Goal: Transaction & Acquisition: Purchase product/service

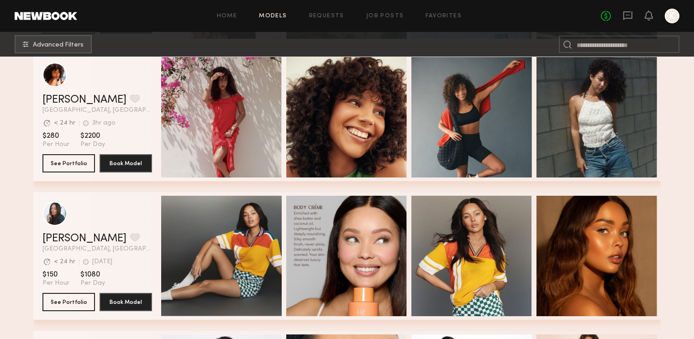
scroll to position [431, 0]
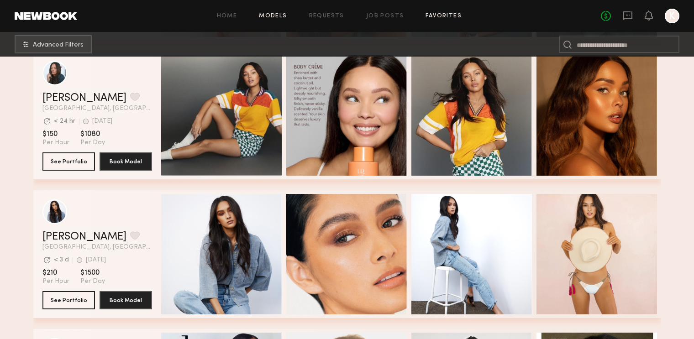
click at [439, 16] on link "Favorites" at bounding box center [444, 16] width 36 height 6
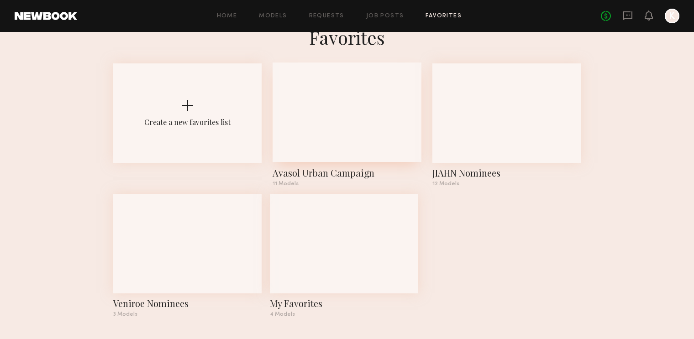
scroll to position [24, 0]
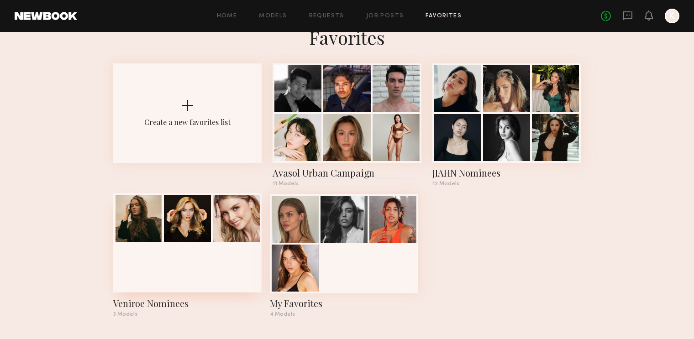
click at [203, 234] on div at bounding box center [187, 218] width 47 height 47
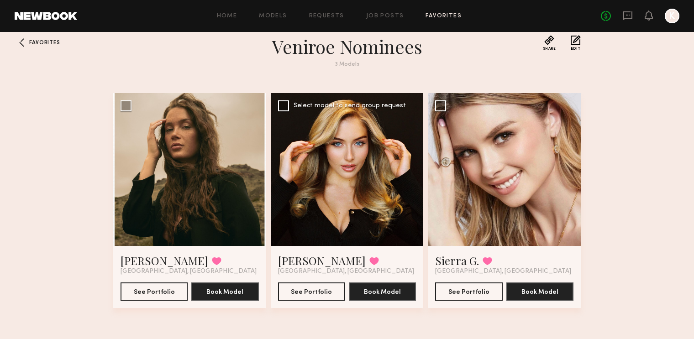
scroll to position [13, 0]
click at [327, 207] on div at bounding box center [347, 169] width 153 height 153
click at [313, 257] on link "Heloise H." at bounding box center [322, 261] width 88 height 15
click at [269, 15] on link "Models" at bounding box center [273, 16] width 28 height 6
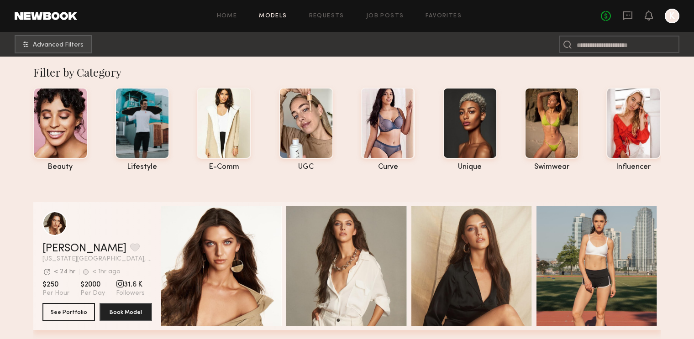
scroll to position [6, 0]
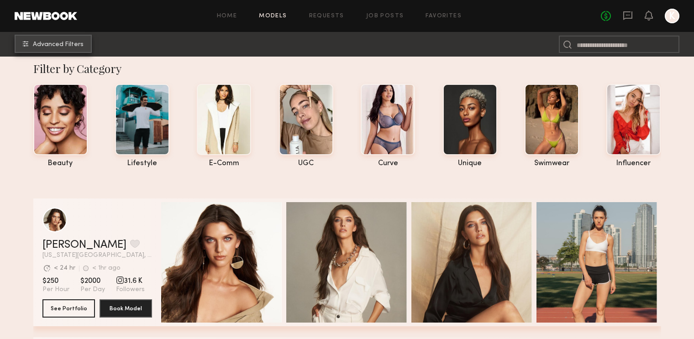
click at [59, 47] on span "Advanced Filters" at bounding box center [58, 45] width 51 height 6
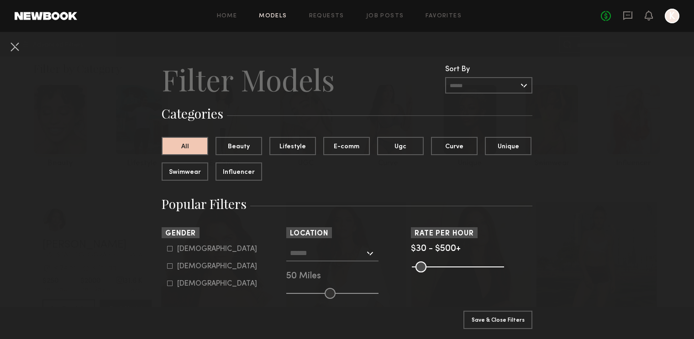
click at [169, 265] on icon at bounding box center [169, 266] width 5 height 5
type input "**"
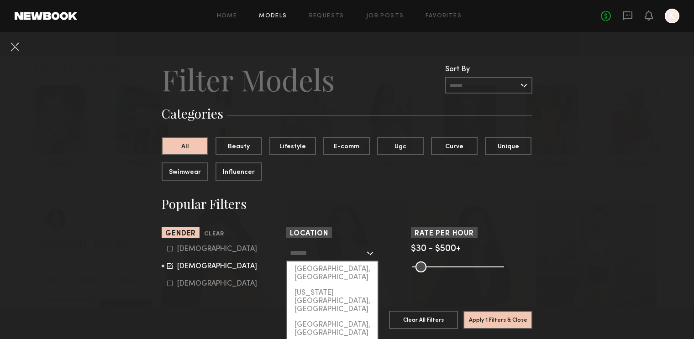
click at [349, 255] on input "text" at bounding box center [327, 253] width 75 height 16
click at [345, 269] on div "Los Angeles, CA" at bounding box center [332, 274] width 90 height 24
type input "**********"
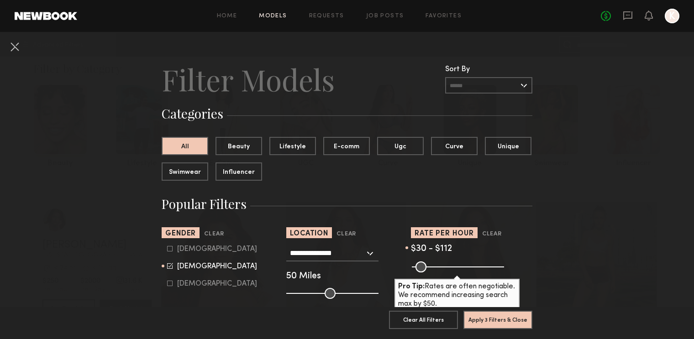
drag, startPoint x: 499, startPoint y: 270, endPoint x: 432, endPoint y: 281, distance: 68.1
type input "***"
click at [432, 272] on div "Pro Tip: Rates are often negotiable. We recommend increasing search max by $50." at bounding box center [472, 266] width 122 height 11
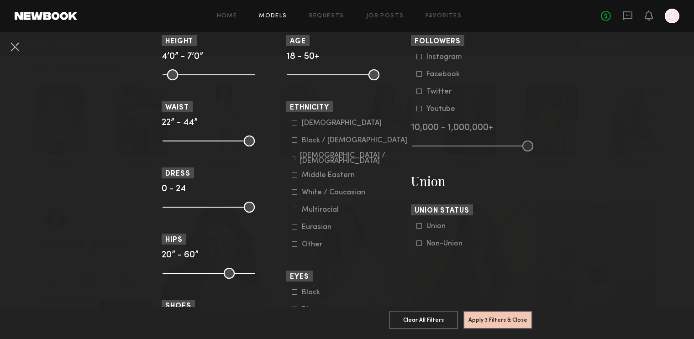
scroll to position [439, 0]
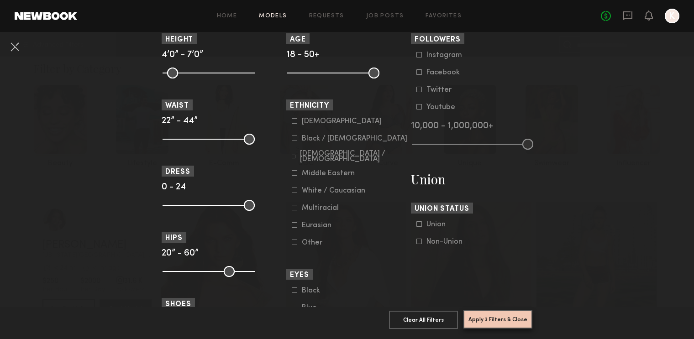
click at [491, 314] on button "Apply 3 Filters & Close" at bounding box center [498, 320] width 69 height 18
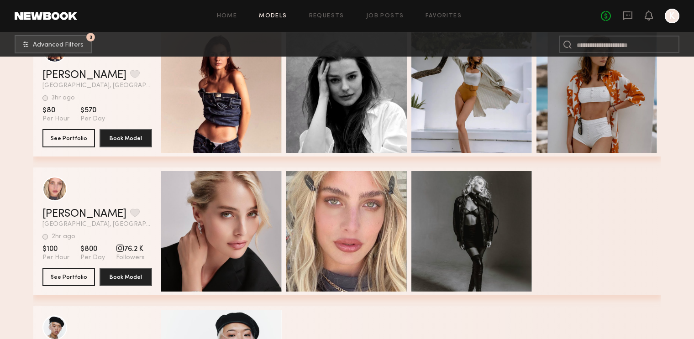
scroll to position [1155, 0]
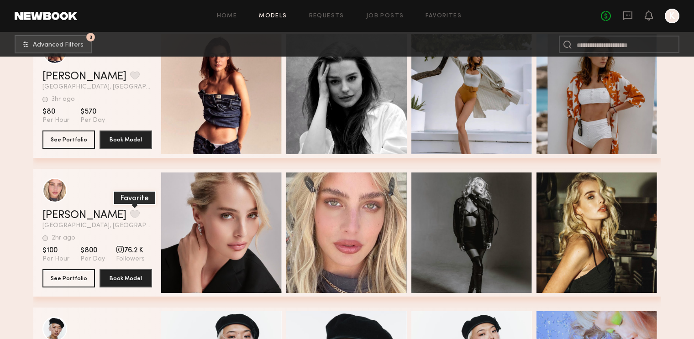
click at [130, 216] on button "grid" at bounding box center [135, 214] width 10 height 8
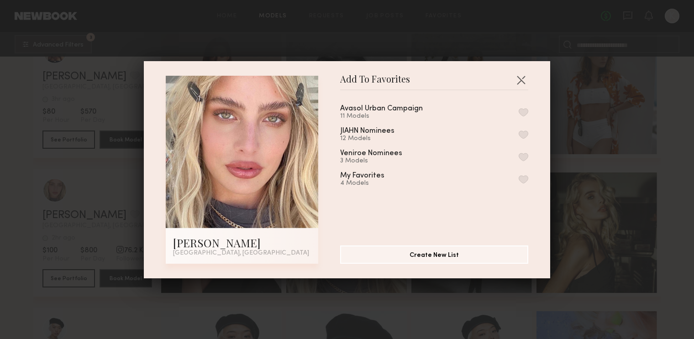
click at [524, 180] on button "button" at bounding box center [524, 179] width 10 height 8
click at [521, 81] on button "button" at bounding box center [521, 80] width 15 height 15
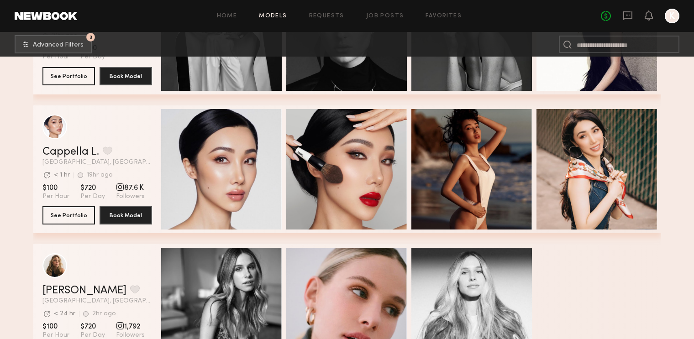
scroll to position [2751, 0]
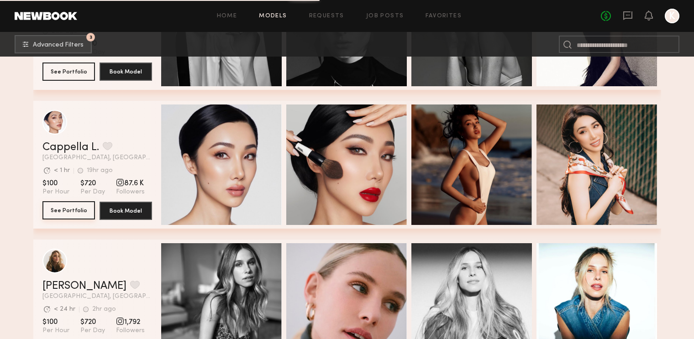
click at [60, 210] on button "See Portfolio" at bounding box center [68, 210] width 53 height 18
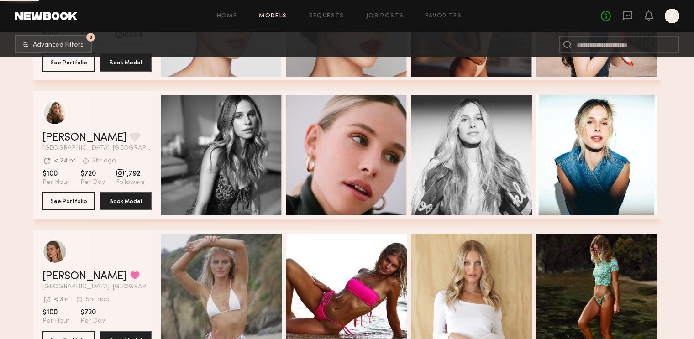
scroll to position [2958, 0]
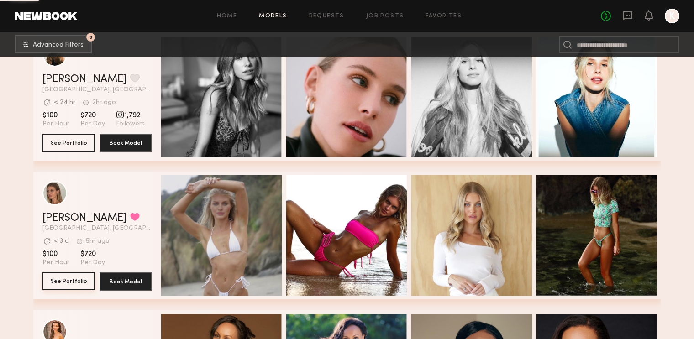
click at [79, 282] on button "See Portfolio" at bounding box center [68, 281] width 53 height 18
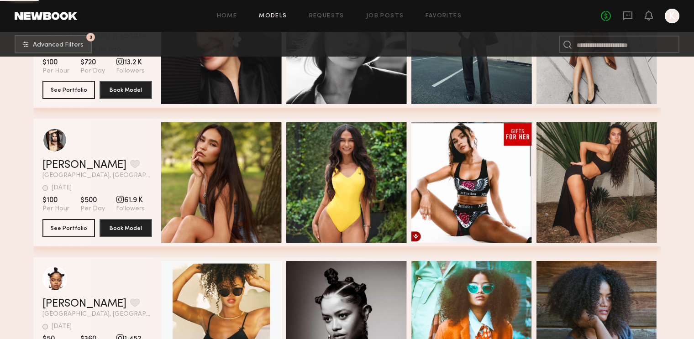
scroll to position [4295, 0]
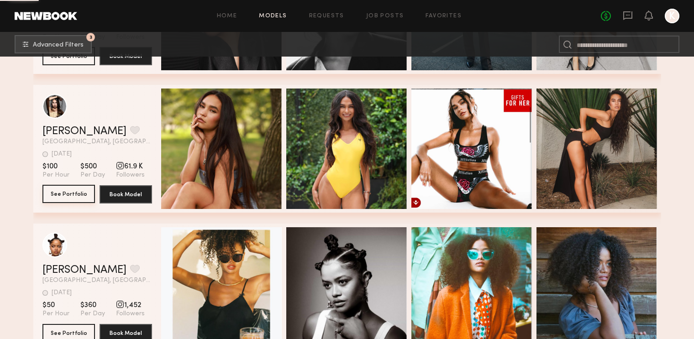
click at [72, 196] on button "See Portfolio" at bounding box center [68, 194] width 53 height 18
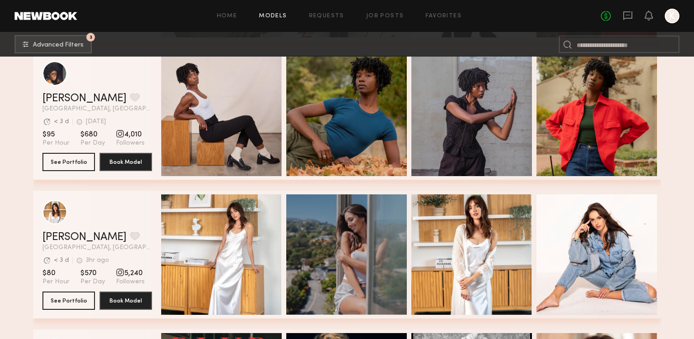
scroll to position [6698, 0]
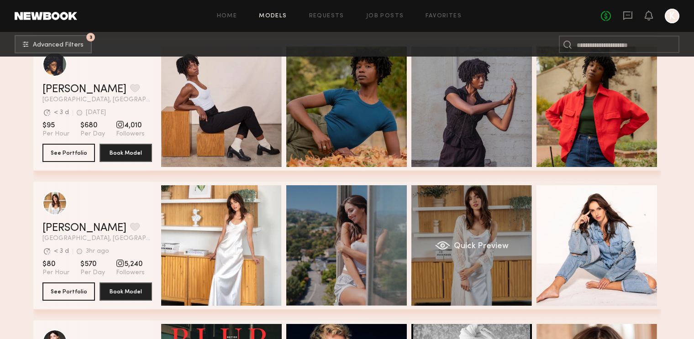
click at [472, 271] on div "Quick Preview" at bounding box center [472, 245] width 121 height 121
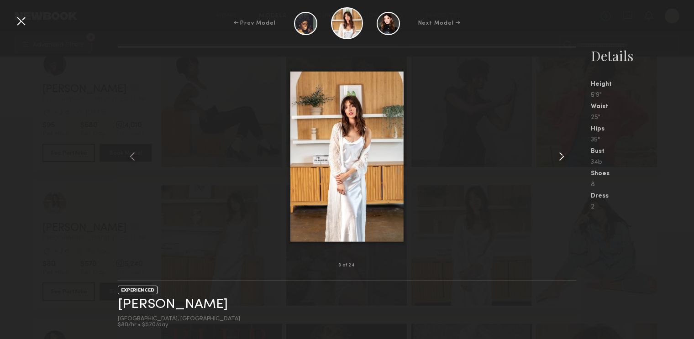
click at [555, 152] on common-icon at bounding box center [562, 156] width 15 height 15
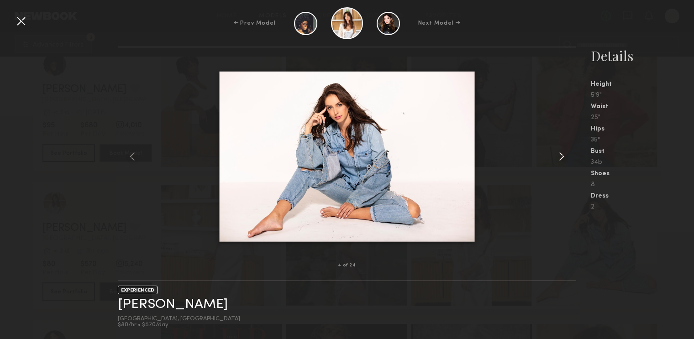
click at [556, 152] on common-icon at bounding box center [562, 156] width 15 height 15
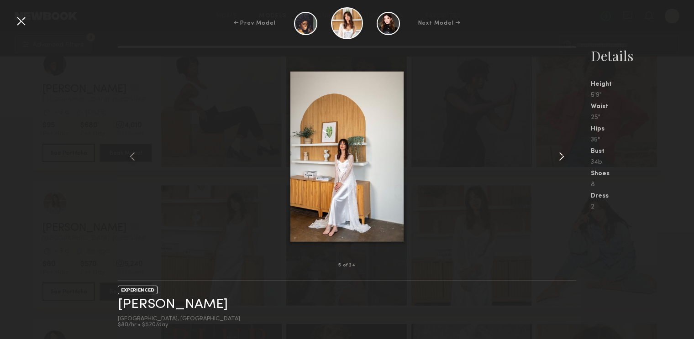
click at [556, 152] on common-icon at bounding box center [562, 156] width 15 height 15
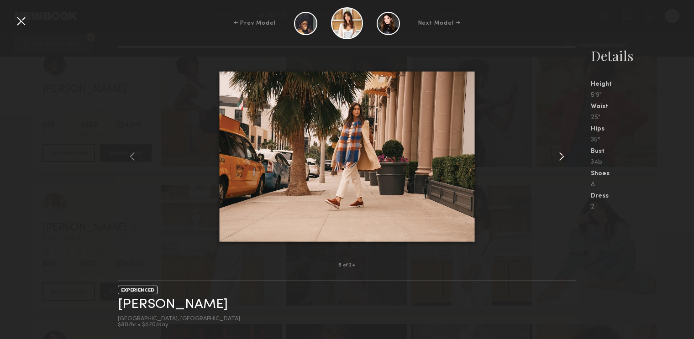
click at [556, 152] on common-icon at bounding box center [562, 156] width 15 height 15
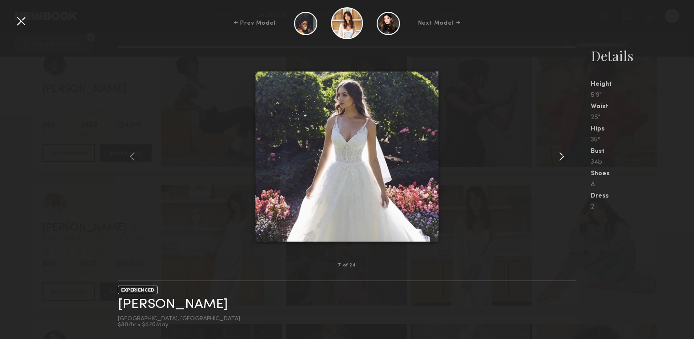
click at [556, 152] on common-icon at bounding box center [562, 156] width 15 height 15
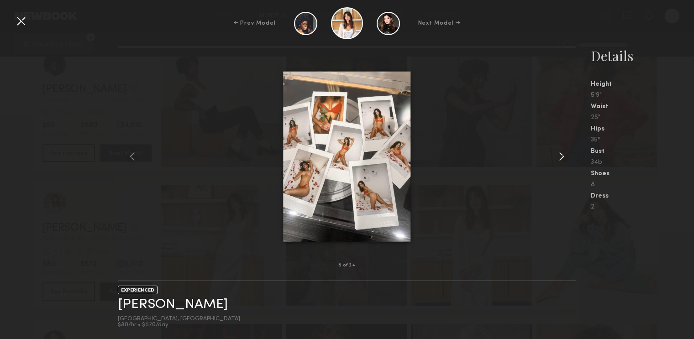
click at [556, 152] on common-icon at bounding box center [562, 156] width 15 height 15
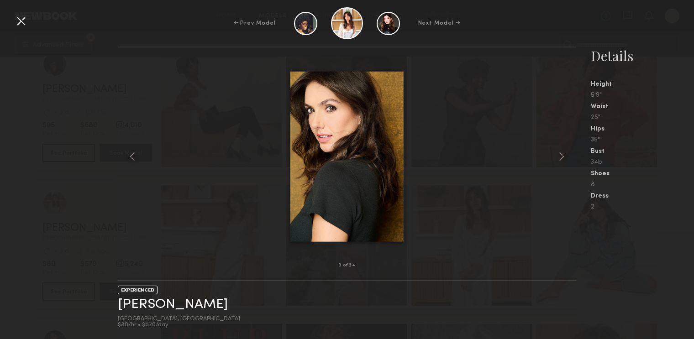
click at [18, 24] on div at bounding box center [21, 21] width 15 height 15
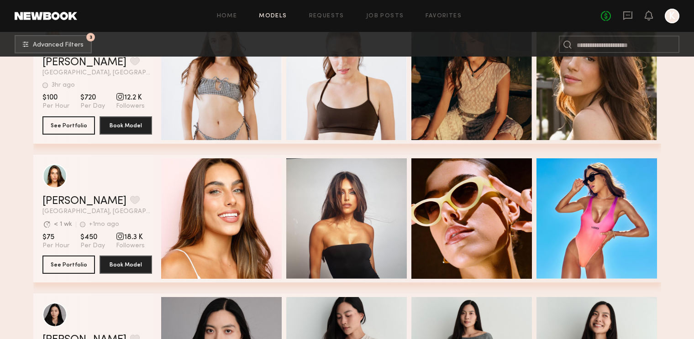
scroll to position [8948, 0]
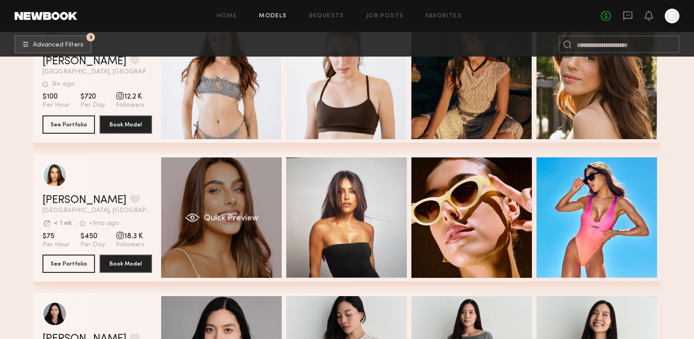
click at [237, 245] on div "Quick Preview" at bounding box center [221, 218] width 121 height 121
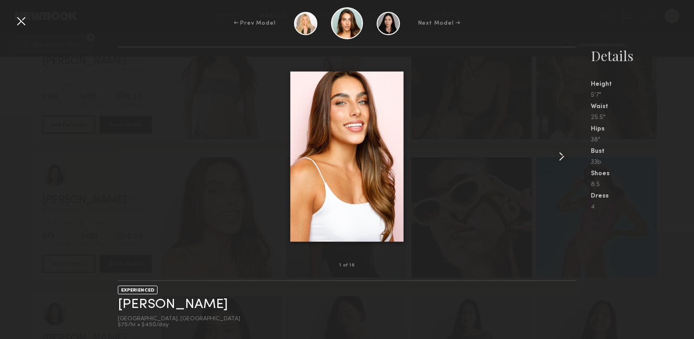
click at [561, 159] on common-icon at bounding box center [562, 156] width 15 height 15
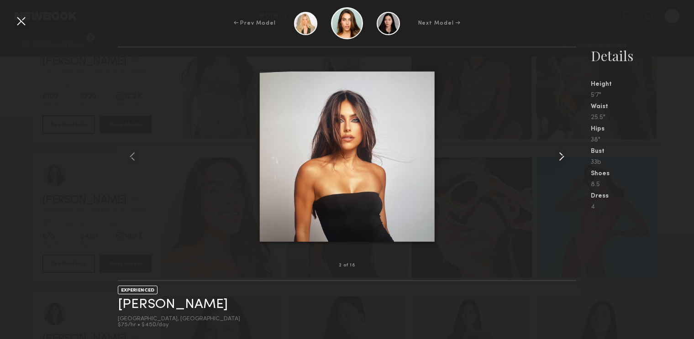
click at [561, 159] on common-icon at bounding box center [562, 156] width 15 height 15
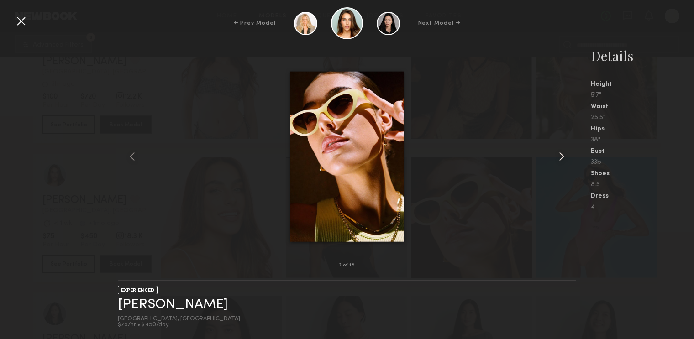
click at [561, 159] on common-icon at bounding box center [562, 156] width 15 height 15
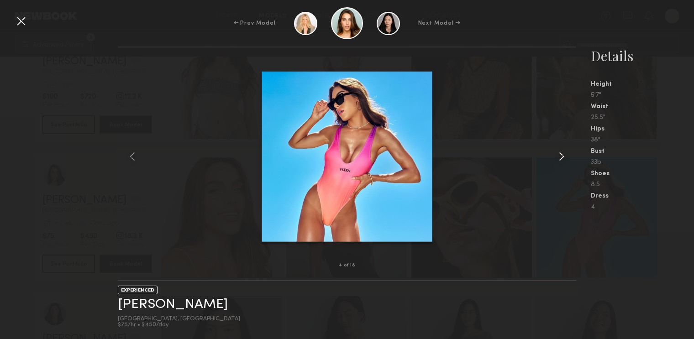
click at [561, 159] on common-icon at bounding box center [562, 156] width 15 height 15
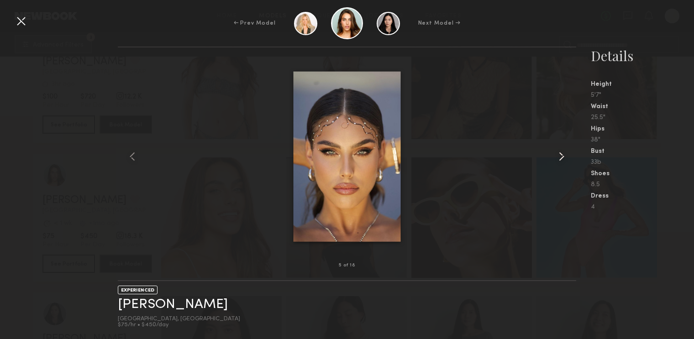
click at [561, 159] on common-icon at bounding box center [562, 156] width 15 height 15
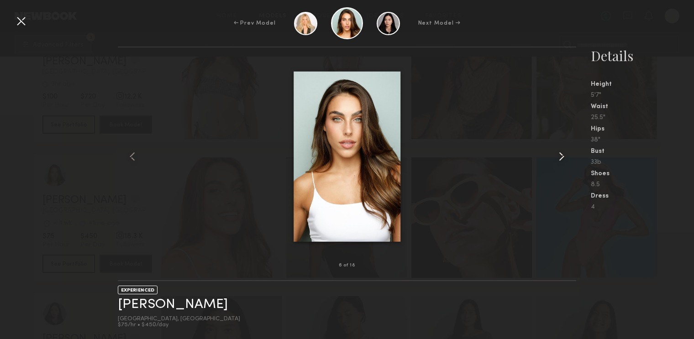
click at [561, 159] on common-icon at bounding box center [562, 156] width 15 height 15
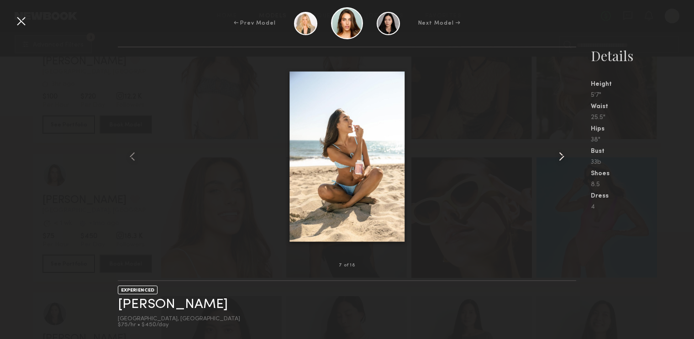
click at [561, 159] on common-icon at bounding box center [562, 156] width 15 height 15
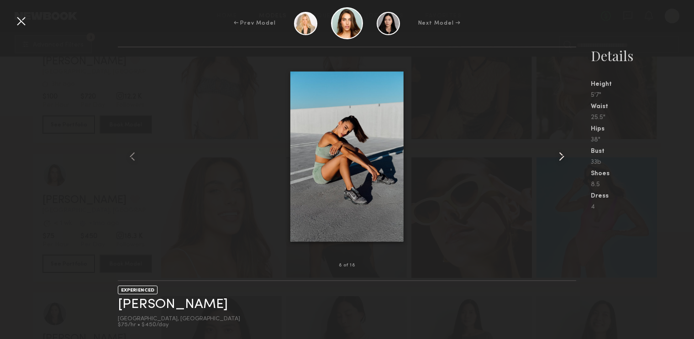
click at [561, 159] on common-icon at bounding box center [562, 156] width 15 height 15
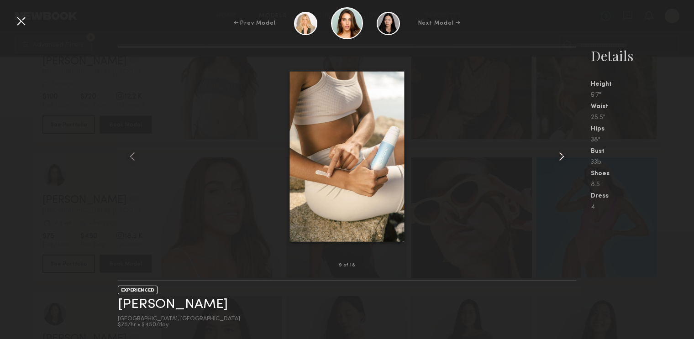
click at [561, 159] on common-icon at bounding box center [562, 156] width 15 height 15
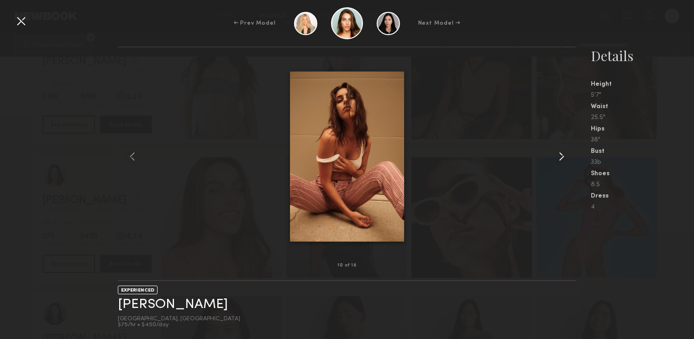
click at [561, 159] on common-icon at bounding box center [562, 156] width 15 height 15
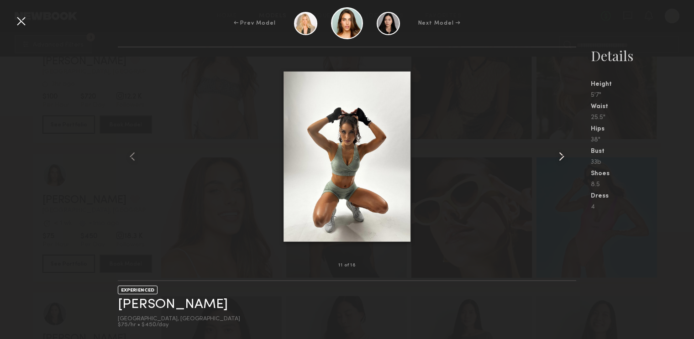
click at [561, 159] on common-icon at bounding box center [562, 156] width 15 height 15
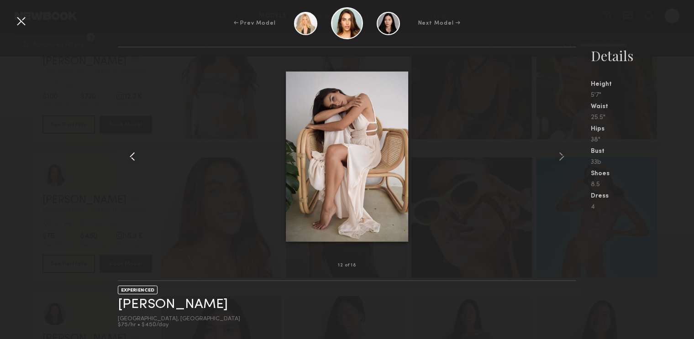
click at [135, 152] on common-icon at bounding box center [132, 156] width 15 height 15
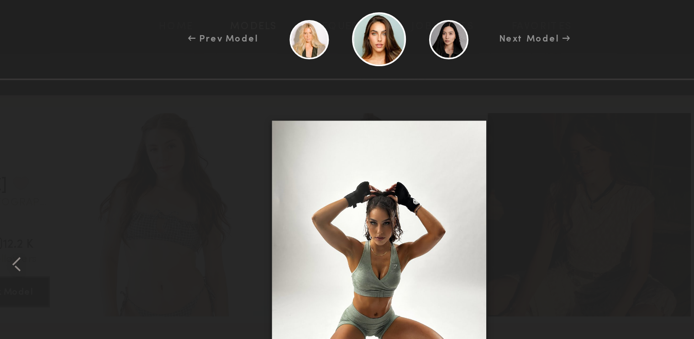
scroll to position [8837, 0]
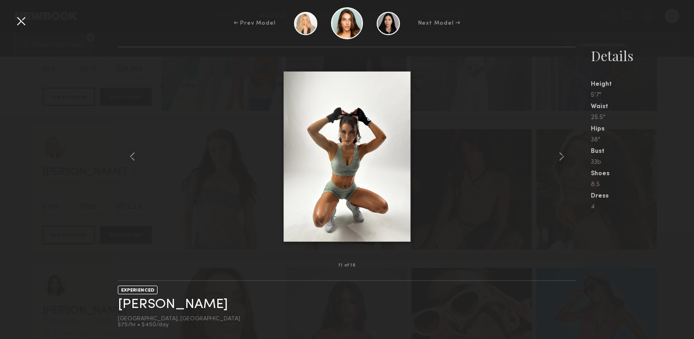
click at [20, 15] on div at bounding box center [21, 21] width 15 height 15
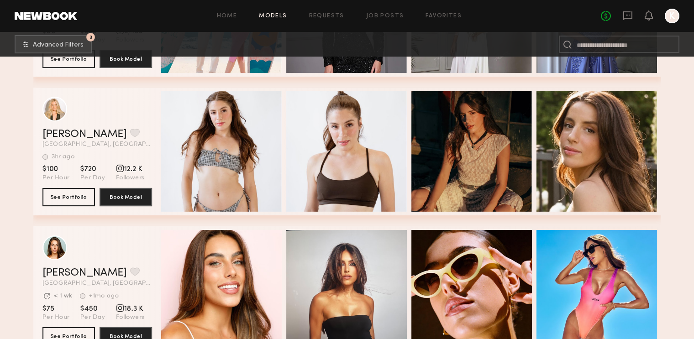
scroll to position [8950, 0]
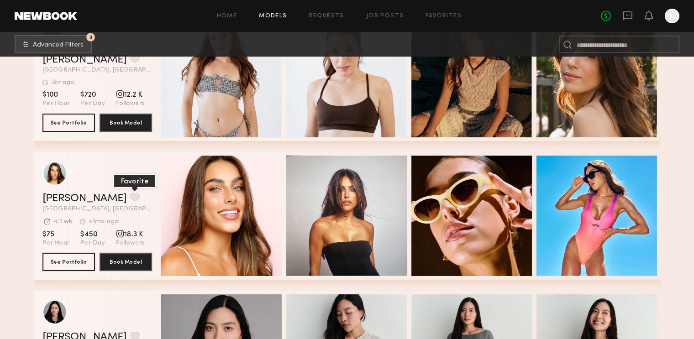
click at [130, 197] on button "grid" at bounding box center [135, 197] width 10 height 8
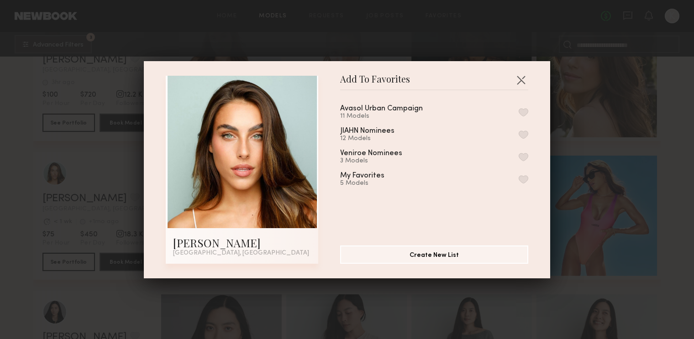
click at [524, 179] on button "button" at bounding box center [524, 179] width 10 height 8
click at [522, 78] on button "button" at bounding box center [521, 80] width 15 height 15
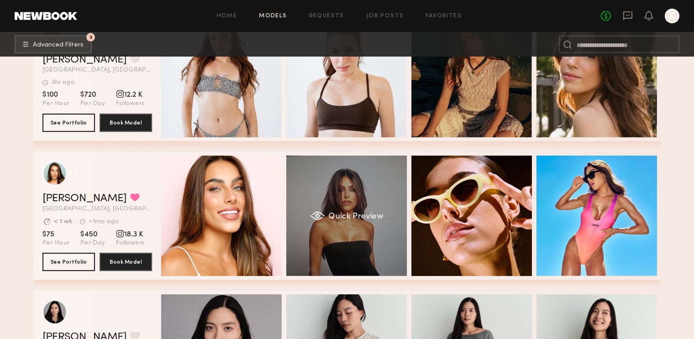
click at [355, 236] on div "Quick Preview" at bounding box center [346, 216] width 121 height 121
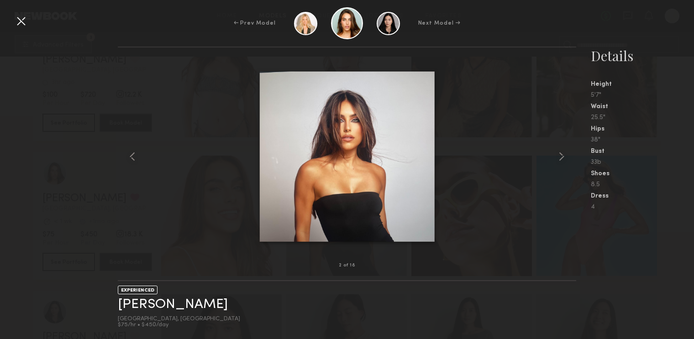
click at [21, 22] on div at bounding box center [21, 21] width 15 height 15
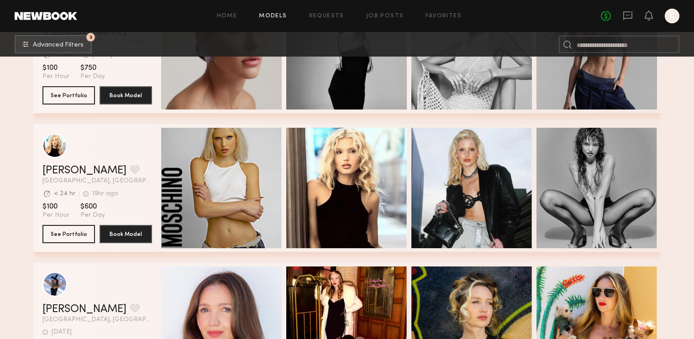
scroll to position [9449, 0]
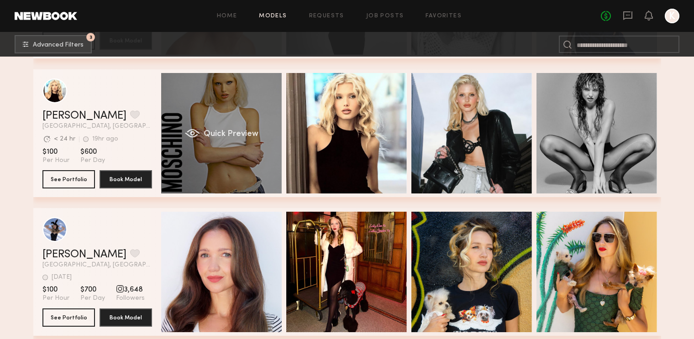
click at [249, 178] on div "Quick Preview" at bounding box center [221, 133] width 121 height 121
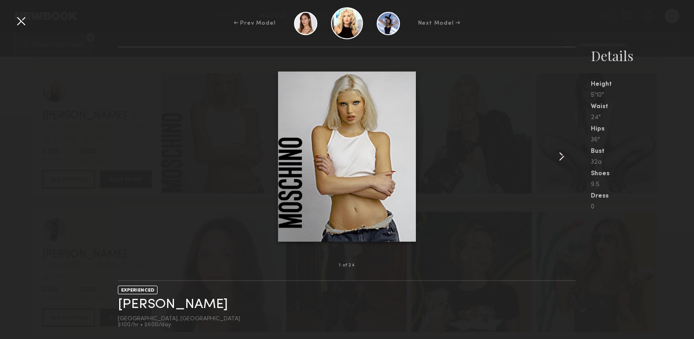
click at [561, 158] on common-icon at bounding box center [562, 156] width 15 height 15
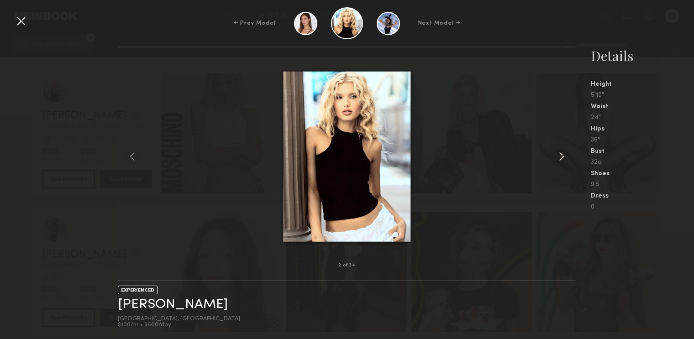
click at [561, 158] on common-icon at bounding box center [562, 156] width 15 height 15
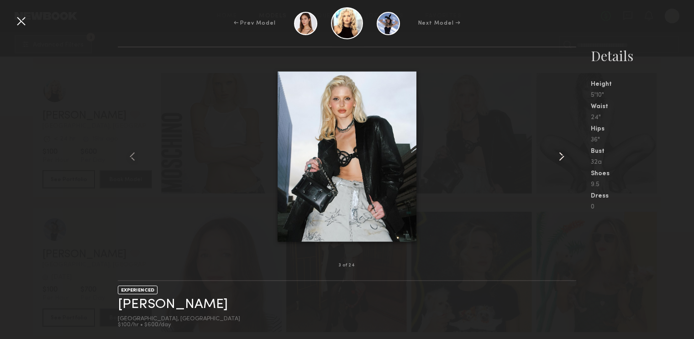
click at [561, 158] on common-icon at bounding box center [562, 156] width 15 height 15
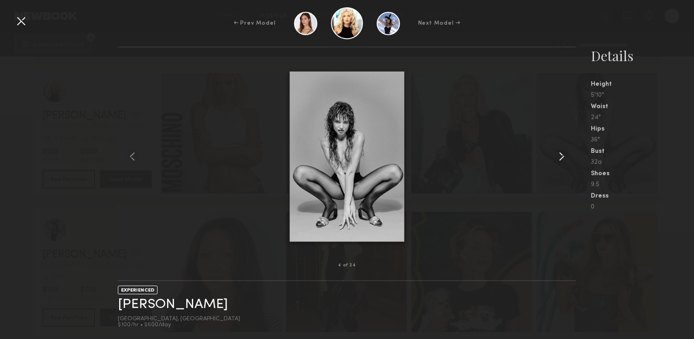
click at [561, 159] on common-icon at bounding box center [562, 156] width 15 height 15
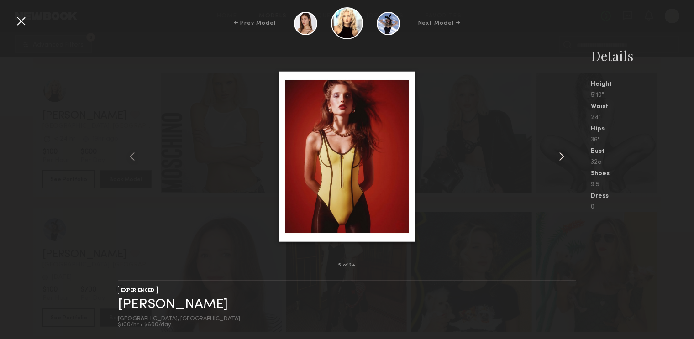
click at [561, 159] on common-icon at bounding box center [562, 156] width 15 height 15
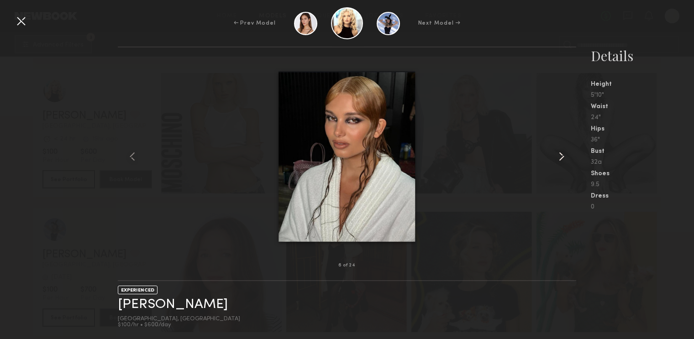
click at [561, 159] on common-icon at bounding box center [562, 156] width 15 height 15
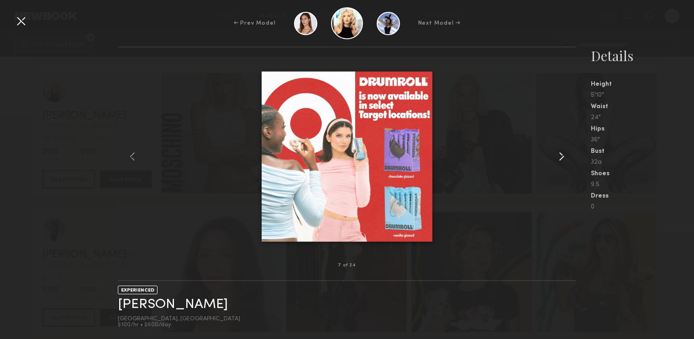
click at [561, 159] on common-icon at bounding box center [562, 156] width 15 height 15
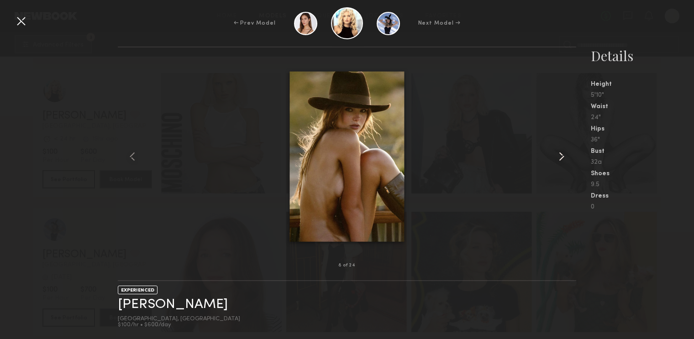
click at [561, 159] on common-icon at bounding box center [562, 156] width 15 height 15
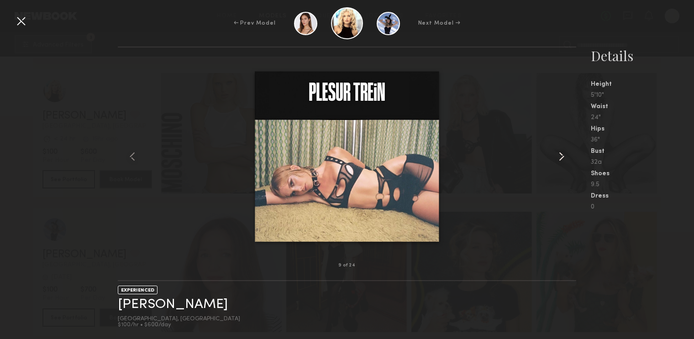
click at [561, 159] on common-icon at bounding box center [562, 156] width 15 height 15
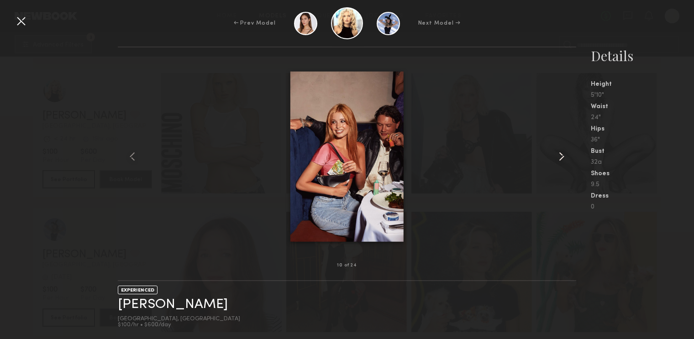
click at [561, 159] on common-icon at bounding box center [562, 156] width 15 height 15
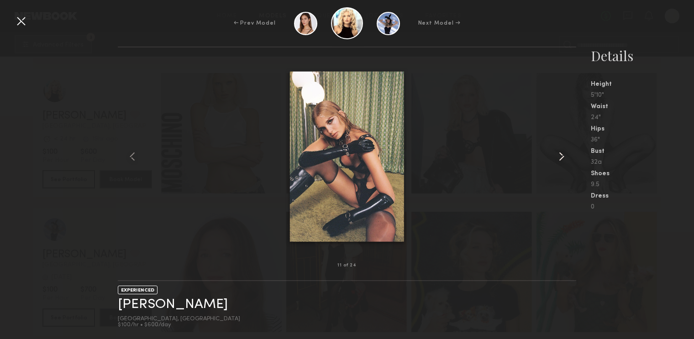
click at [561, 159] on common-icon at bounding box center [562, 156] width 15 height 15
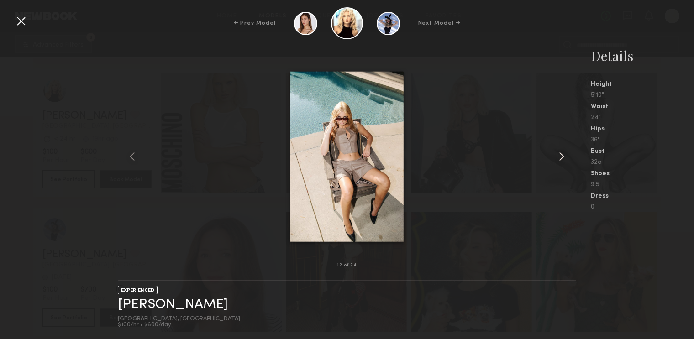
click at [561, 159] on common-icon at bounding box center [562, 156] width 15 height 15
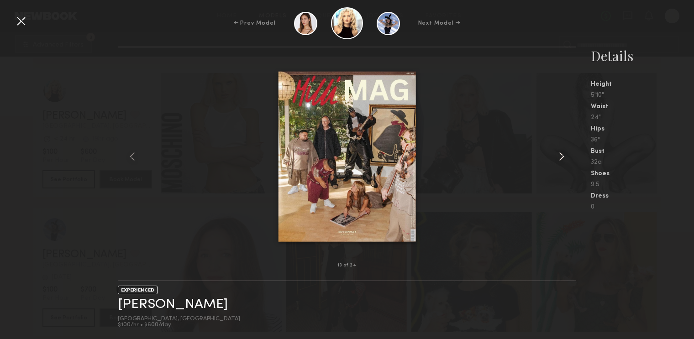
click at [561, 159] on common-icon at bounding box center [562, 156] width 15 height 15
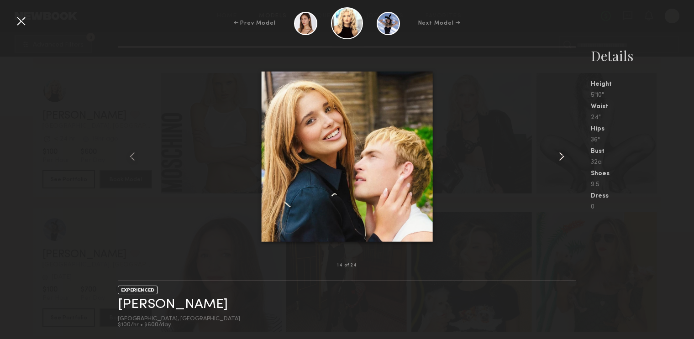
click at [561, 159] on common-icon at bounding box center [562, 156] width 15 height 15
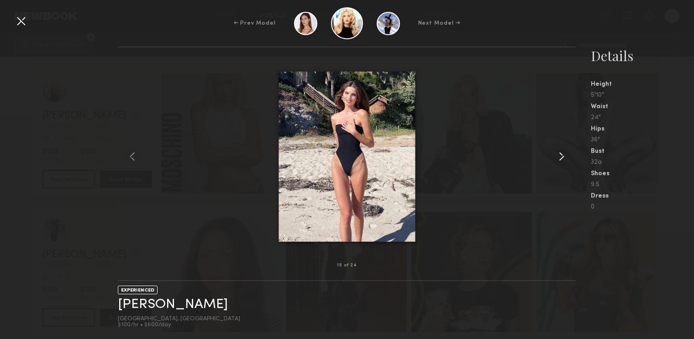
click at [561, 159] on common-icon at bounding box center [562, 156] width 15 height 15
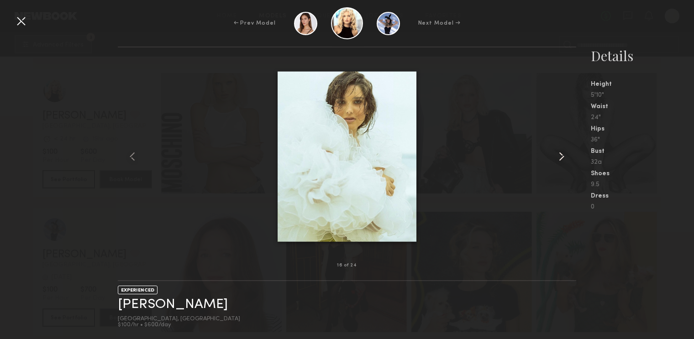
click at [562, 162] on common-icon at bounding box center [562, 156] width 15 height 15
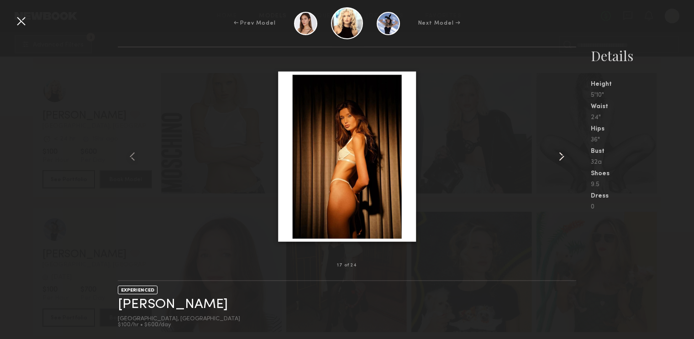
click at [562, 161] on common-icon at bounding box center [562, 156] width 15 height 15
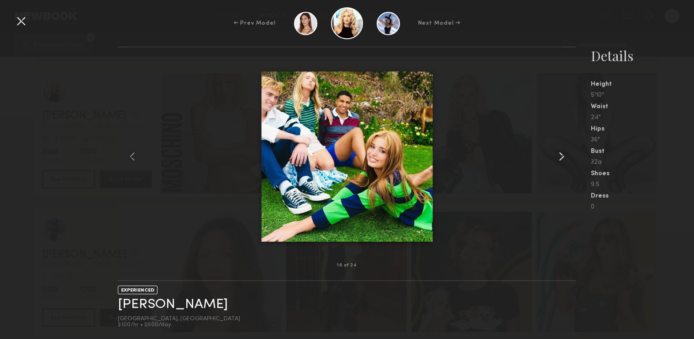
click at [562, 161] on common-icon at bounding box center [562, 156] width 15 height 15
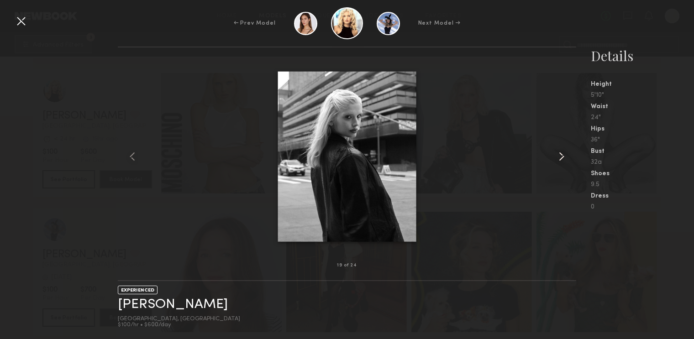
click at [562, 161] on common-icon at bounding box center [562, 156] width 15 height 15
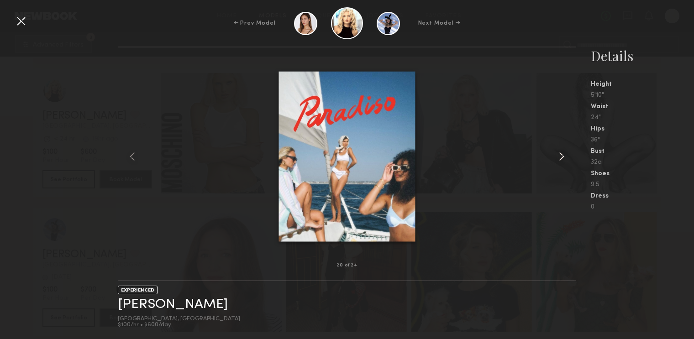
click at [562, 161] on common-icon at bounding box center [562, 156] width 15 height 15
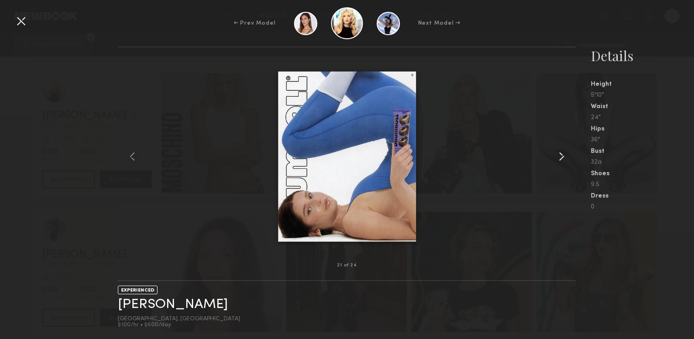
click at [562, 161] on common-icon at bounding box center [562, 156] width 15 height 15
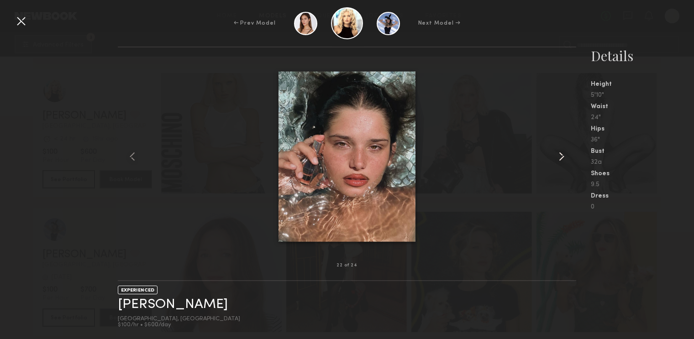
click at [562, 161] on common-icon at bounding box center [562, 156] width 15 height 15
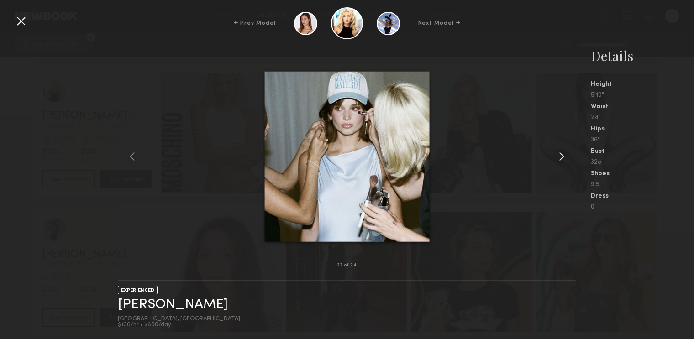
click at [562, 161] on common-icon at bounding box center [562, 156] width 15 height 15
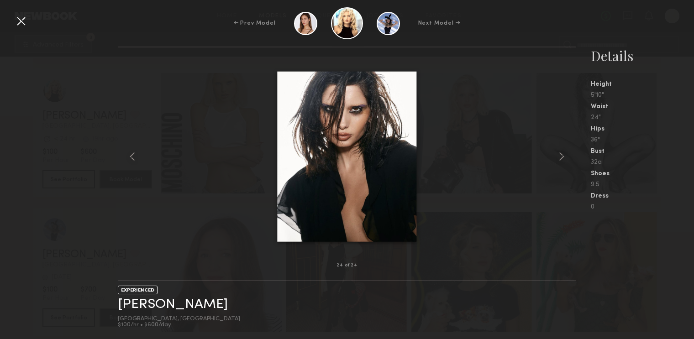
click at [18, 20] on div at bounding box center [21, 21] width 15 height 15
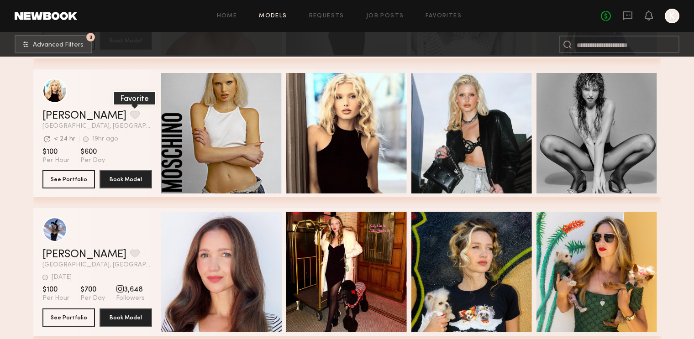
click at [130, 115] on button "grid" at bounding box center [135, 115] width 10 height 8
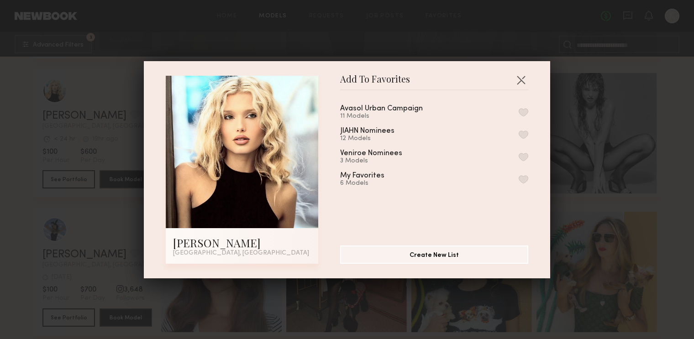
click at [521, 179] on button "button" at bounding box center [524, 179] width 10 height 8
click at [521, 79] on button "button" at bounding box center [521, 80] width 15 height 15
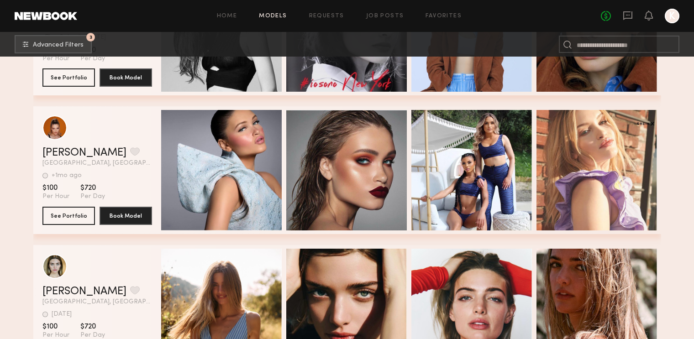
scroll to position [11355, 0]
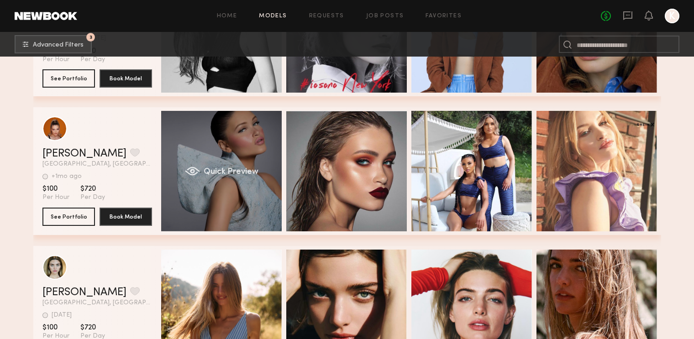
click at [243, 199] on div "Quick Preview" at bounding box center [221, 171] width 121 height 121
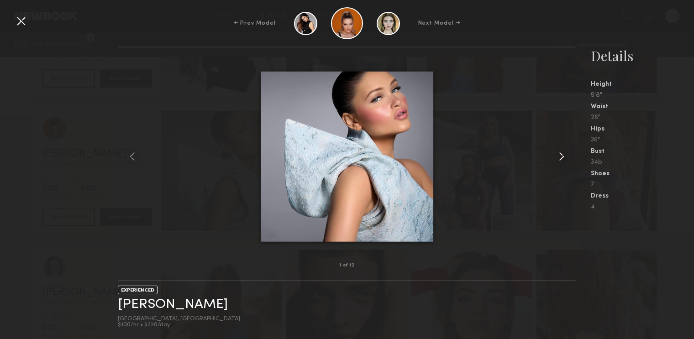
click at [560, 155] on common-icon at bounding box center [562, 156] width 15 height 15
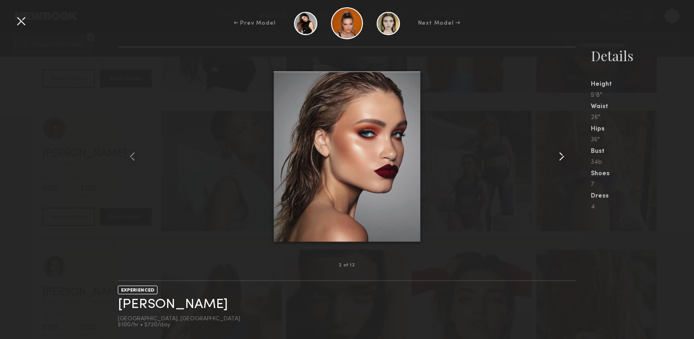
click at [560, 155] on common-icon at bounding box center [562, 156] width 15 height 15
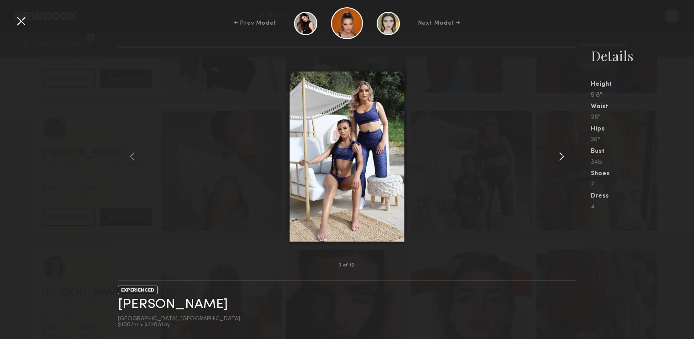
click at [560, 155] on common-icon at bounding box center [562, 156] width 15 height 15
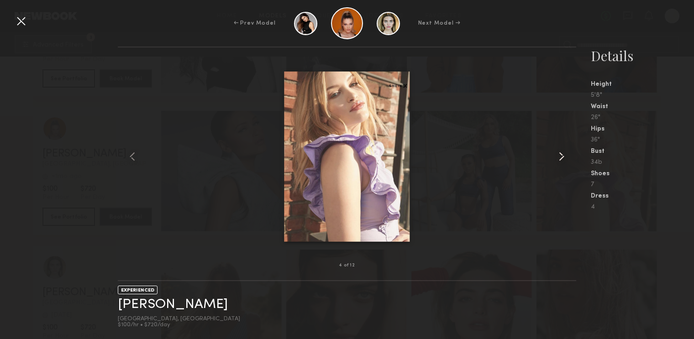
click at [559, 155] on common-icon at bounding box center [562, 156] width 15 height 15
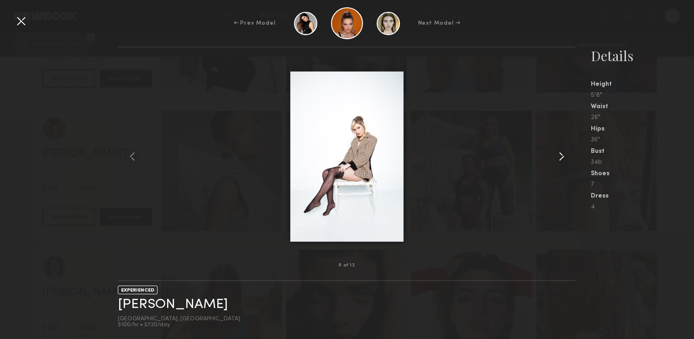
click at [559, 155] on common-icon at bounding box center [562, 156] width 15 height 15
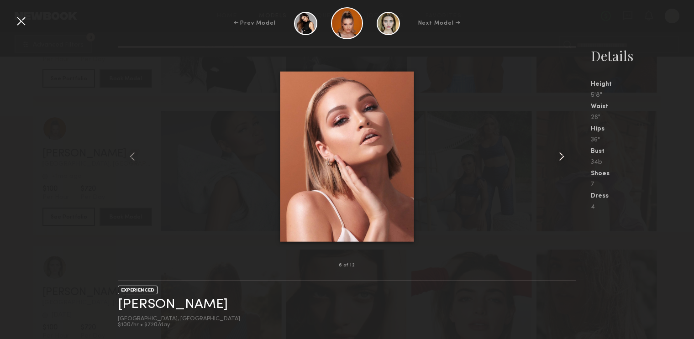
click at [559, 155] on common-icon at bounding box center [562, 156] width 15 height 15
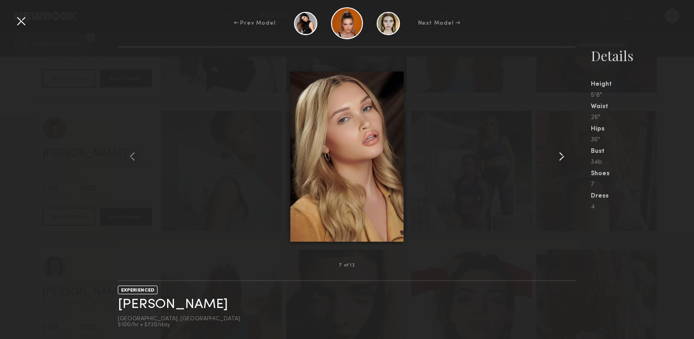
click at [559, 155] on common-icon at bounding box center [562, 156] width 15 height 15
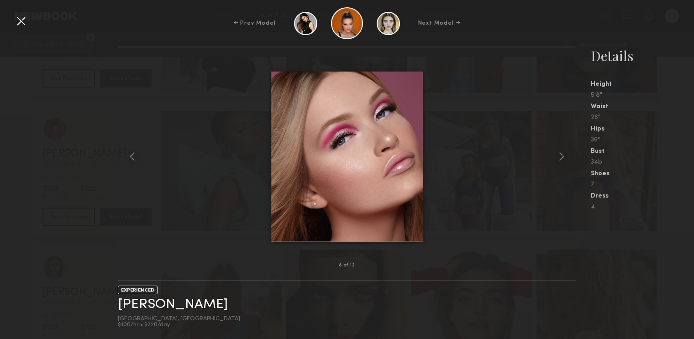
click at [22, 21] on div at bounding box center [21, 21] width 15 height 15
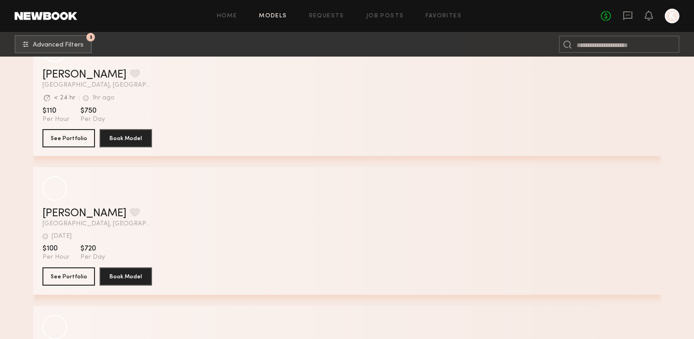
scroll to position [12245, 0]
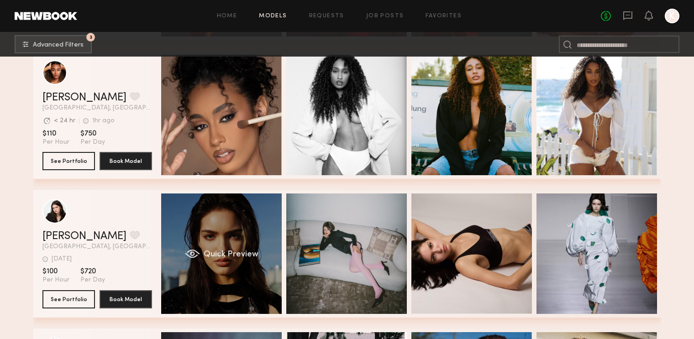
click at [241, 283] on div "Quick Preview" at bounding box center [221, 254] width 121 height 121
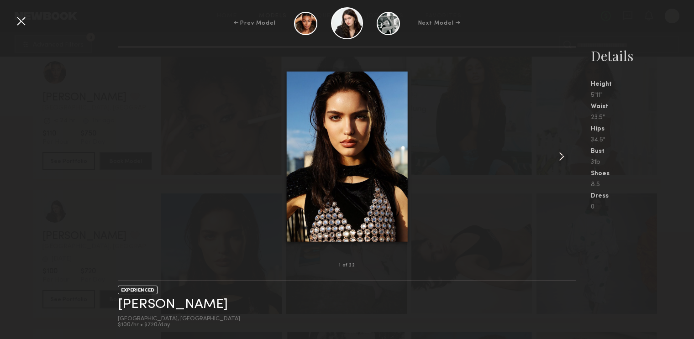
click at [560, 155] on common-icon at bounding box center [562, 156] width 15 height 15
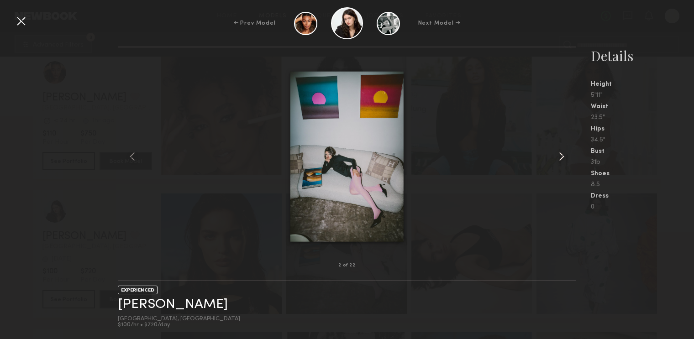
click at [560, 155] on common-icon at bounding box center [562, 156] width 15 height 15
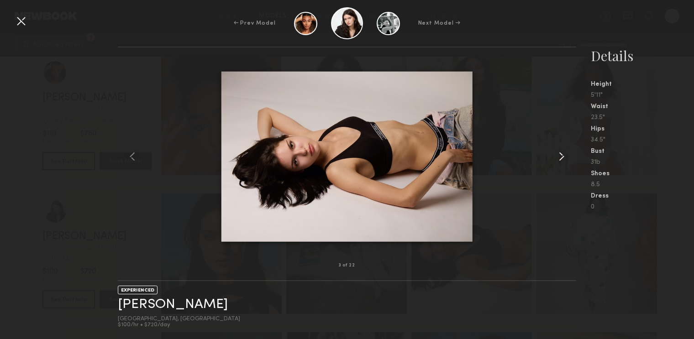
click at [560, 155] on common-icon at bounding box center [562, 156] width 15 height 15
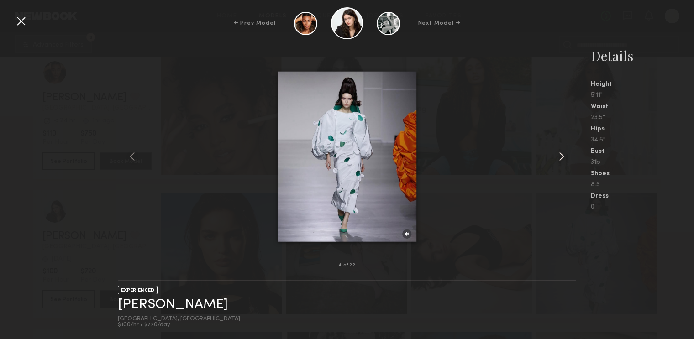
click at [560, 155] on common-icon at bounding box center [562, 156] width 15 height 15
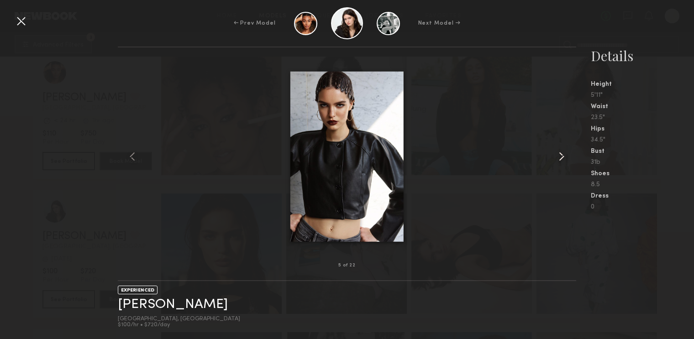
click at [560, 155] on common-icon at bounding box center [562, 156] width 15 height 15
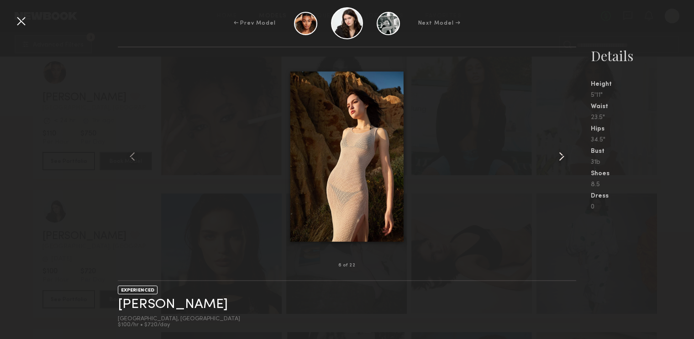
click at [560, 155] on common-icon at bounding box center [562, 156] width 15 height 15
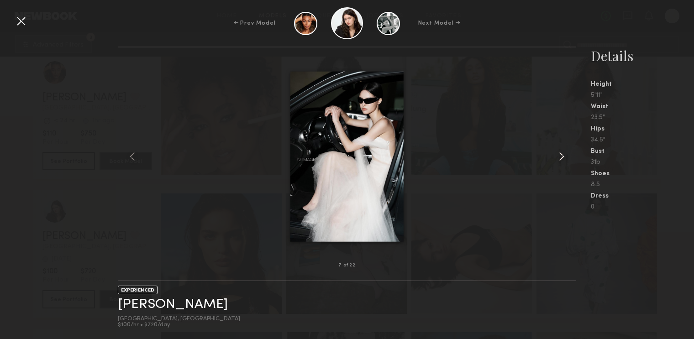
click at [560, 155] on common-icon at bounding box center [562, 156] width 15 height 15
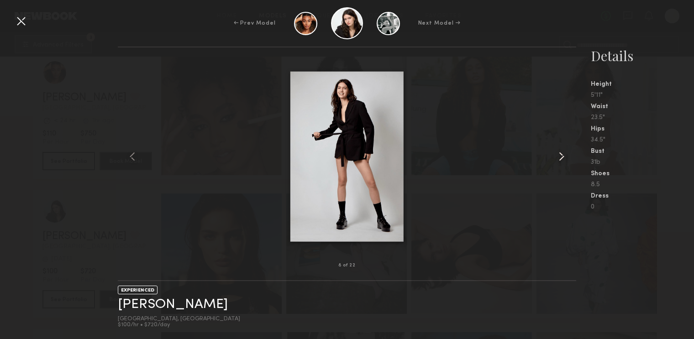
click at [560, 155] on common-icon at bounding box center [562, 156] width 15 height 15
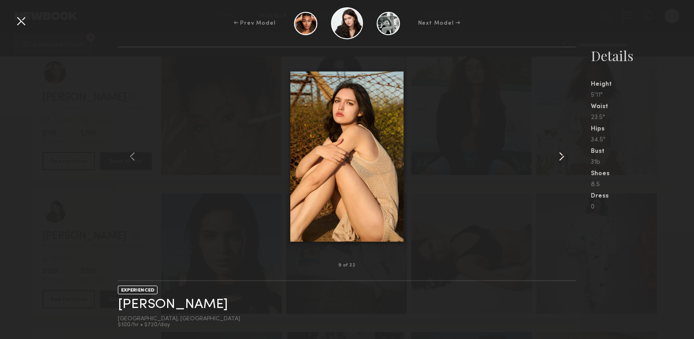
click at [560, 155] on common-icon at bounding box center [562, 156] width 15 height 15
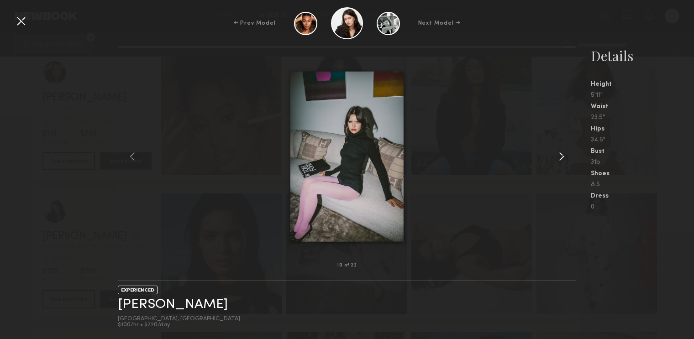
click at [560, 155] on common-icon at bounding box center [562, 156] width 15 height 15
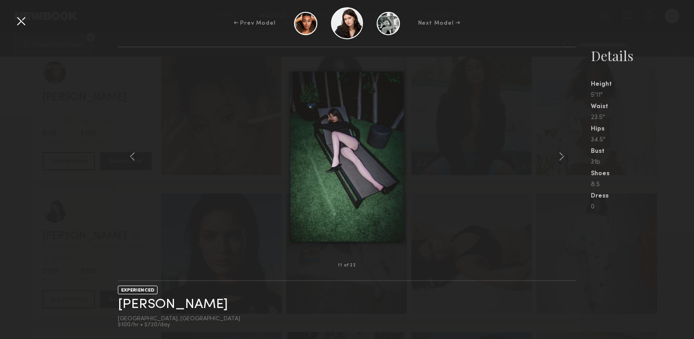
click at [19, 18] on div at bounding box center [21, 21] width 15 height 15
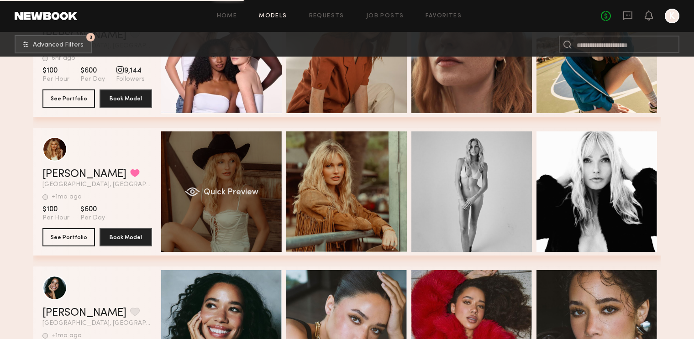
scroll to position [13000, 0]
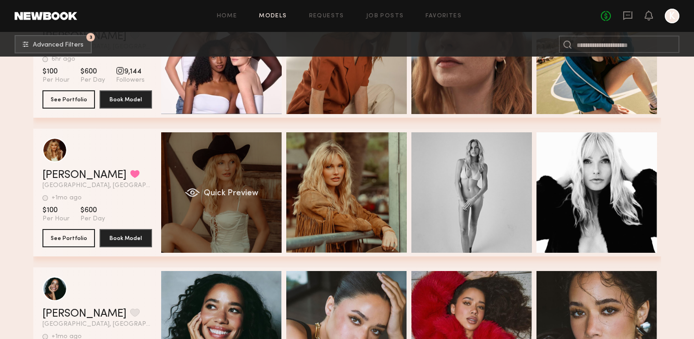
click at [200, 221] on div "Quick Preview" at bounding box center [221, 192] width 121 height 121
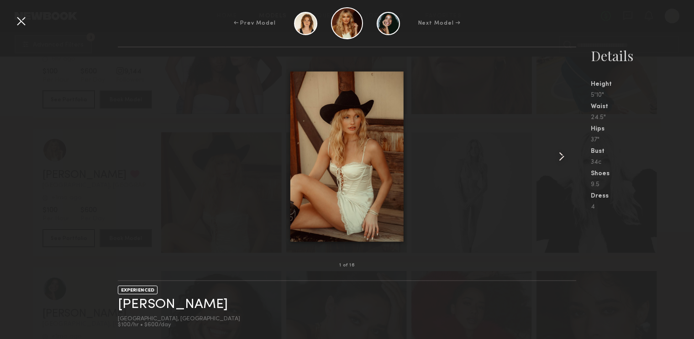
click at [560, 151] on common-icon at bounding box center [562, 156] width 15 height 15
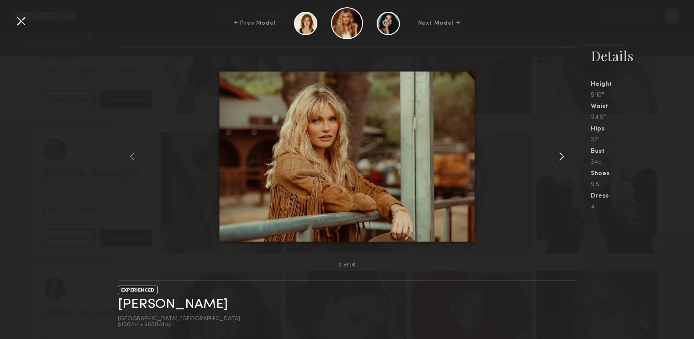
click at [560, 151] on common-icon at bounding box center [562, 156] width 15 height 15
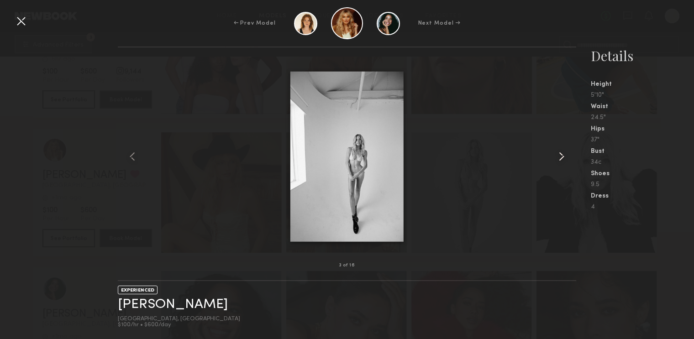
click at [560, 151] on common-icon at bounding box center [562, 156] width 15 height 15
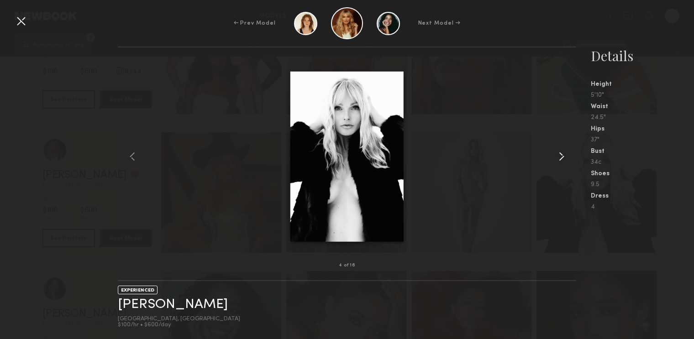
click at [560, 151] on common-icon at bounding box center [562, 156] width 15 height 15
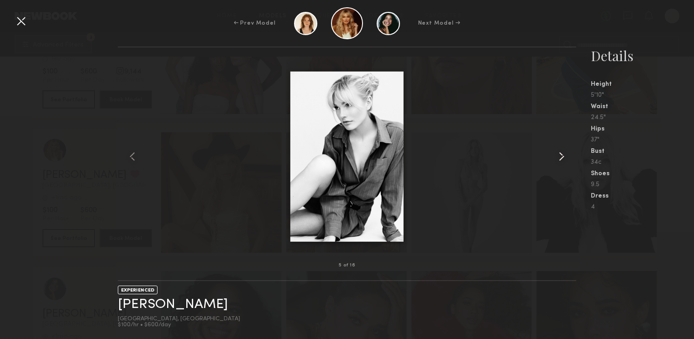
click at [560, 151] on common-icon at bounding box center [562, 156] width 15 height 15
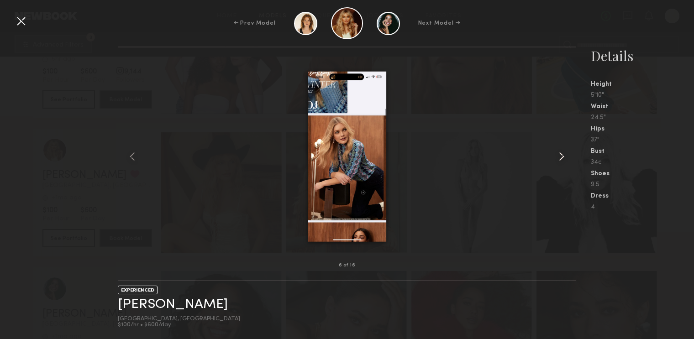
click at [560, 151] on common-icon at bounding box center [562, 156] width 15 height 15
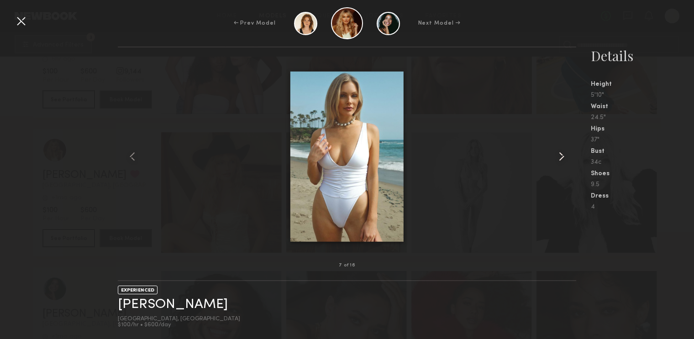
click at [560, 151] on common-icon at bounding box center [562, 156] width 15 height 15
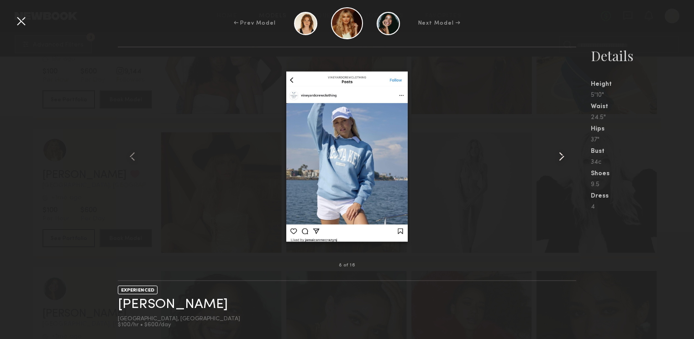
click at [560, 151] on common-icon at bounding box center [562, 156] width 15 height 15
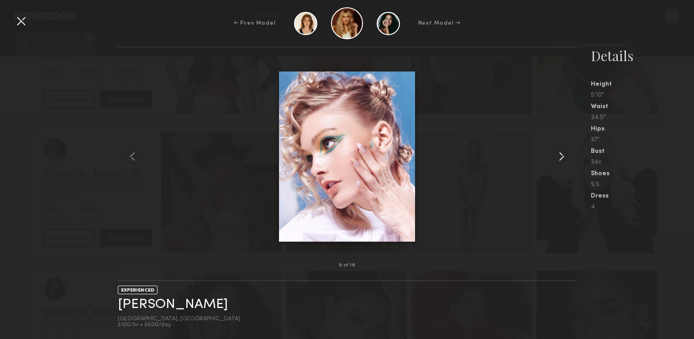
click at [560, 151] on common-icon at bounding box center [562, 156] width 15 height 15
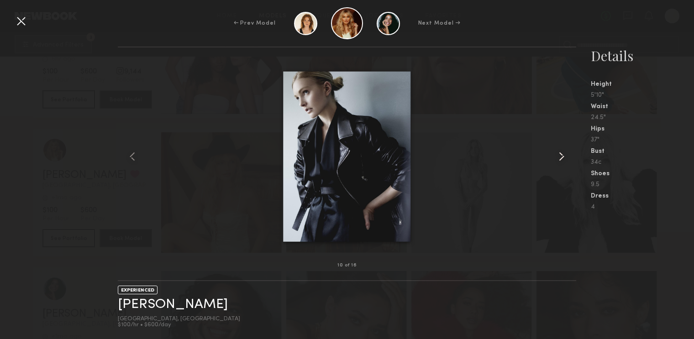
click at [560, 151] on common-icon at bounding box center [562, 156] width 15 height 15
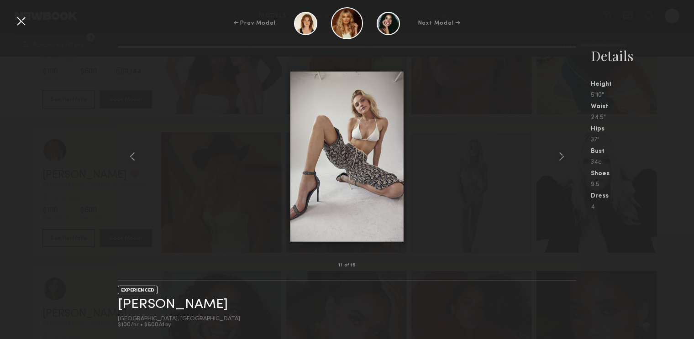
click at [19, 20] on div at bounding box center [21, 21] width 15 height 15
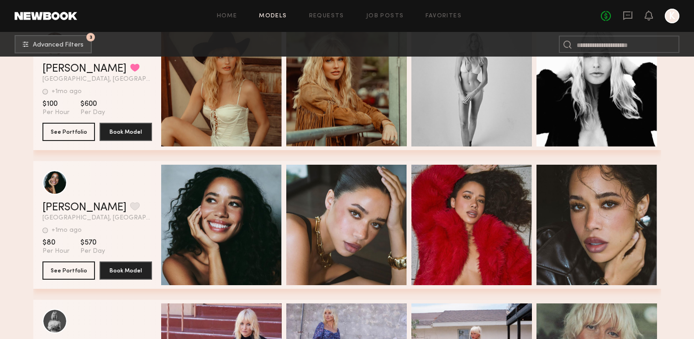
scroll to position [13169, 0]
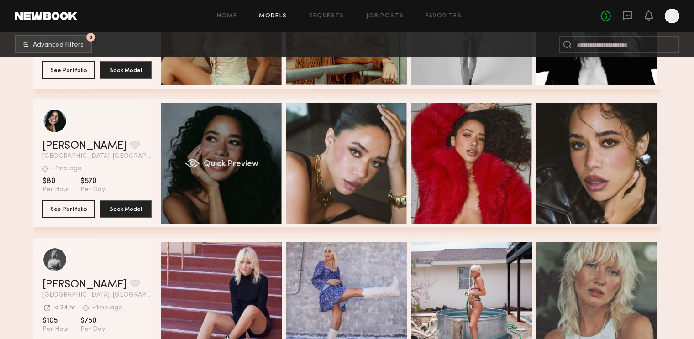
click at [258, 187] on div "Quick Preview" at bounding box center [221, 163] width 121 height 121
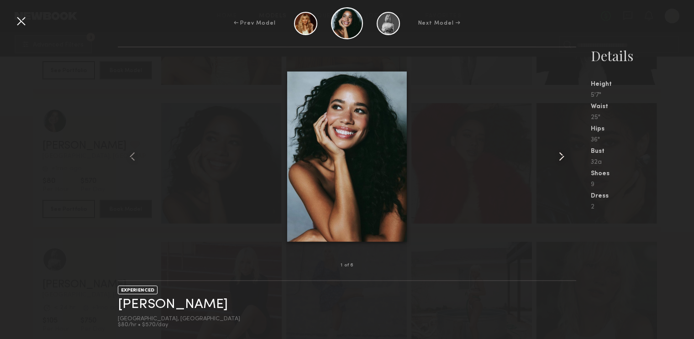
click at [565, 158] on common-icon at bounding box center [562, 156] width 15 height 15
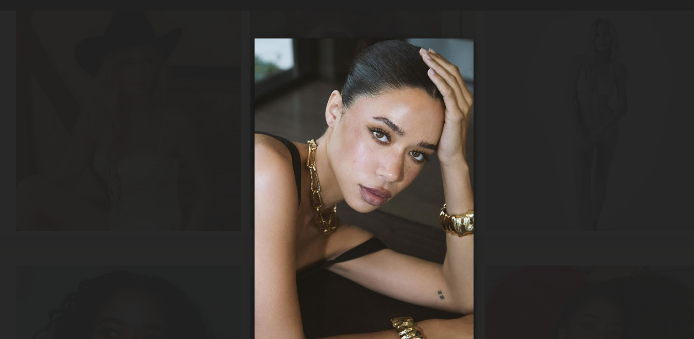
scroll to position [13076, 0]
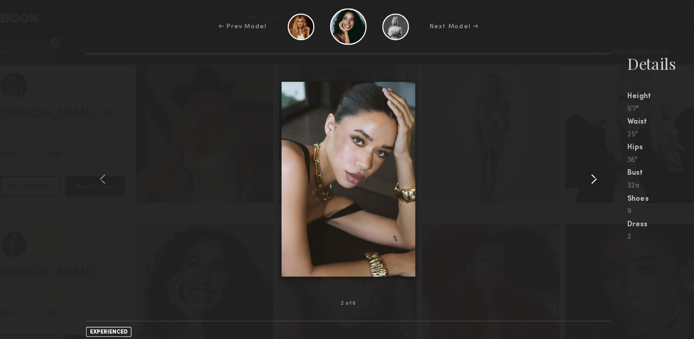
click at [555, 155] on common-icon at bounding box center [562, 156] width 15 height 15
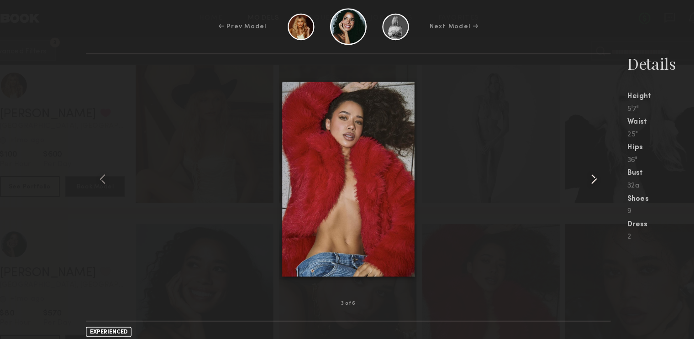
click at [555, 159] on common-icon at bounding box center [562, 156] width 15 height 15
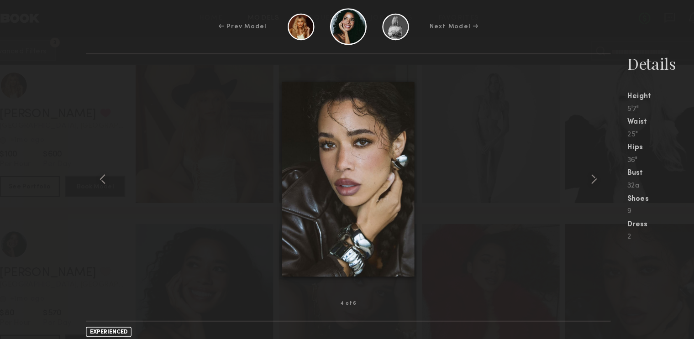
scroll to position [13056, 0]
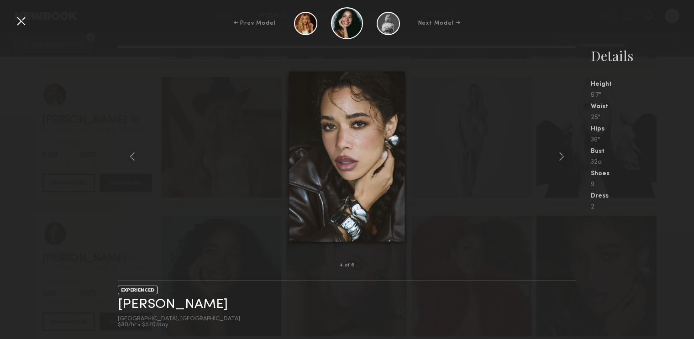
click at [21, 24] on div at bounding box center [21, 21] width 15 height 15
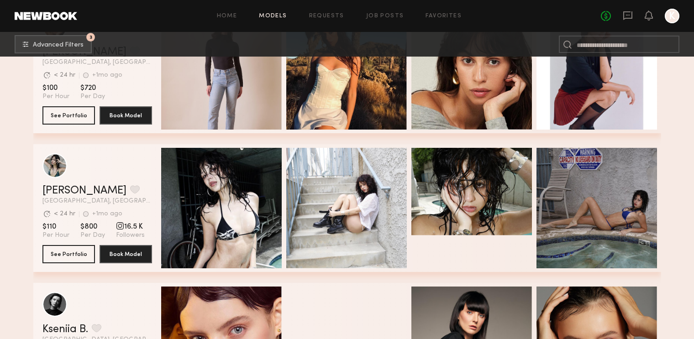
scroll to position [15208, 0]
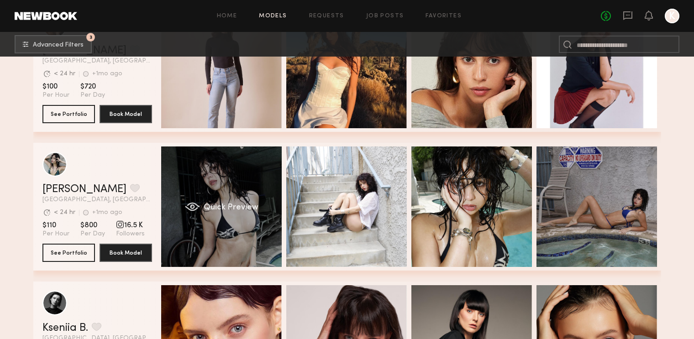
click at [259, 235] on div "Quick Preview" at bounding box center [221, 207] width 121 height 121
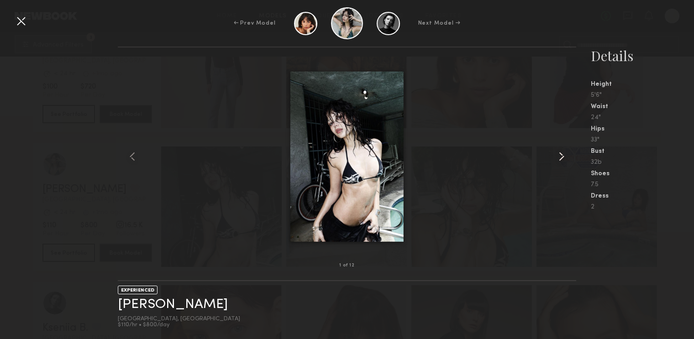
click at [561, 156] on common-icon at bounding box center [562, 156] width 15 height 15
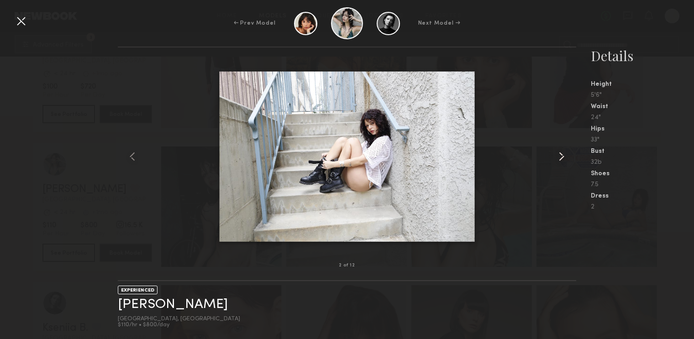
click at [561, 156] on common-icon at bounding box center [562, 156] width 15 height 15
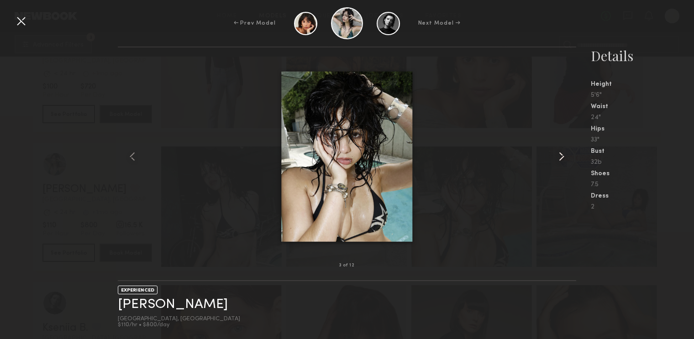
click at [561, 156] on common-icon at bounding box center [562, 156] width 15 height 15
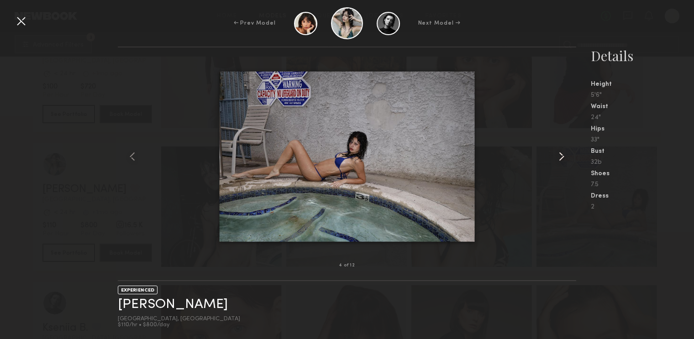
click at [561, 156] on common-icon at bounding box center [562, 156] width 15 height 15
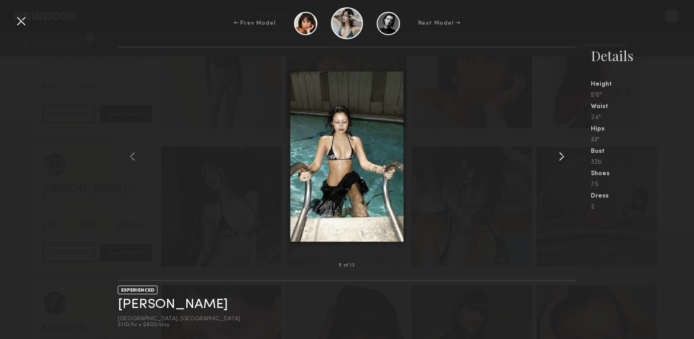
click at [561, 156] on common-icon at bounding box center [562, 156] width 15 height 15
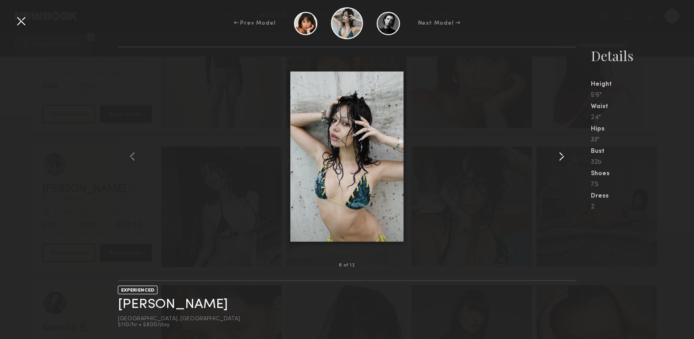
click at [561, 156] on common-icon at bounding box center [562, 156] width 15 height 15
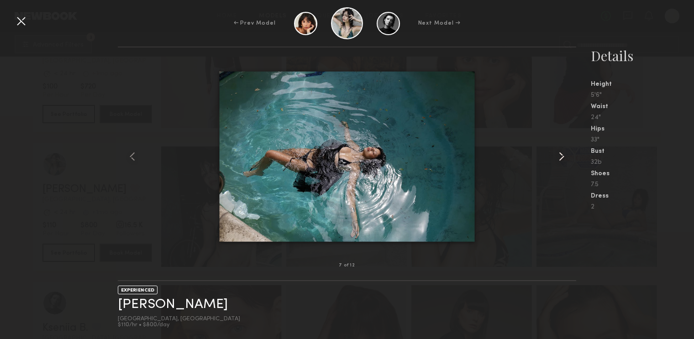
click at [561, 156] on common-icon at bounding box center [562, 156] width 15 height 15
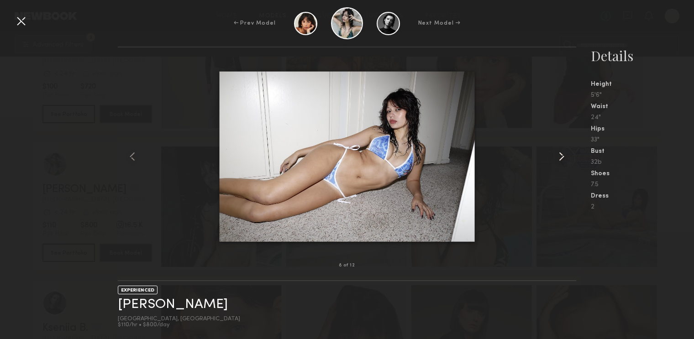
click at [561, 156] on common-icon at bounding box center [562, 156] width 15 height 15
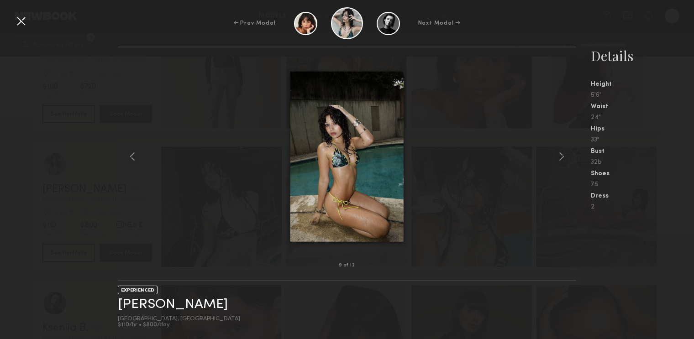
click at [19, 26] on div at bounding box center [21, 21] width 15 height 15
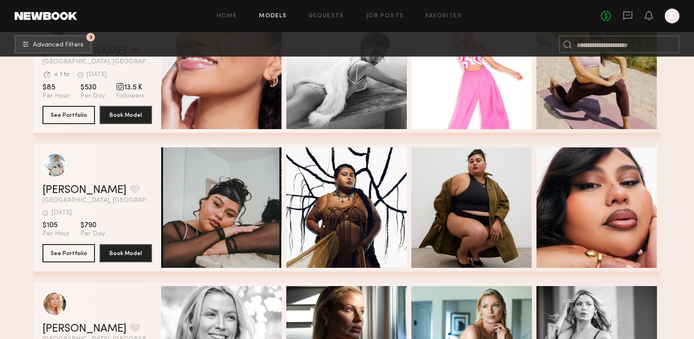
scroll to position [15903, 0]
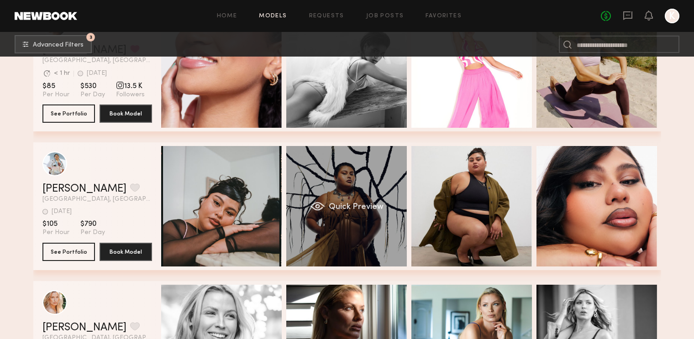
click at [341, 219] on div "Quick Preview" at bounding box center [346, 206] width 121 height 121
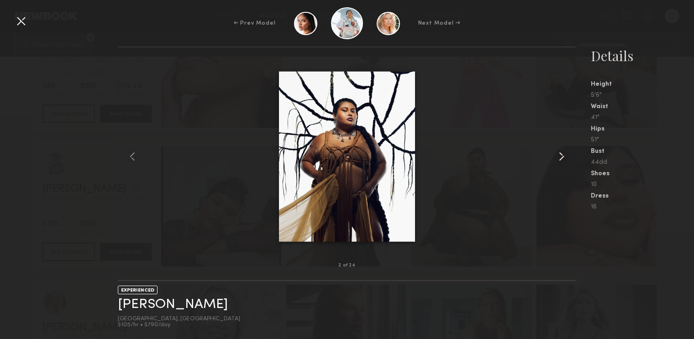
click at [560, 154] on common-icon at bounding box center [562, 156] width 15 height 15
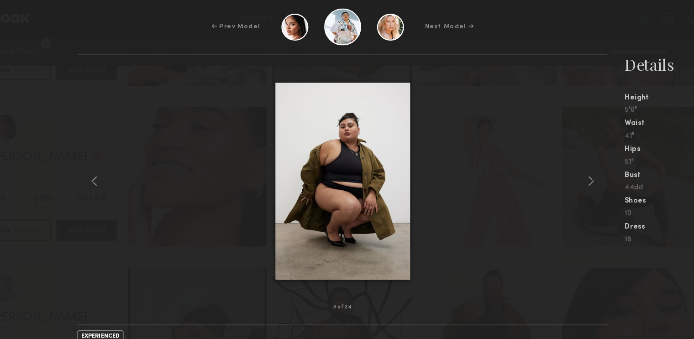
scroll to position [15798, 0]
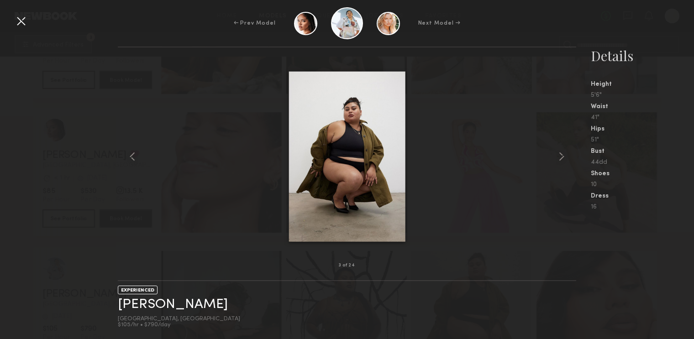
click at [17, 21] on div at bounding box center [21, 21] width 15 height 15
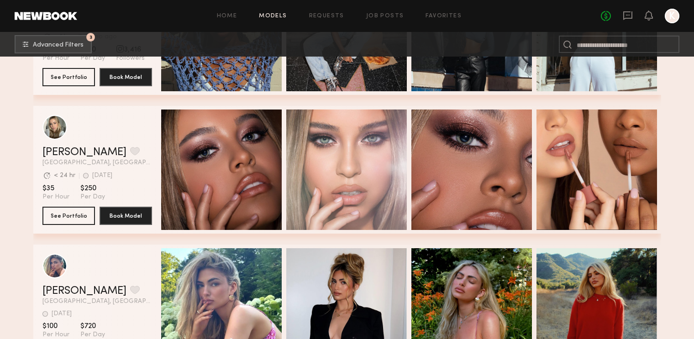
scroll to position [16497, 0]
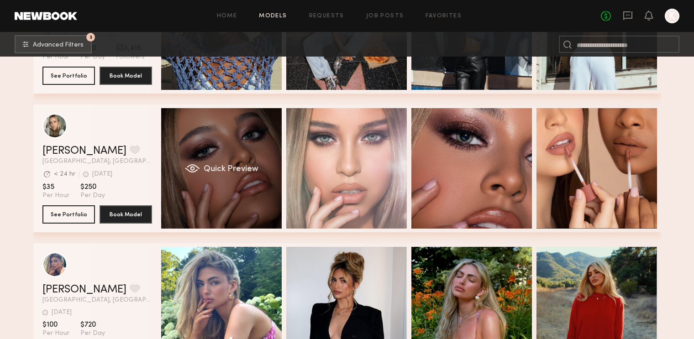
click at [245, 210] on div "Quick Preview" at bounding box center [221, 168] width 121 height 121
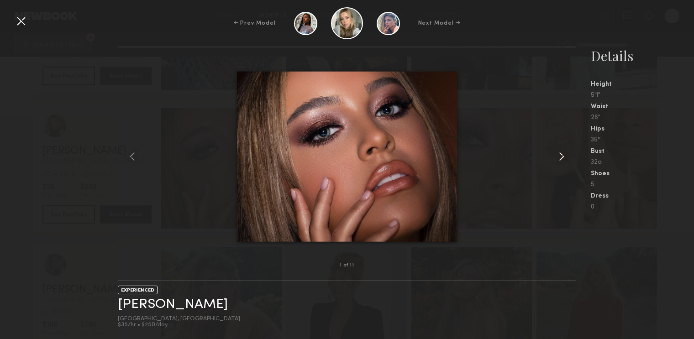
click at [565, 155] on common-icon at bounding box center [562, 156] width 15 height 15
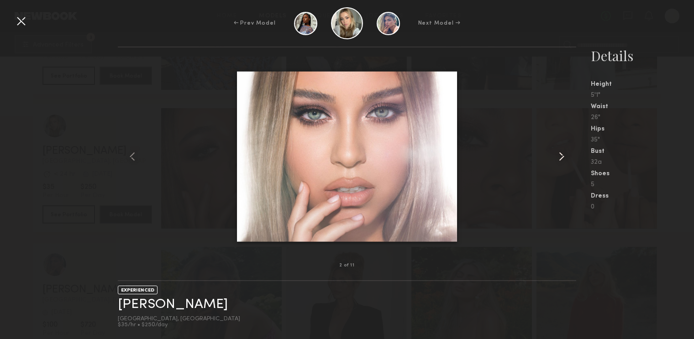
click at [565, 155] on common-icon at bounding box center [562, 156] width 15 height 15
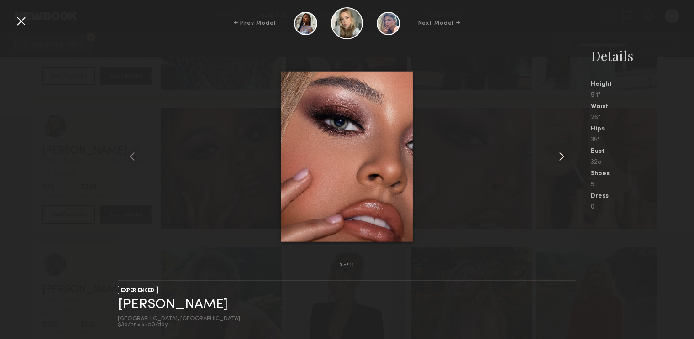
click at [565, 155] on common-icon at bounding box center [562, 156] width 15 height 15
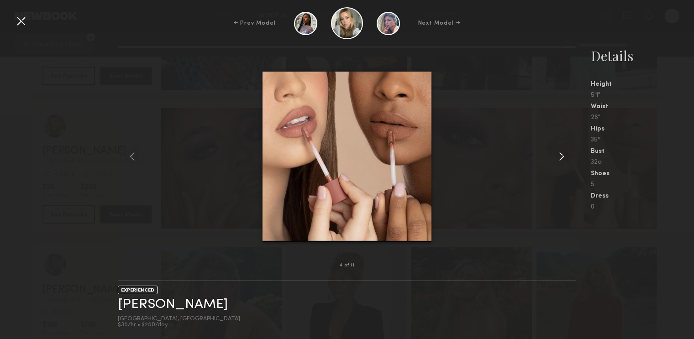
click at [565, 155] on common-icon at bounding box center [562, 156] width 15 height 15
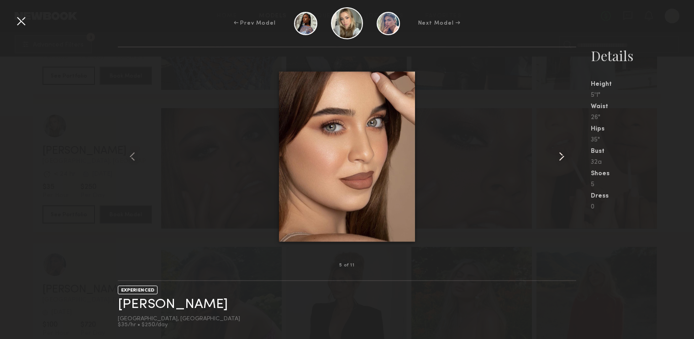
click at [565, 155] on common-icon at bounding box center [562, 156] width 15 height 15
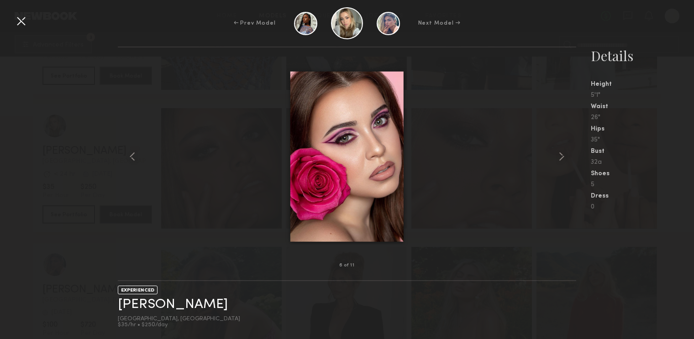
click at [21, 26] on div at bounding box center [21, 21] width 15 height 15
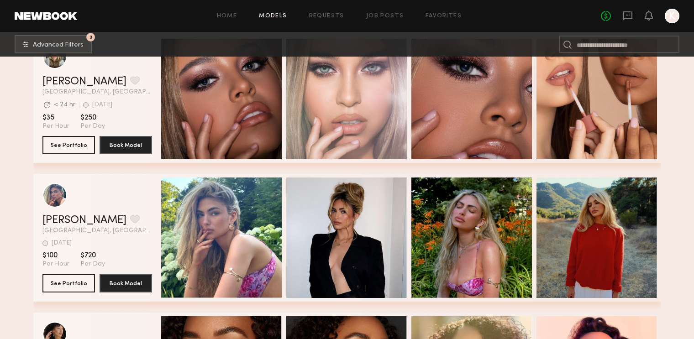
scroll to position [16567, 0]
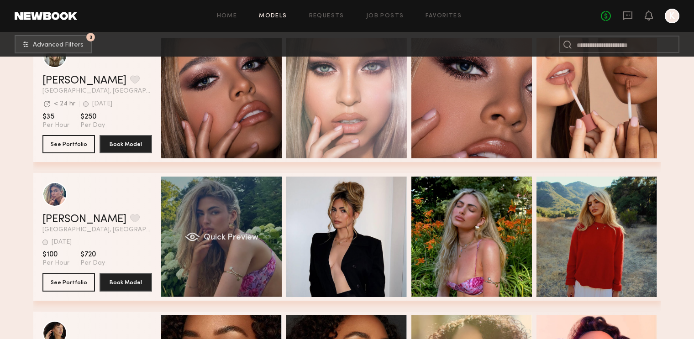
click at [232, 271] on div "Quick Preview" at bounding box center [221, 237] width 121 height 121
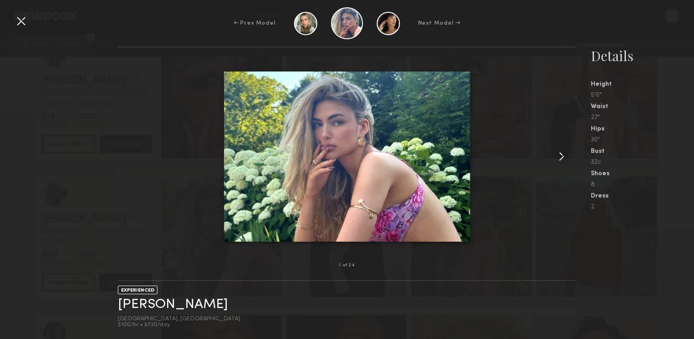
click at [561, 153] on common-icon at bounding box center [562, 156] width 15 height 15
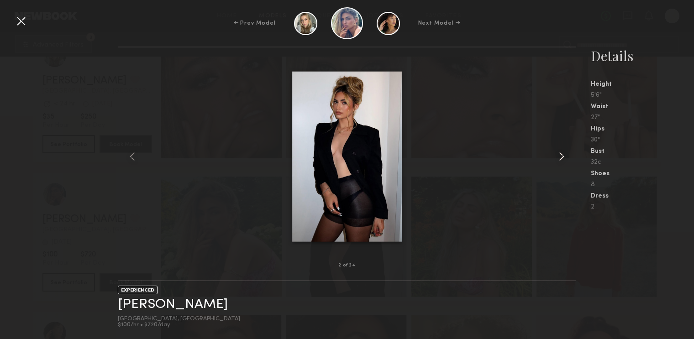
click at [561, 153] on common-icon at bounding box center [562, 156] width 15 height 15
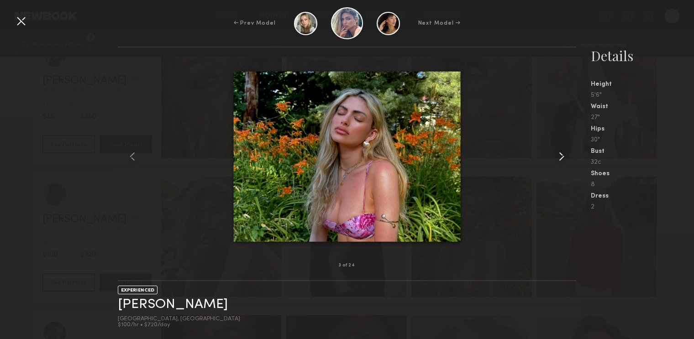
click at [561, 154] on common-icon at bounding box center [562, 156] width 15 height 15
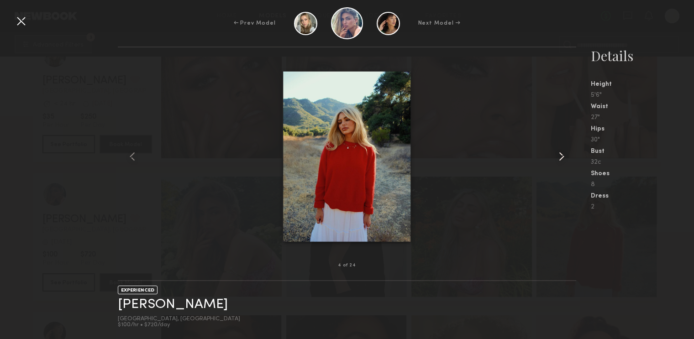
click at [561, 155] on common-icon at bounding box center [562, 156] width 15 height 15
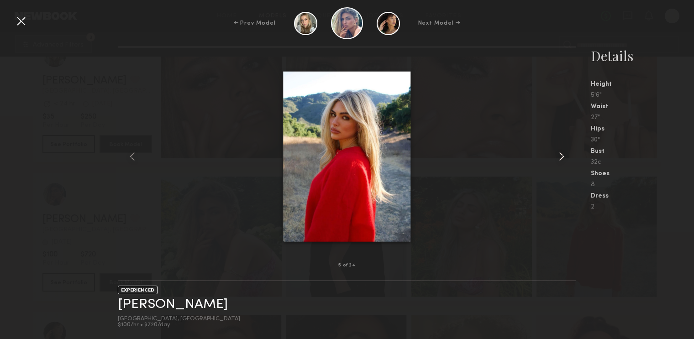
click at [561, 155] on common-icon at bounding box center [562, 156] width 15 height 15
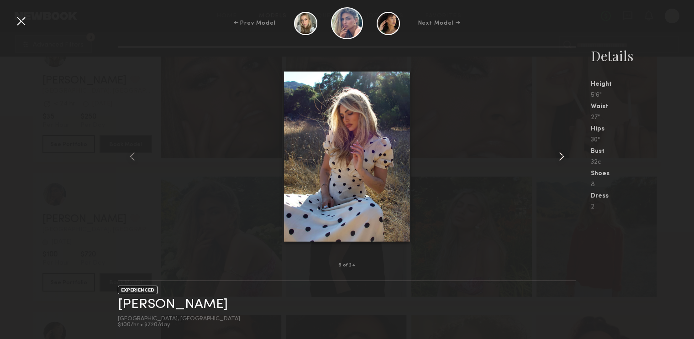
click at [561, 155] on common-icon at bounding box center [562, 156] width 15 height 15
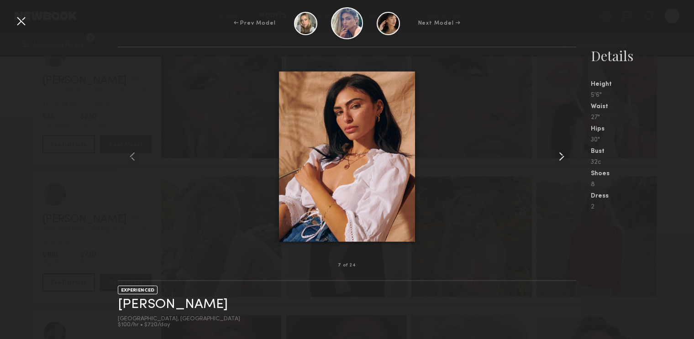
click at [561, 155] on common-icon at bounding box center [562, 156] width 15 height 15
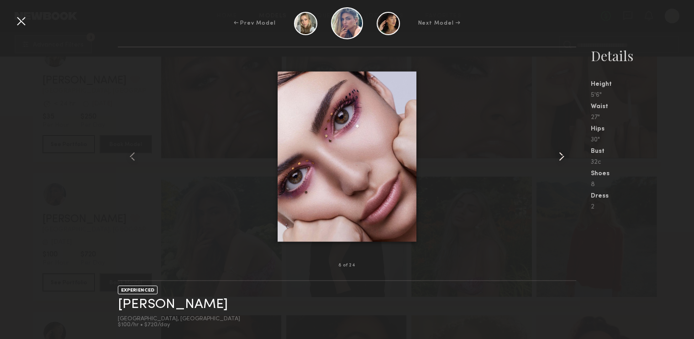
click at [561, 155] on common-icon at bounding box center [562, 156] width 15 height 15
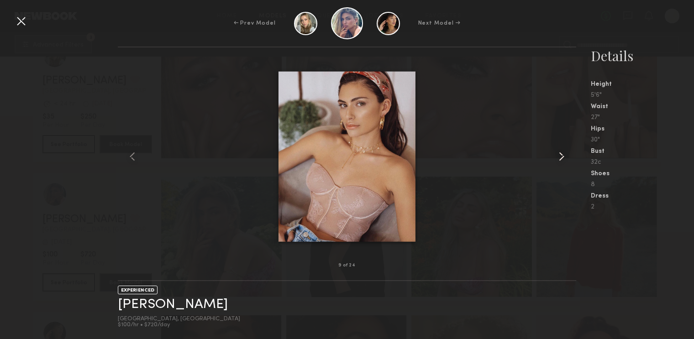
click at [561, 155] on common-icon at bounding box center [562, 156] width 15 height 15
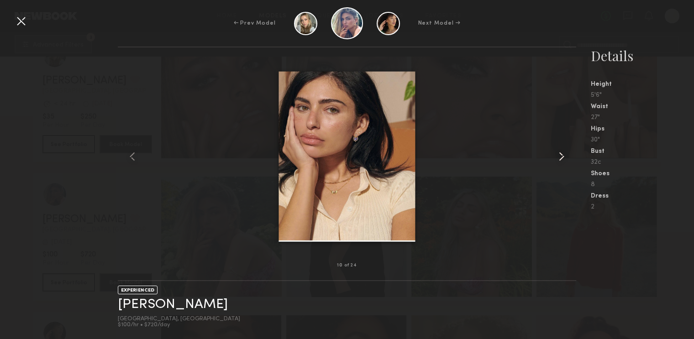
click at [561, 155] on common-icon at bounding box center [562, 156] width 15 height 15
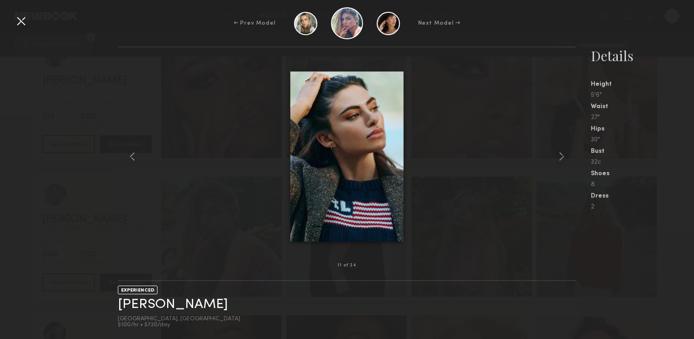
click at [20, 22] on div at bounding box center [21, 21] width 15 height 15
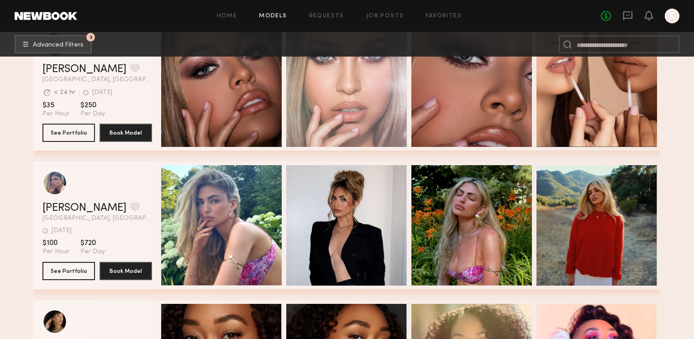
scroll to position [16592, 0]
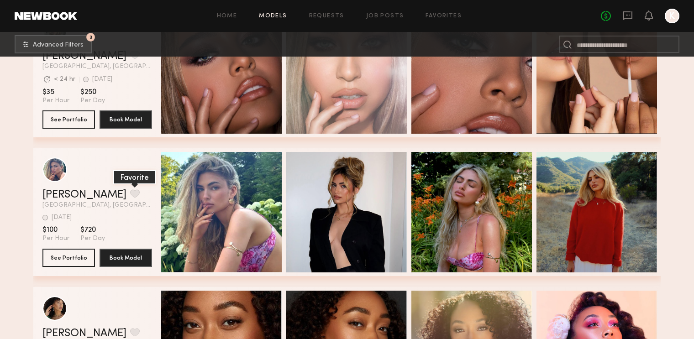
click at [130, 191] on button "grid" at bounding box center [135, 194] width 10 height 8
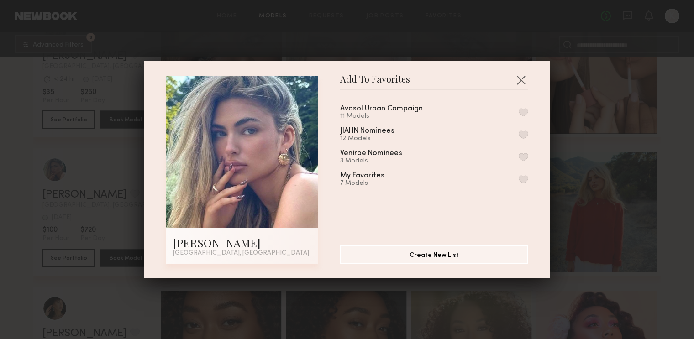
click at [524, 175] on div "My Favorites 7 Models" at bounding box center [434, 179] width 188 height 15
click at [523, 180] on button "button" at bounding box center [524, 179] width 10 height 8
click at [519, 81] on button "button" at bounding box center [521, 80] width 15 height 15
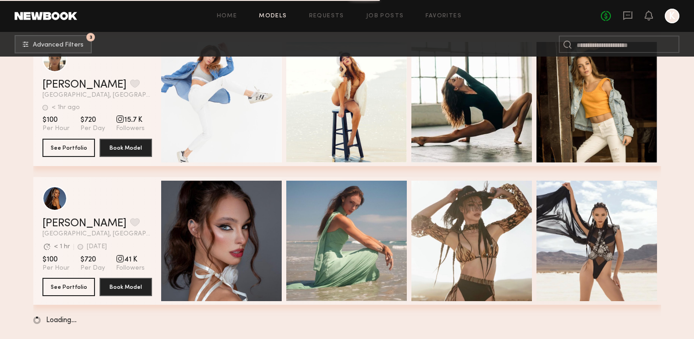
scroll to position [18229, 0]
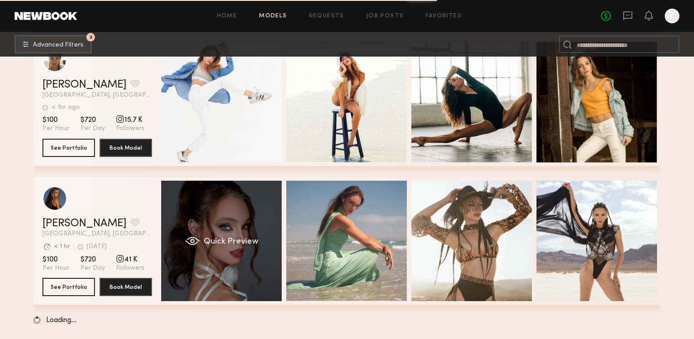
click at [246, 263] on div "Quick Preview" at bounding box center [221, 241] width 121 height 121
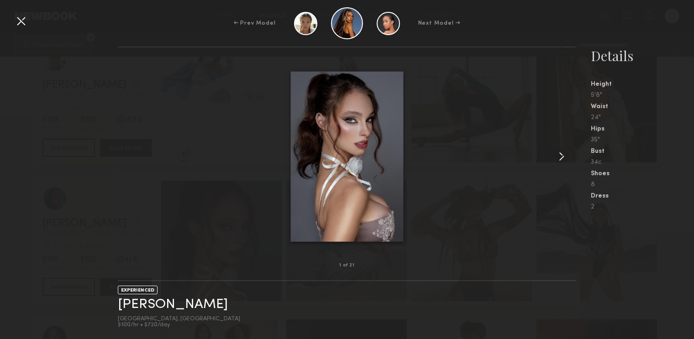
click at [564, 152] on common-icon at bounding box center [562, 156] width 15 height 15
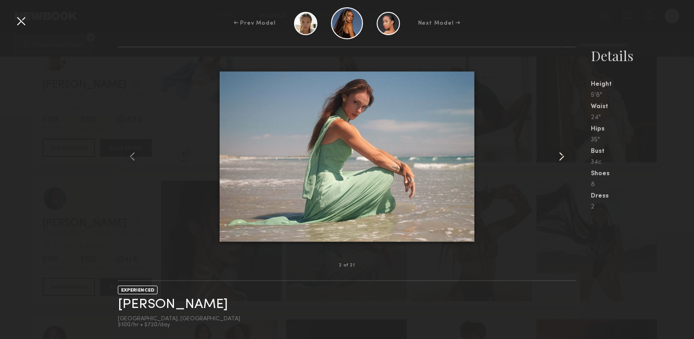
click at [564, 152] on common-icon at bounding box center [562, 156] width 15 height 15
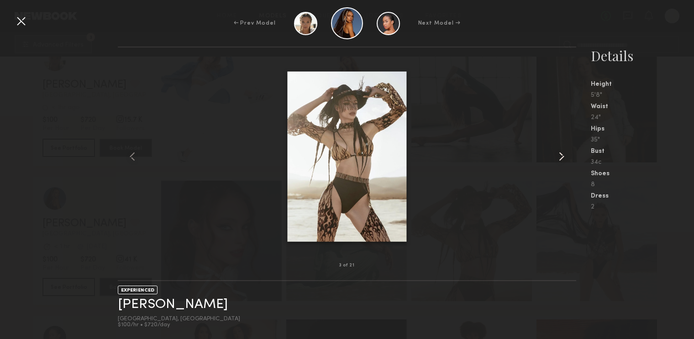
click at [564, 152] on common-icon at bounding box center [562, 156] width 15 height 15
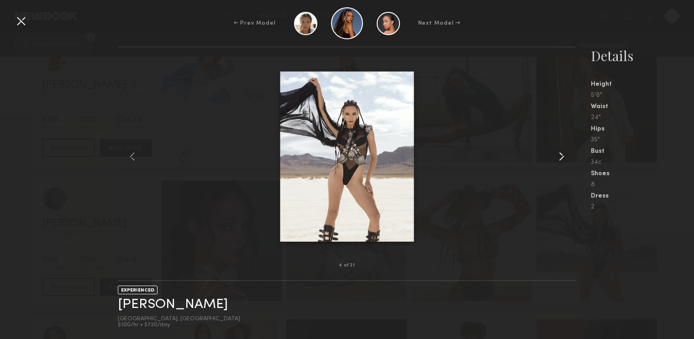
click at [564, 152] on common-icon at bounding box center [562, 156] width 15 height 15
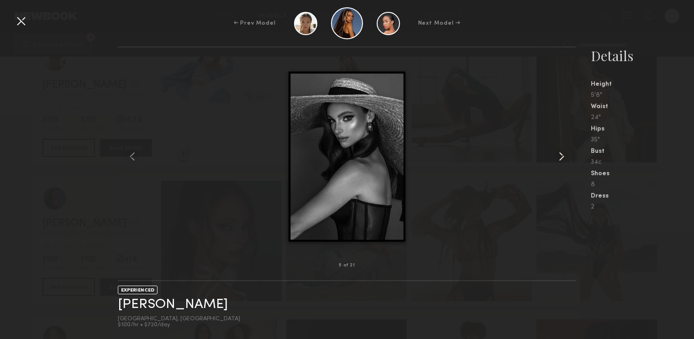
click at [559, 155] on common-icon at bounding box center [562, 156] width 15 height 15
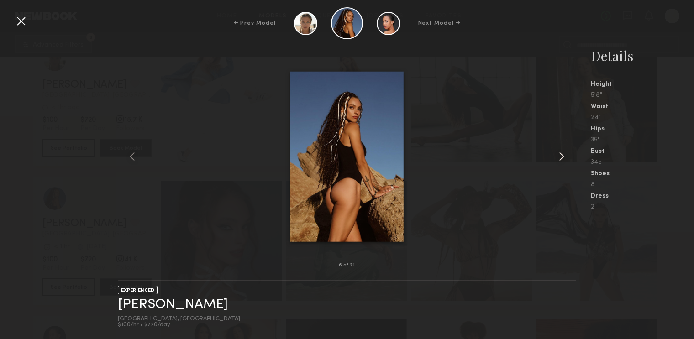
click at [559, 155] on common-icon at bounding box center [562, 156] width 15 height 15
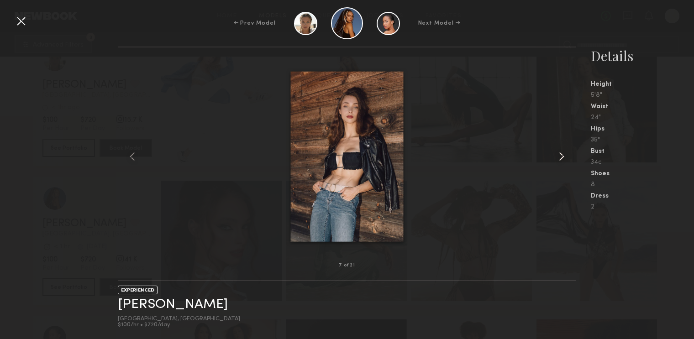
click at [559, 155] on common-icon at bounding box center [562, 156] width 15 height 15
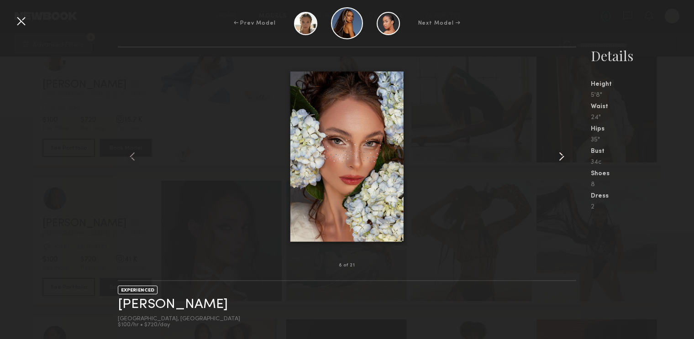
click at [560, 156] on common-icon at bounding box center [562, 156] width 15 height 15
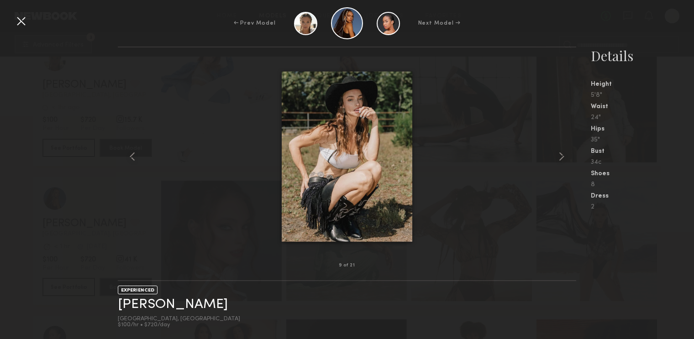
click at [19, 17] on div at bounding box center [21, 21] width 15 height 15
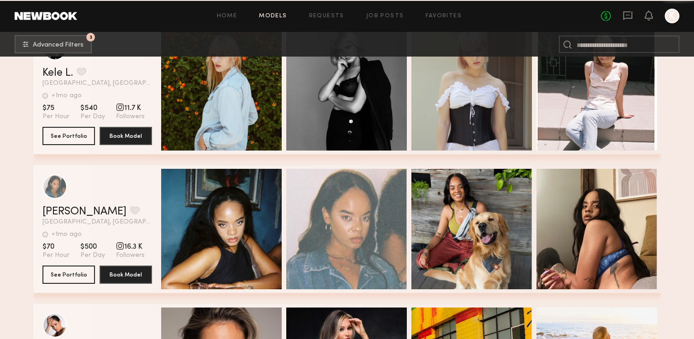
scroll to position [20742, 0]
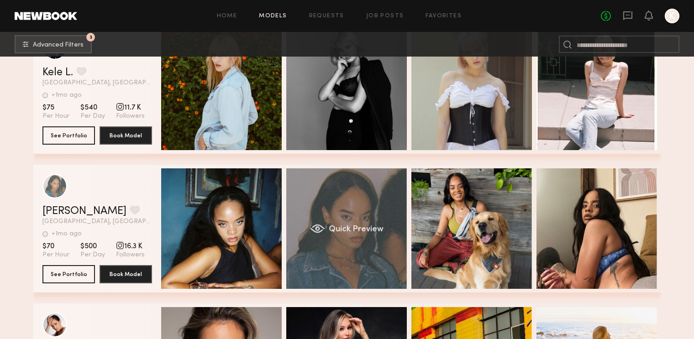
click at [352, 193] on div "Quick Preview" at bounding box center [346, 229] width 121 height 121
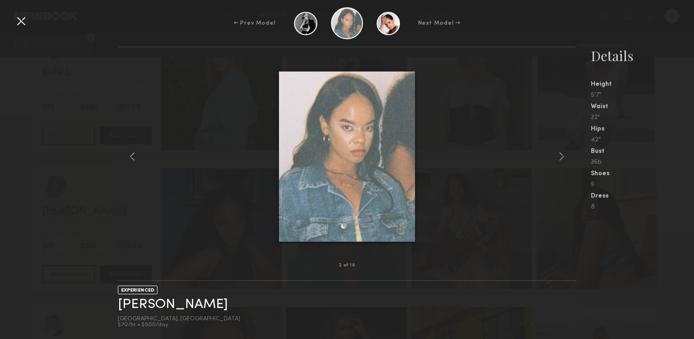
click at [17, 18] on div at bounding box center [21, 21] width 15 height 15
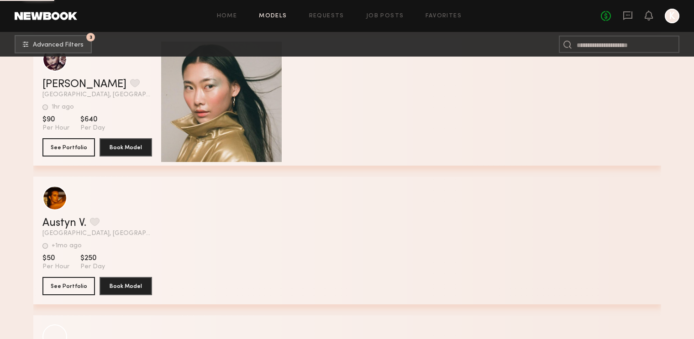
scroll to position [22989, 0]
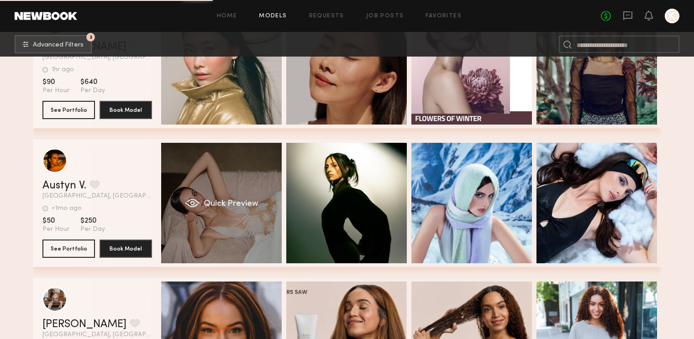
click at [230, 234] on div "Quick Preview" at bounding box center [221, 203] width 121 height 121
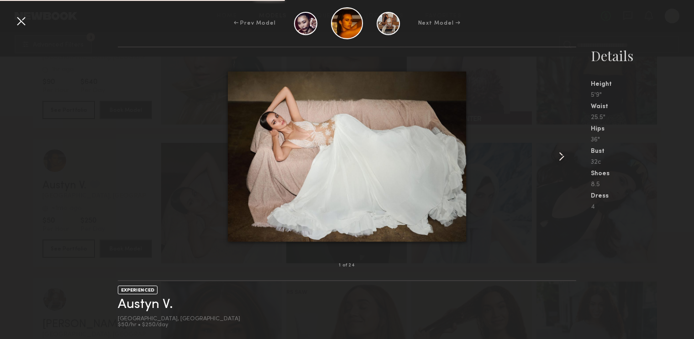
click at [561, 155] on common-icon at bounding box center [562, 156] width 15 height 15
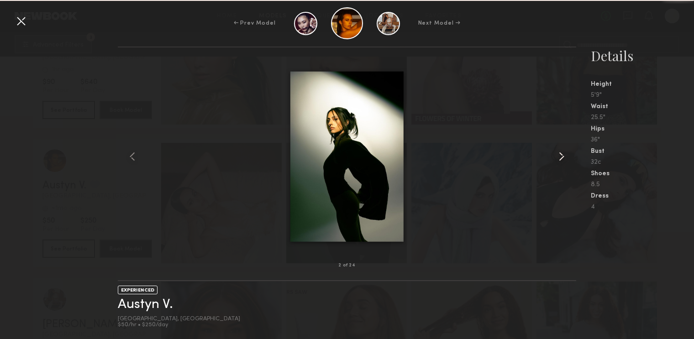
click at [561, 155] on common-icon at bounding box center [562, 156] width 15 height 15
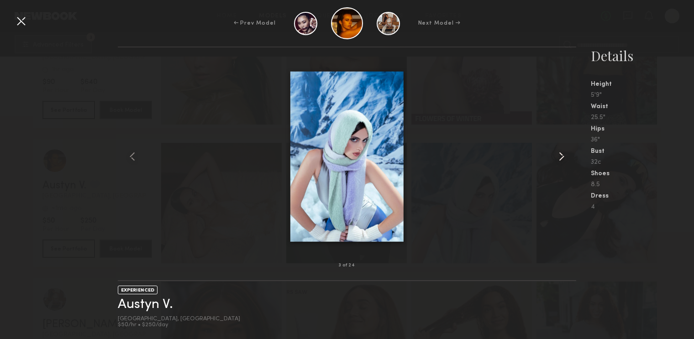
click at [561, 155] on common-icon at bounding box center [562, 156] width 15 height 15
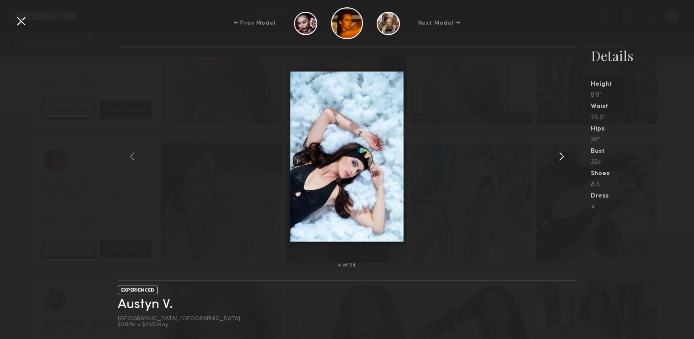
click at [561, 156] on common-icon at bounding box center [562, 156] width 15 height 15
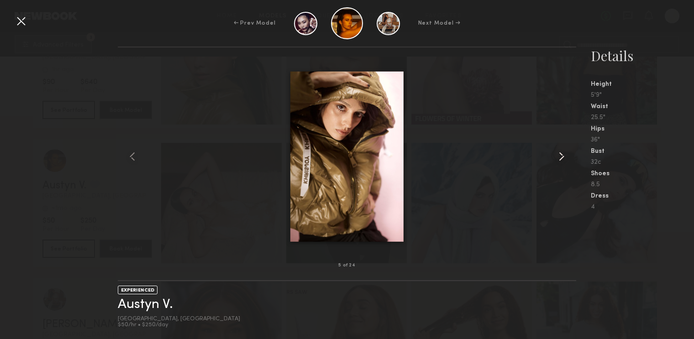
click at [561, 156] on common-icon at bounding box center [562, 156] width 15 height 15
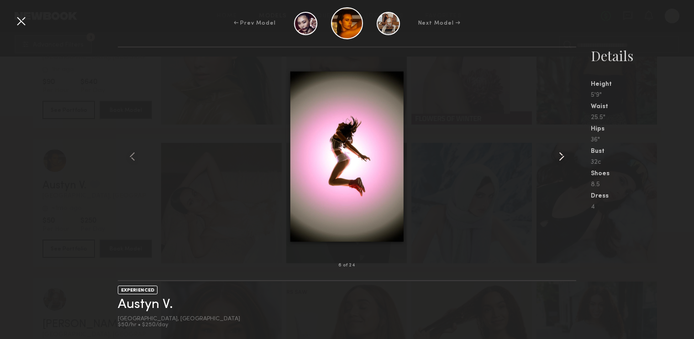
click at [561, 156] on common-icon at bounding box center [562, 156] width 15 height 15
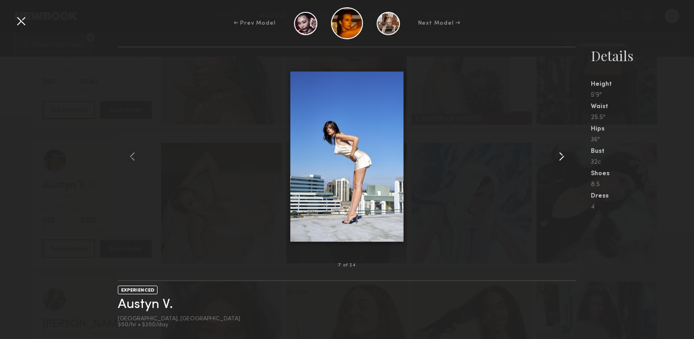
click at [561, 157] on common-icon at bounding box center [562, 156] width 15 height 15
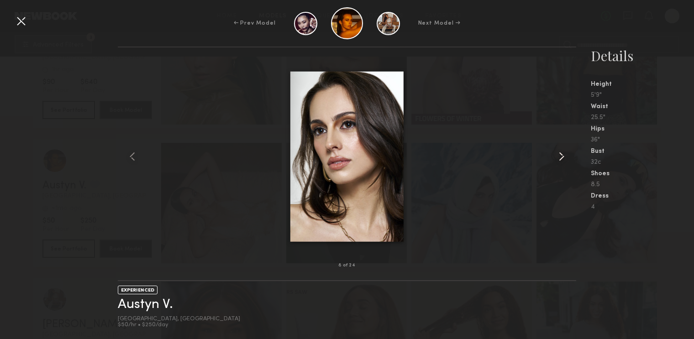
click at [561, 157] on common-icon at bounding box center [562, 156] width 15 height 15
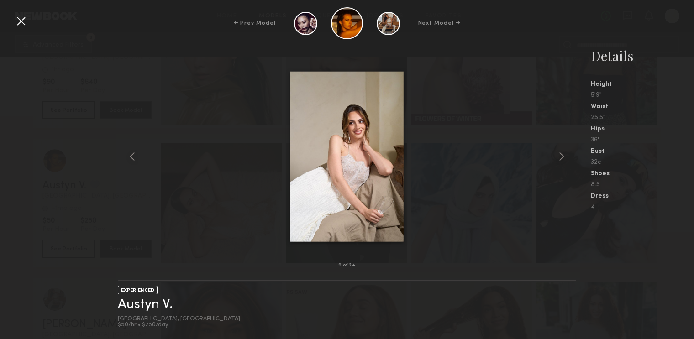
click at [26, 20] on div at bounding box center [21, 21] width 15 height 15
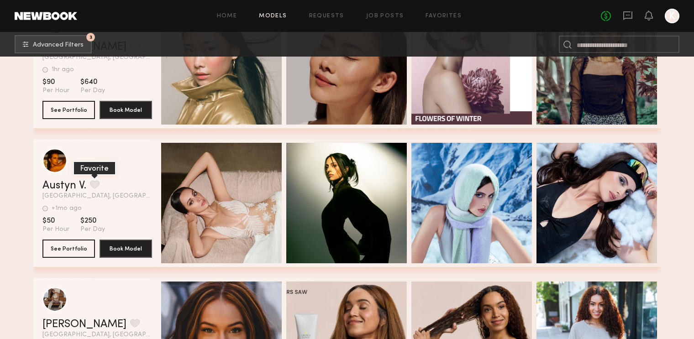
click at [93, 185] on button "grid" at bounding box center [95, 184] width 10 height 8
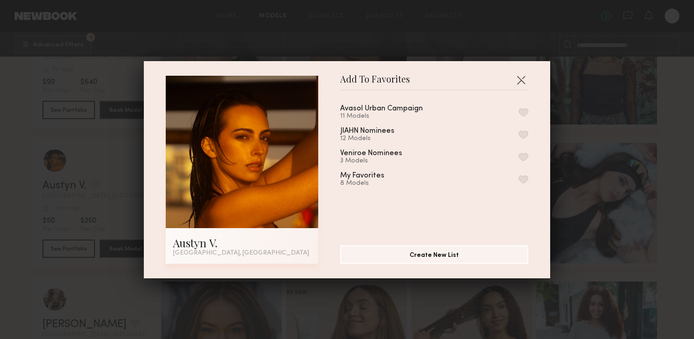
click at [524, 177] on button "button" at bounding box center [524, 179] width 10 height 8
click at [521, 78] on button "button" at bounding box center [521, 80] width 15 height 15
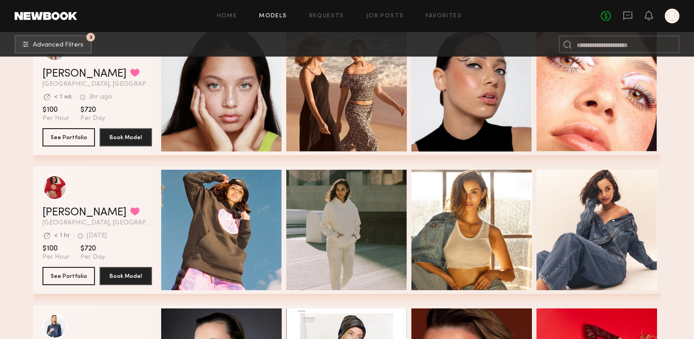
scroll to position [23660, 0]
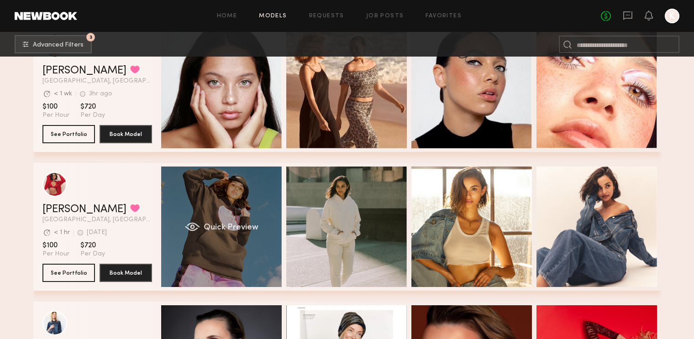
click at [228, 265] on div "Quick Preview" at bounding box center [221, 227] width 121 height 121
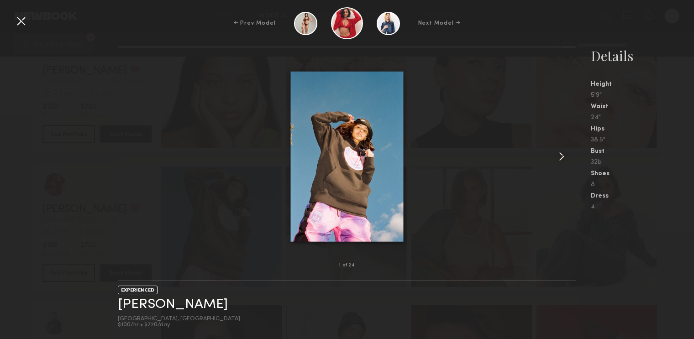
click at [561, 159] on common-icon at bounding box center [562, 156] width 15 height 15
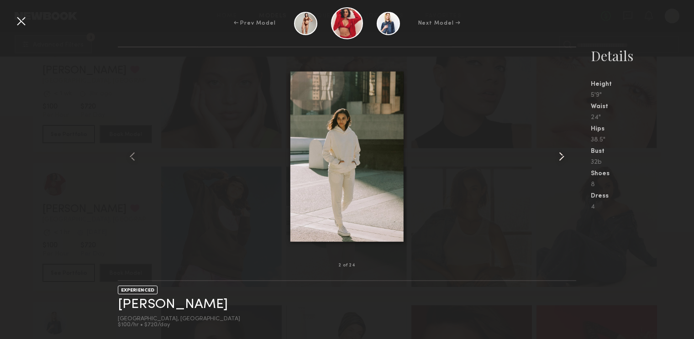
click at [561, 159] on common-icon at bounding box center [562, 156] width 15 height 15
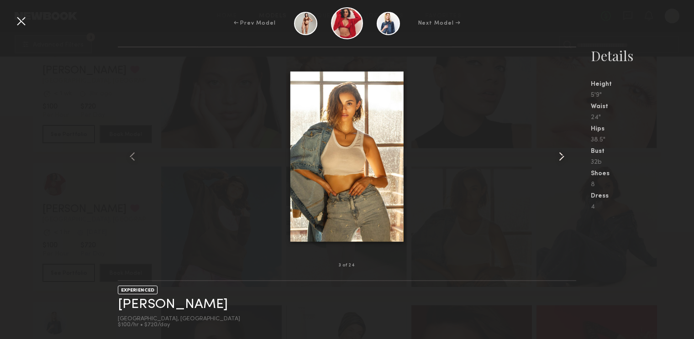
click at [561, 158] on common-icon at bounding box center [562, 156] width 15 height 15
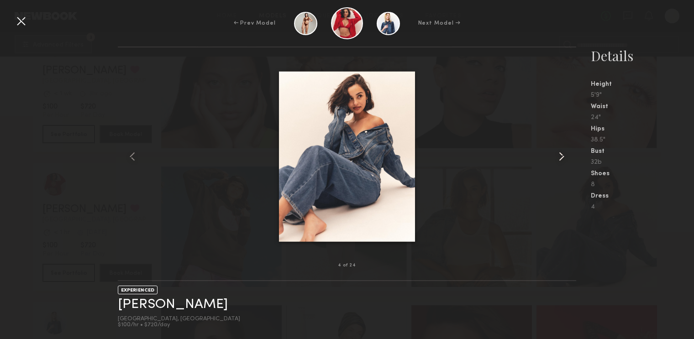
click at [561, 158] on common-icon at bounding box center [562, 156] width 15 height 15
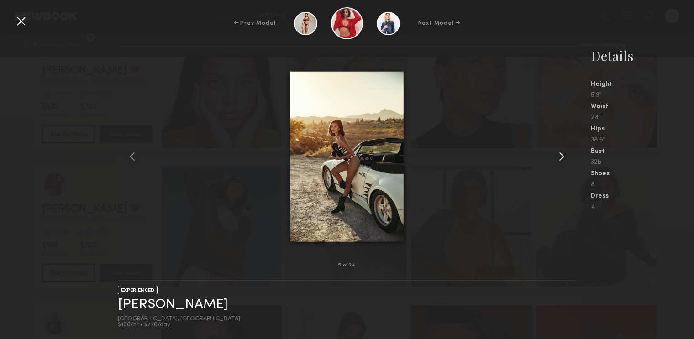
click at [561, 158] on common-icon at bounding box center [562, 156] width 15 height 15
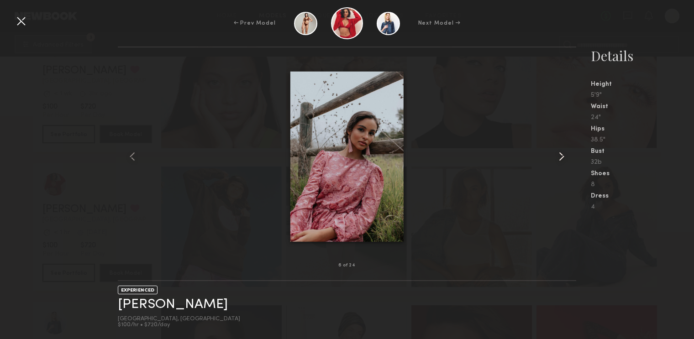
click at [561, 158] on common-icon at bounding box center [562, 156] width 15 height 15
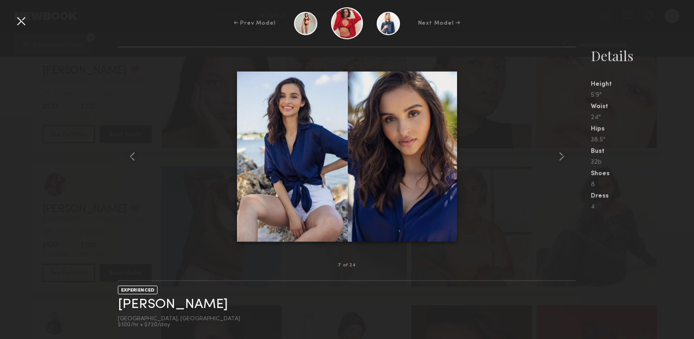
click at [24, 24] on div at bounding box center [21, 21] width 15 height 15
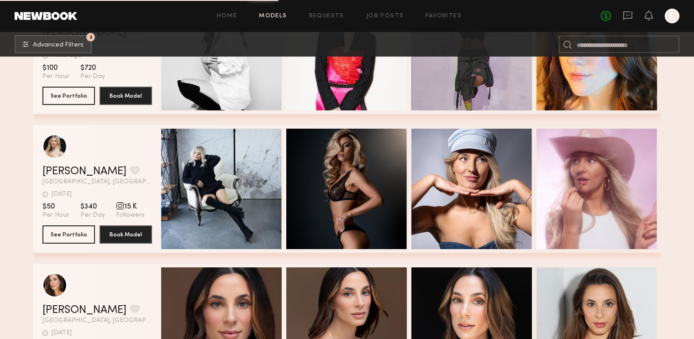
scroll to position [26475, 0]
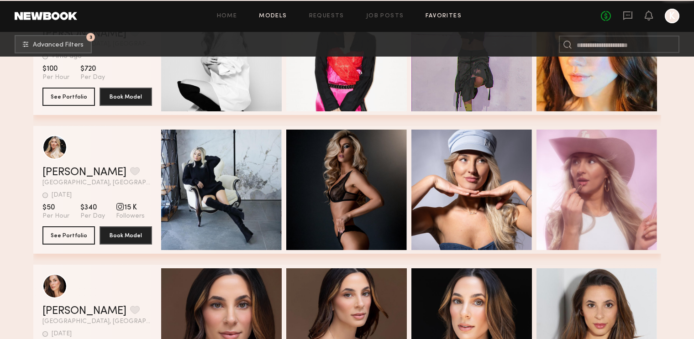
click at [437, 16] on link "Favorites" at bounding box center [444, 16] width 36 height 6
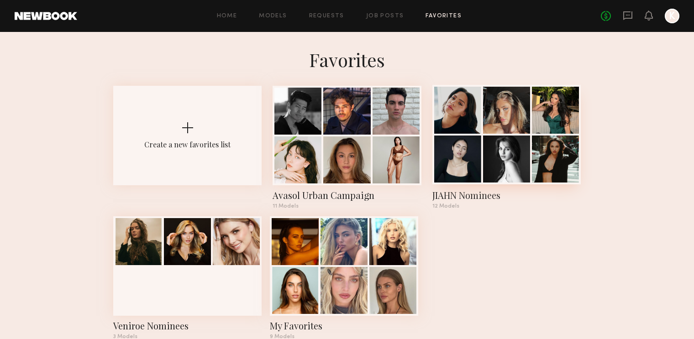
click at [460, 169] on div at bounding box center [457, 159] width 47 height 47
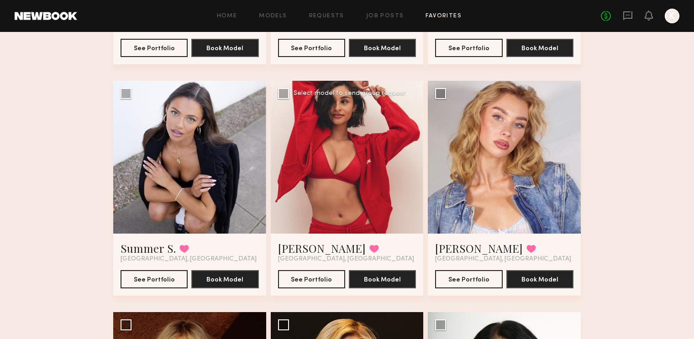
scroll to position [520, 0]
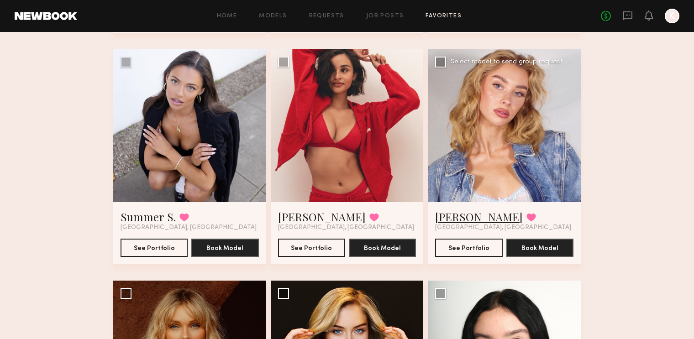
click at [463, 217] on link "Olivia D." at bounding box center [479, 217] width 88 height 15
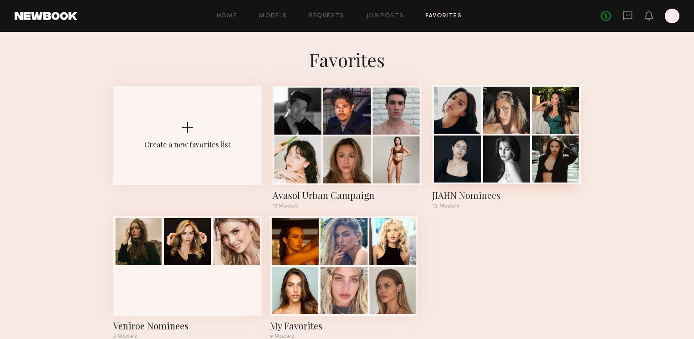
click at [482, 140] on div at bounding box center [507, 135] width 148 height 100
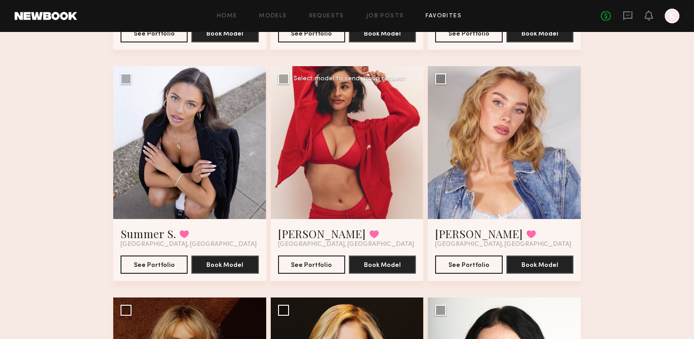
scroll to position [504, 0]
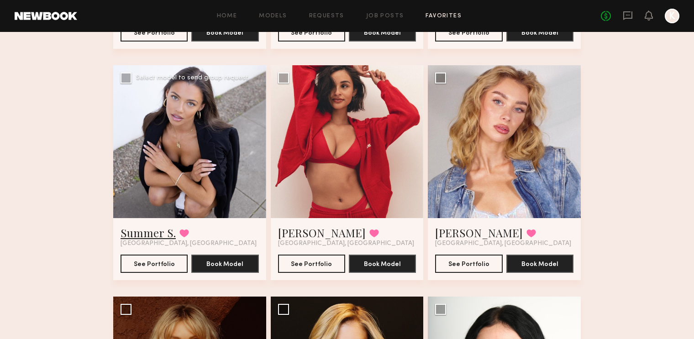
click at [164, 234] on link "Summer S." at bounding box center [148, 233] width 55 height 15
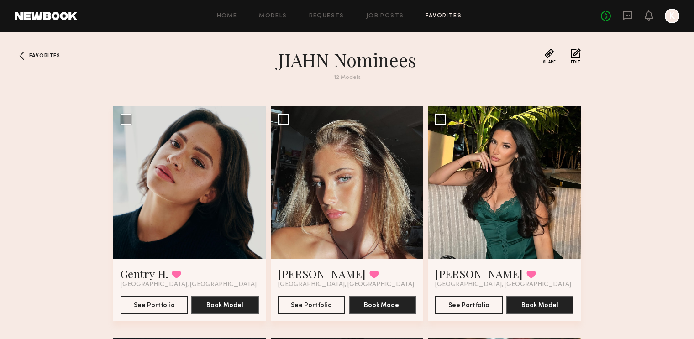
scroll to position [0, 0]
click at [448, 18] on link "Favorites" at bounding box center [444, 16] width 36 height 6
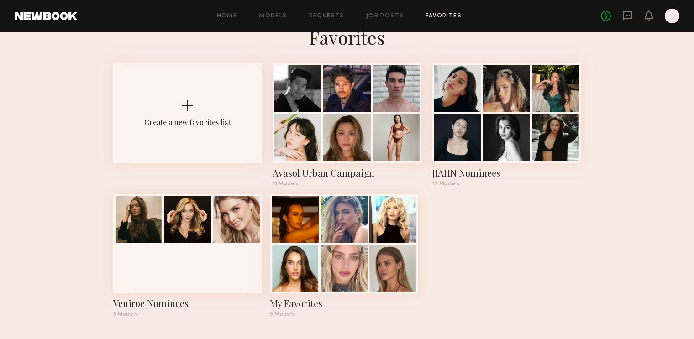
scroll to position [24, 0]
click at [381, 245] on div at bounding box center [393, 267] width 47 height 47
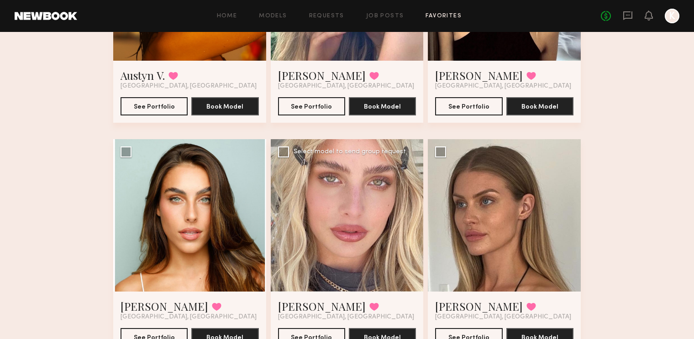
scroll to position [229, 0]
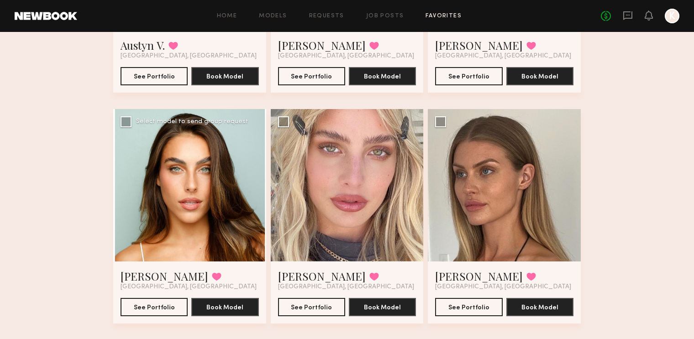
click at [195, 211] on div at bounding box center [189, 185] width 153 height 153
click at [156, 281] on link "Shelby M." at bounding box center [165, 276] width 88 height 15
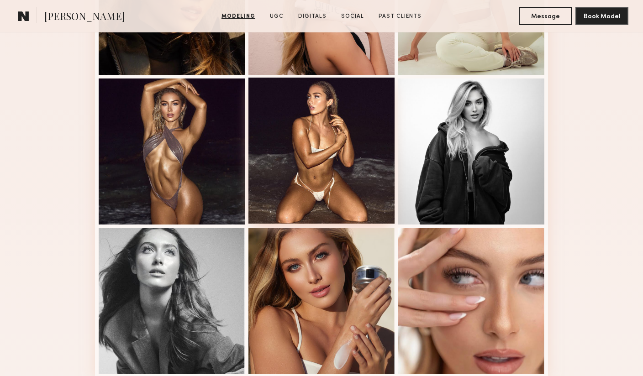
scroll to position [566, 0]
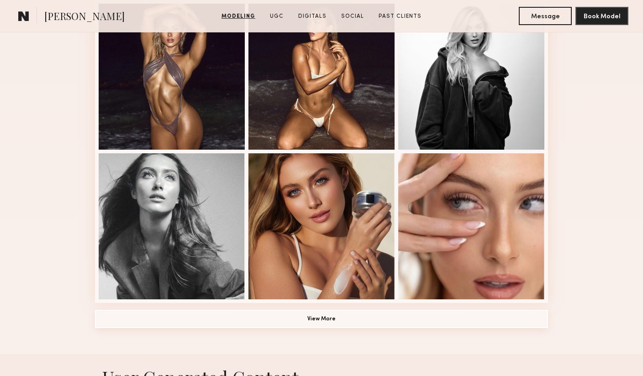
click at [325, 315] on button "View More" at bounding box center [321, 319] width 453 height 18
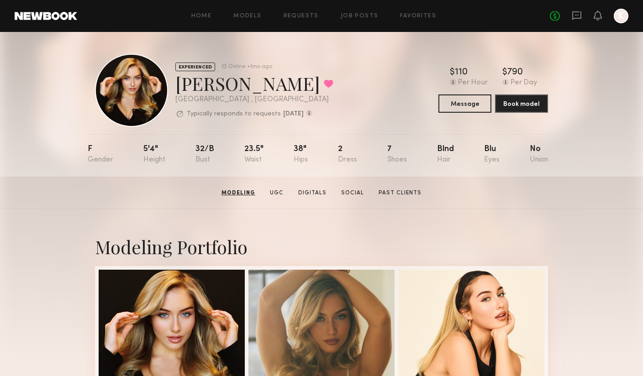
scroll to position [0, 0]
click at [196, 16] on link "Home" at bounding box center [201, 16] width 21 height 6
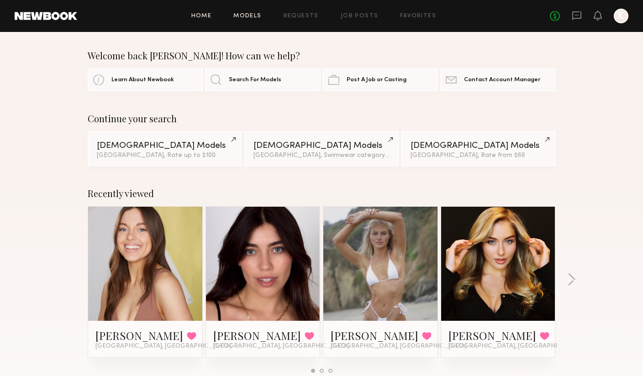
click at [239, 15] on link "Models" at bounding box center [247, 16] width 28 height 6
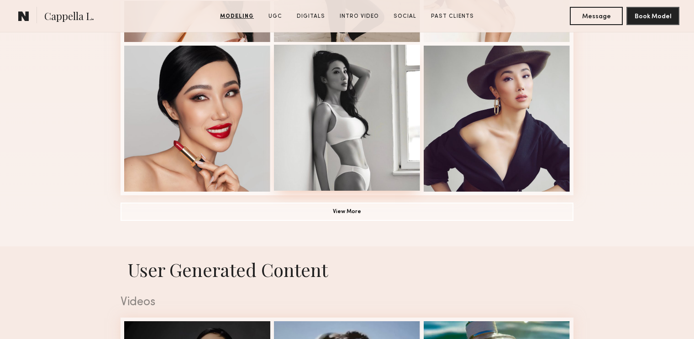
scroll to position [679, 0]
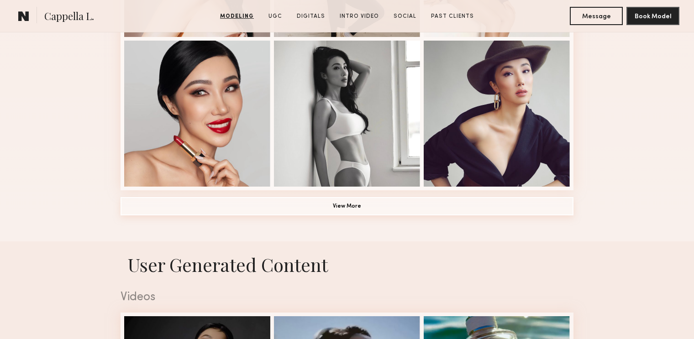
click at [296, 208] on button "View More" at bounding box center [347, 206] width 453 height 18
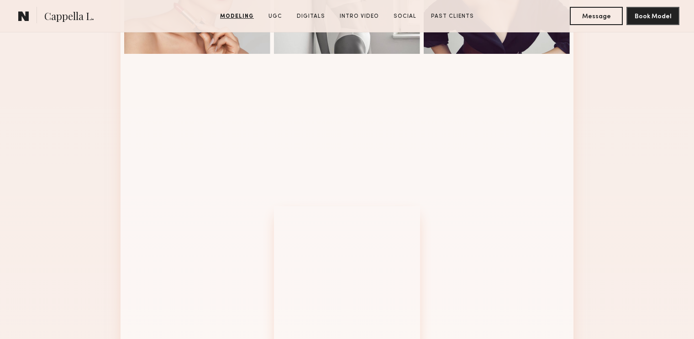
scroll to position [810, 0]
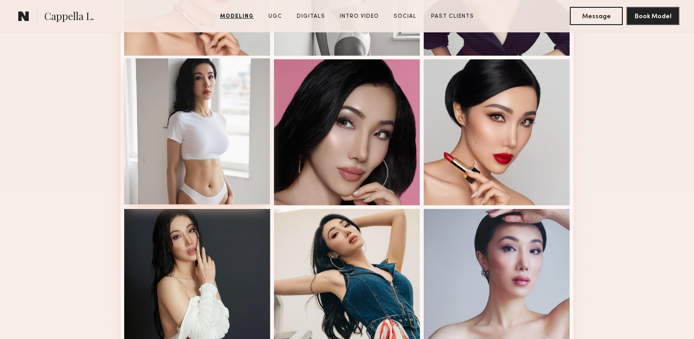
click at [230, 166] on div at bounding box center [197, 131] width 146 height 146
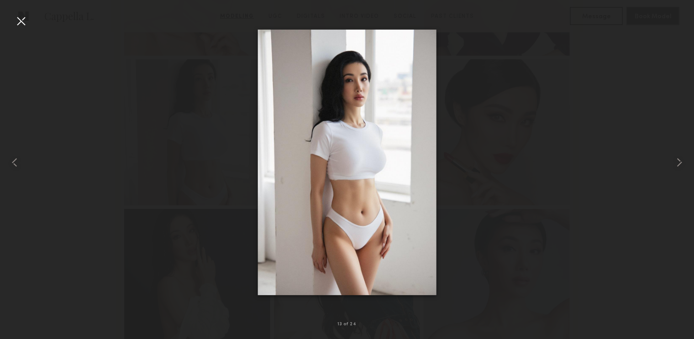
click at [21, 20] on div at bounding box center [21, 21] width 15 height 15
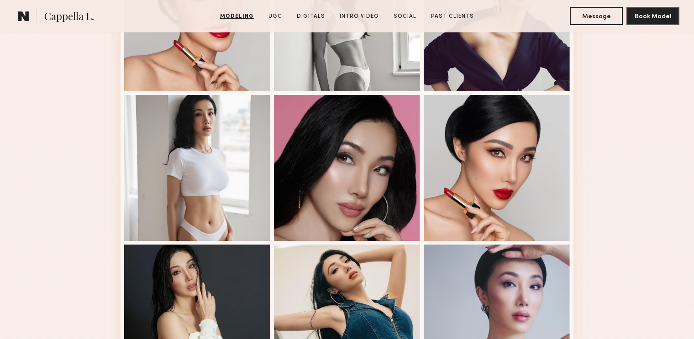
scroll to position [762, 0]
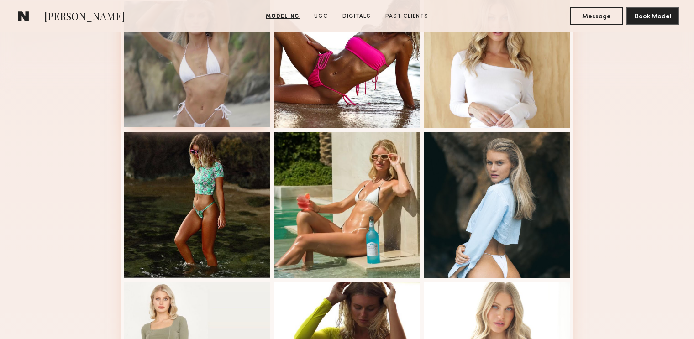
scroll to position [306, 0]
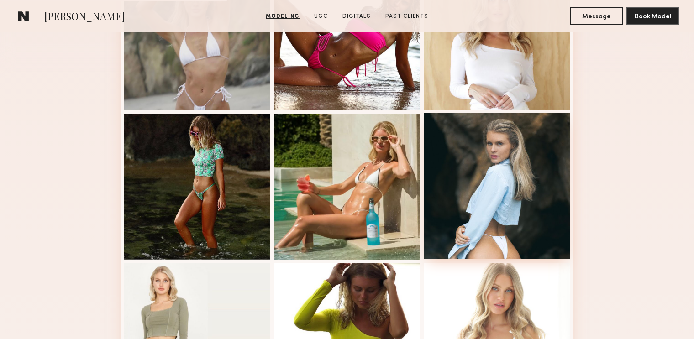
click at [507, 213] on div at bounding box center [497, 186] width 146 height 146
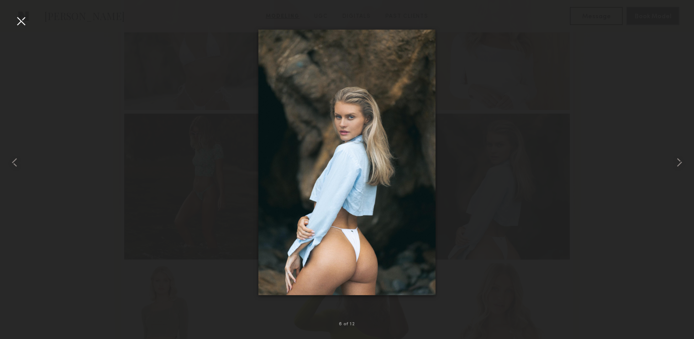
click at [15, 21] on div at bounding box center [21, 21] width 15 height 15
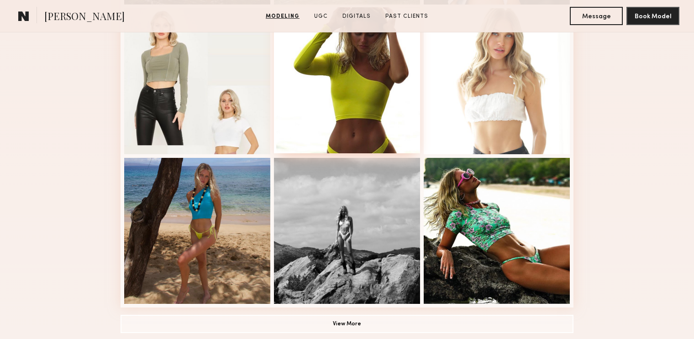
scroll to position [637, 0]
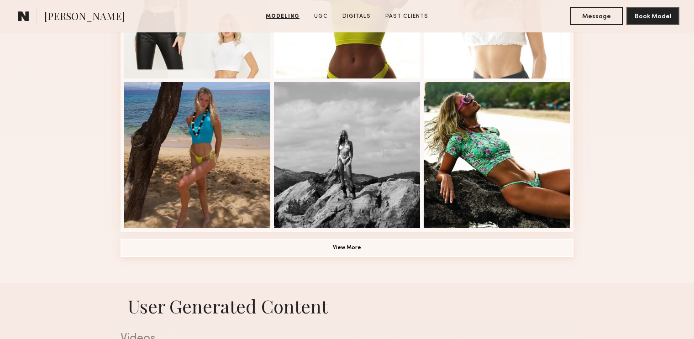
click at [333, 245] on button "View More" at bounding box center [347, 248] width 453 height 18
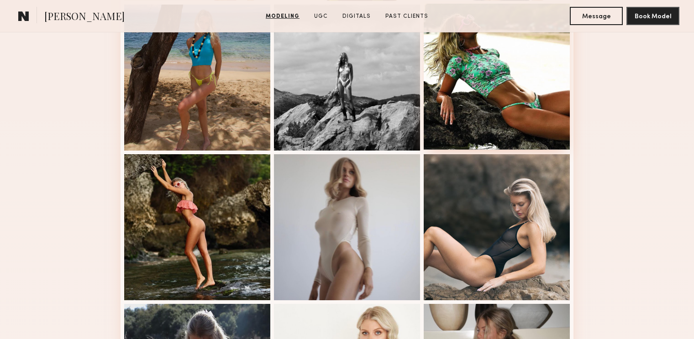
scroll to position [720, 0]
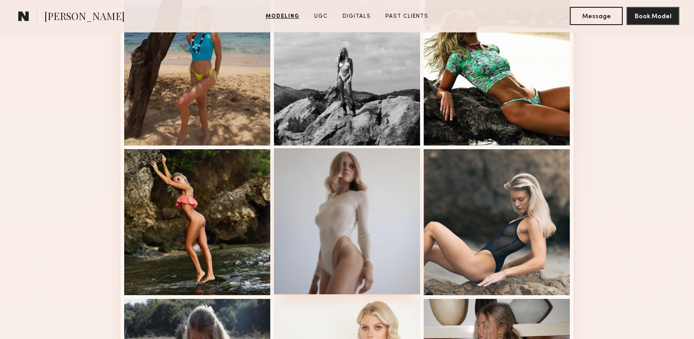
click at [362, 240] on div at bounding box center [347, 221] width 146 height 146
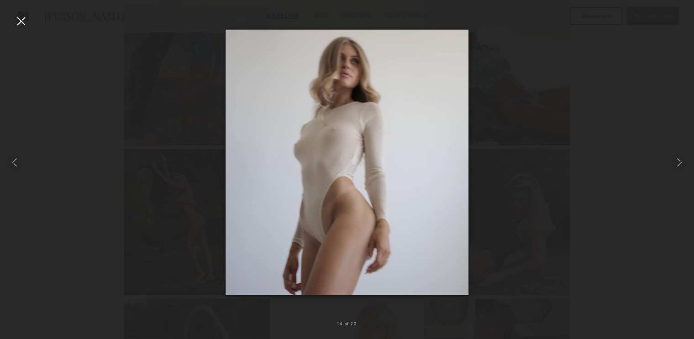
click at [21, 21] on div at bounding box center [21, 21] width 15 height 15
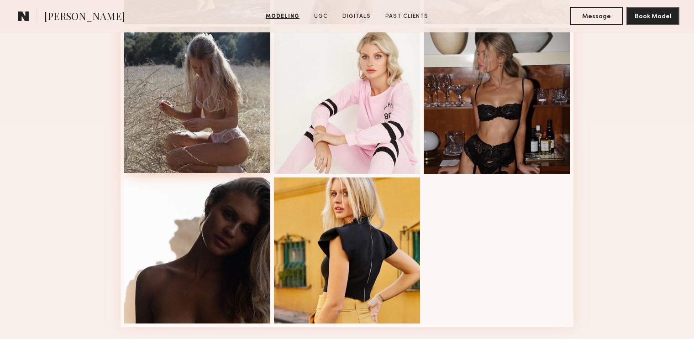
scroll to position [992, 0]
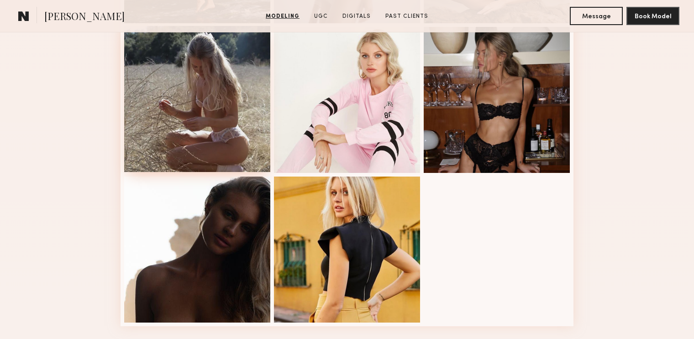
click at [231, 153] on div at bounding box center [197, 99] width 146 height 146
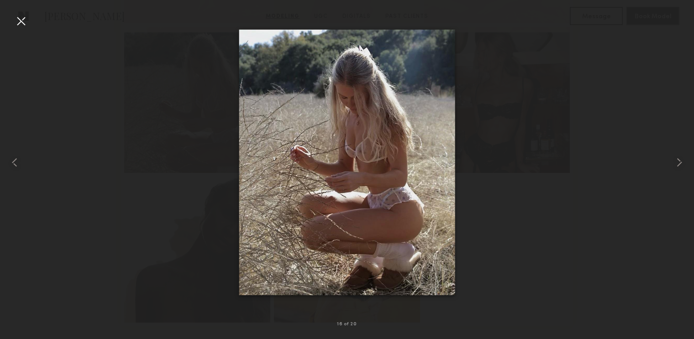
click at [18, 21] on div at bounding box center [21, 21] width 15 height 15
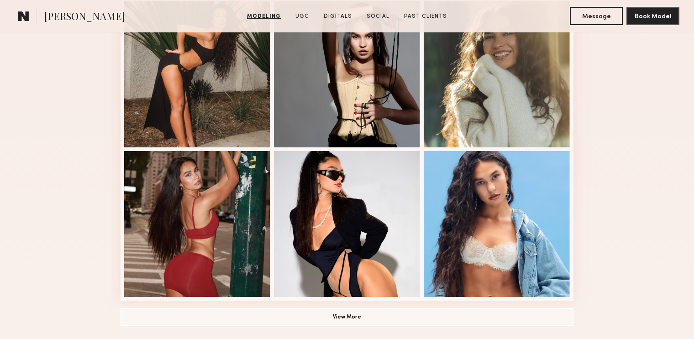
scroll to position [480, 0]
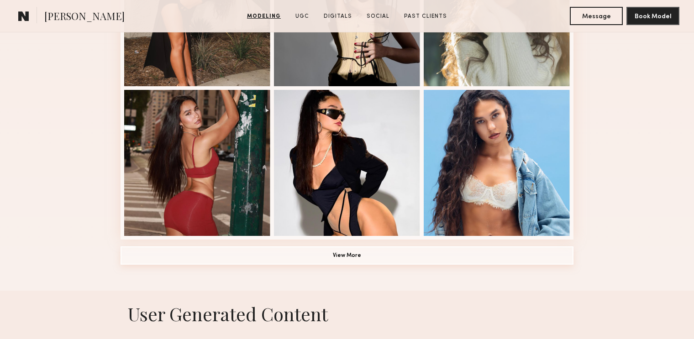
click at [316, 257] on button "View More" at bounding box center [347, 256] width 453 height 18
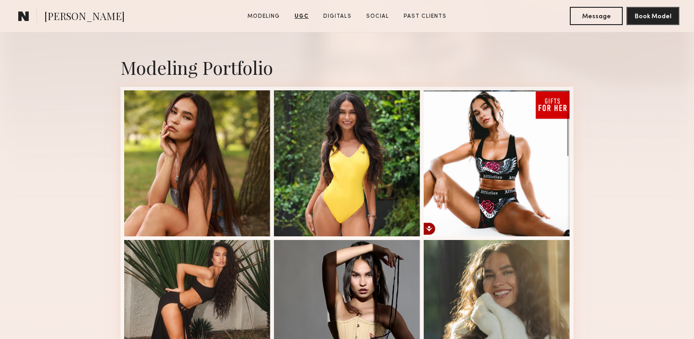
scroll to position [169, 0]
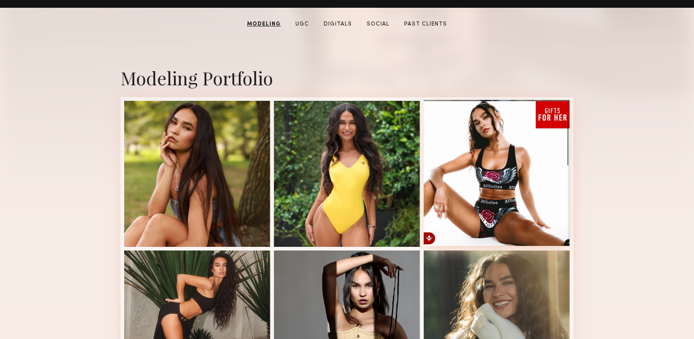
click at [475, 210] on div at bounding box center [497, 173] width 146 height 146
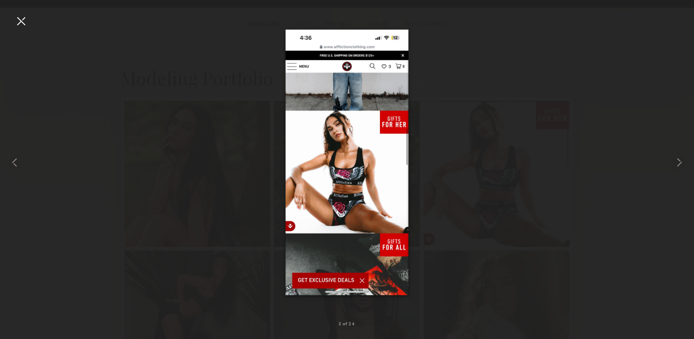
click at [23, 25] on div at bounding box center [21, 21] width 15 height 15
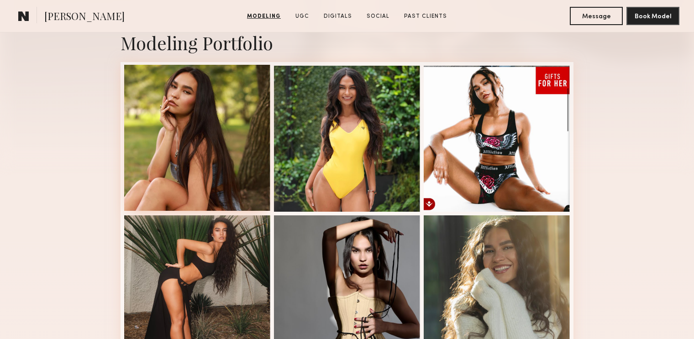
scroll to position [205, 0]
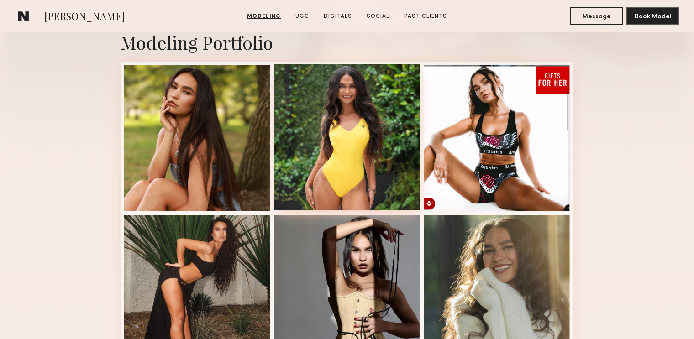
click at [345, 150] on div at bounding box center [347, 137] width 146 height 146
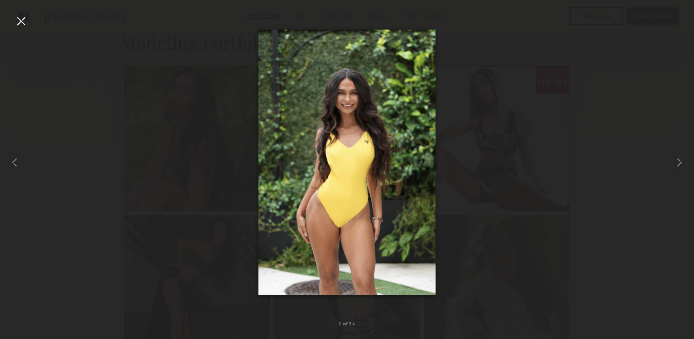
click at [22, 22] on div at bounding box center [21, 21] width 15 height 15
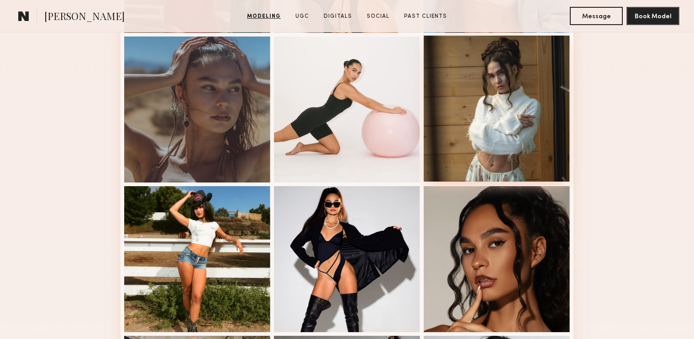
scroll to position [698, 0]
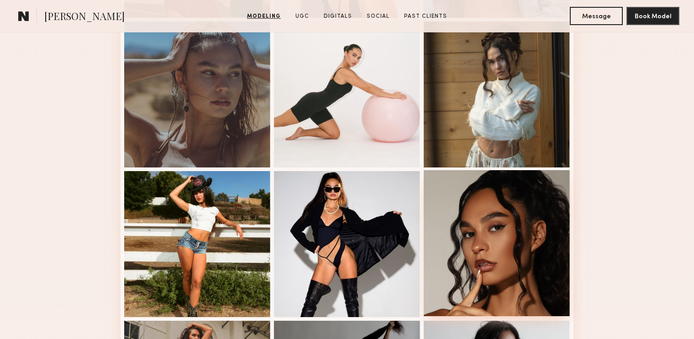
click at [509, 234] on div at bounding box center [497, 243] width 146 height 146
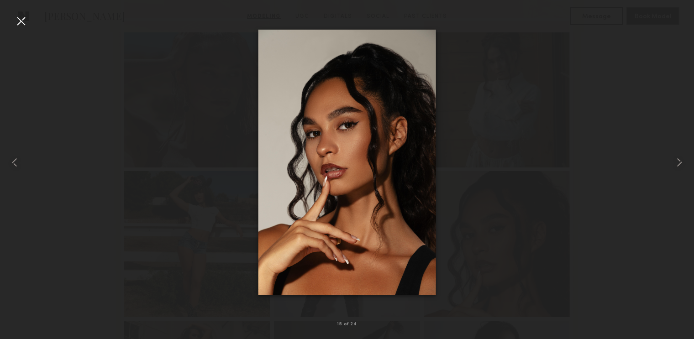
click at [16, 18] on div at bounding box center [21, 21] width 15 height 15
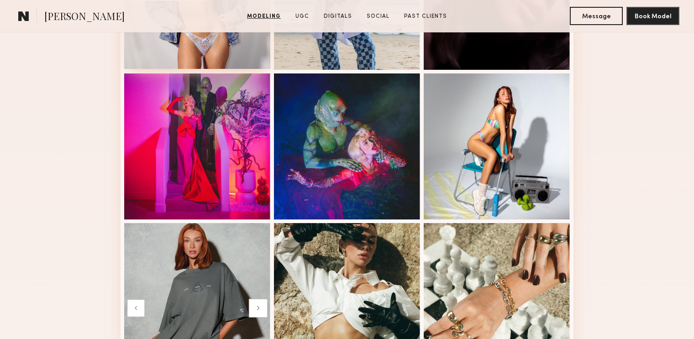
scroll to position [521, 0]
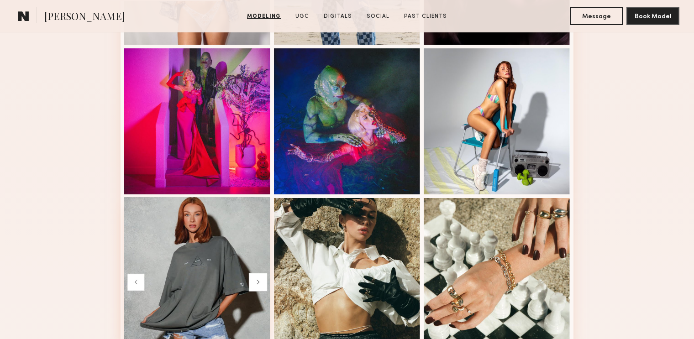
click at [217, 244] on div at bounding box center [197, 270] width 146 height 146
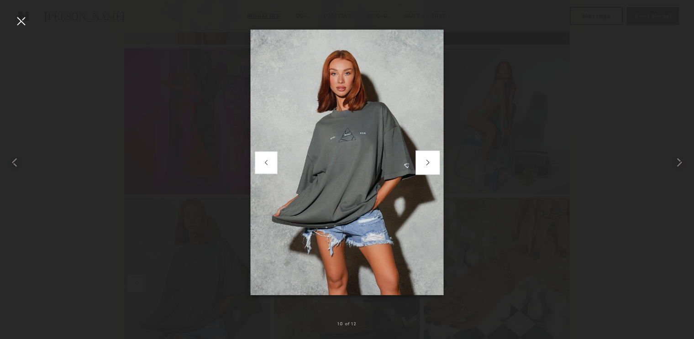
click at [21, 22] on div at bounding box center [21, 21] width 15 height 15
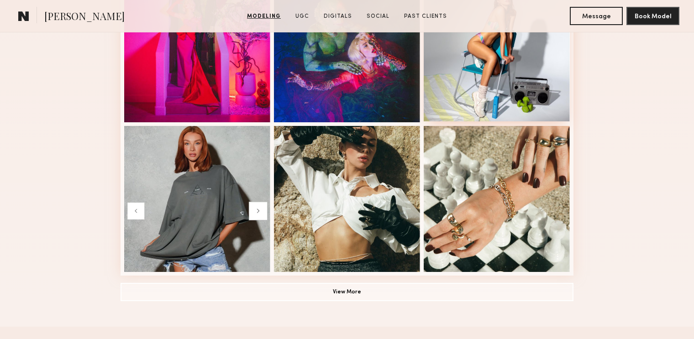
scroll to position [617, 0]
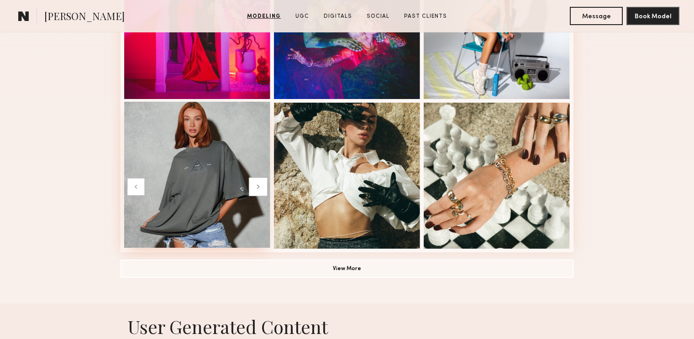
click at [183, 209] on div at bounding box center [197, 175] width 146 height 146
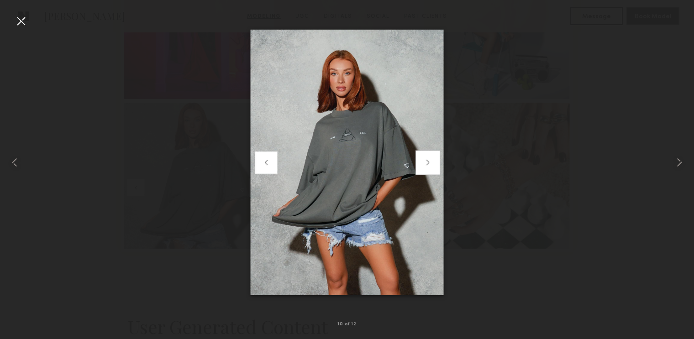
click at [24, 19] on div at bounding box center [21, 21] width 15 height 15
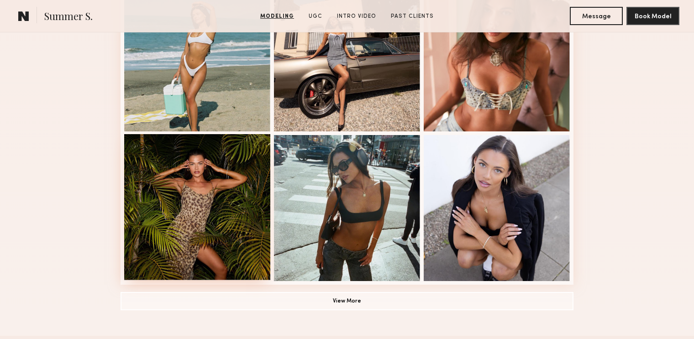
scroll to position [596, 0]
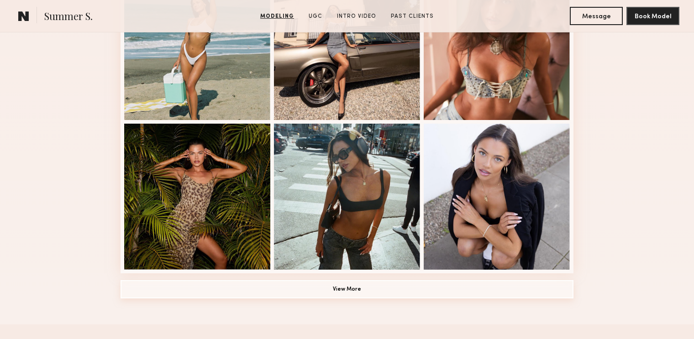
click at [243, 285] on button "View More" at bounding box center [347, 290] width 453 height 18
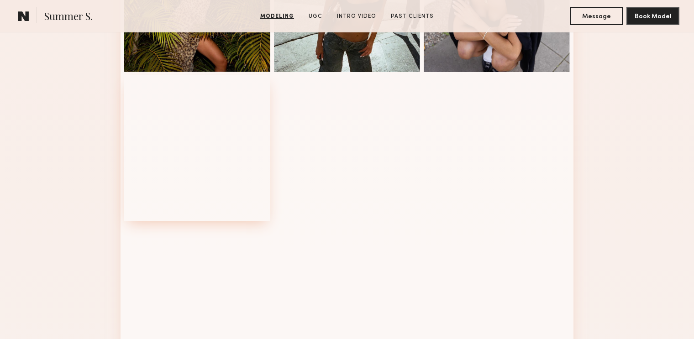
scroll to position [794, 0]
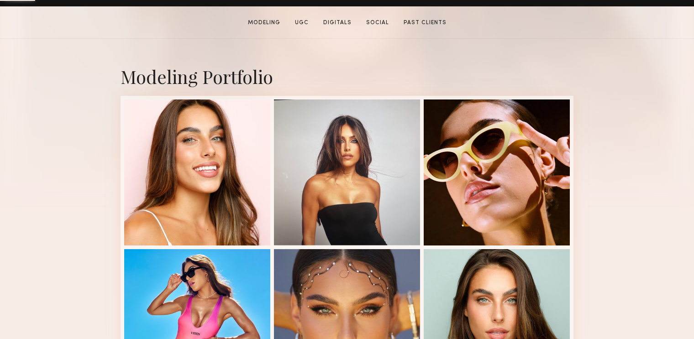
scroll to position [228, 0]
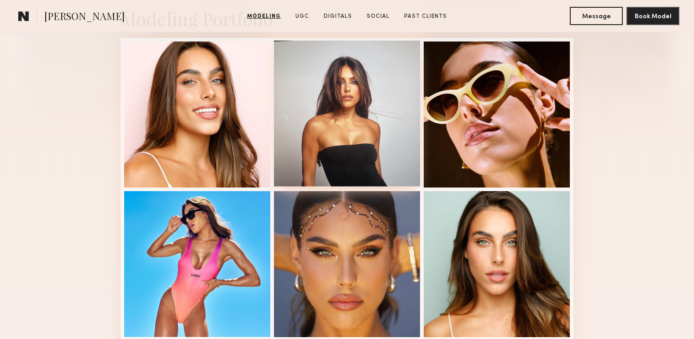
click at [359, 126] on div at bounding box center [347, 114] width 146 height 146
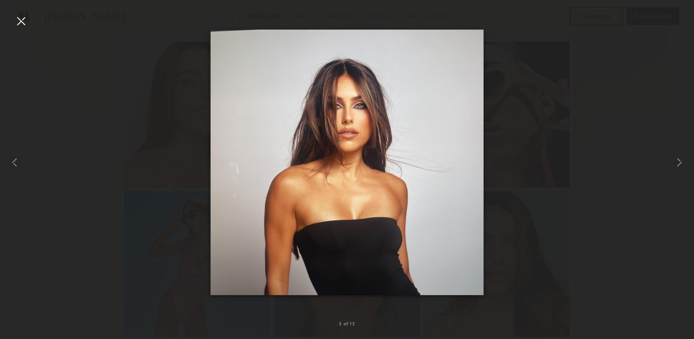
click at [20, 20] on div at bounding box center [21, 21] width 15 height 15
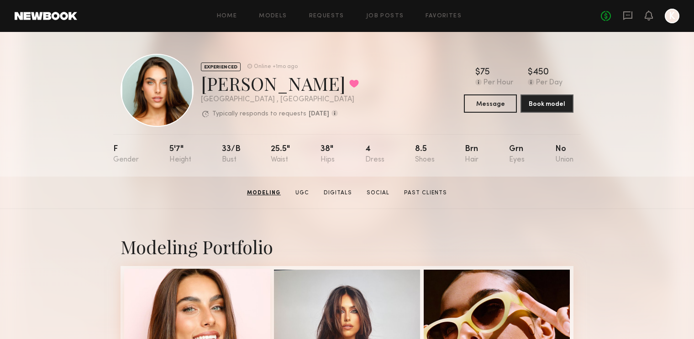
scroll to position [0, 0]
click at [441, 14] on link "Favorites" at bounding box center [444, 16] width 36 height 6
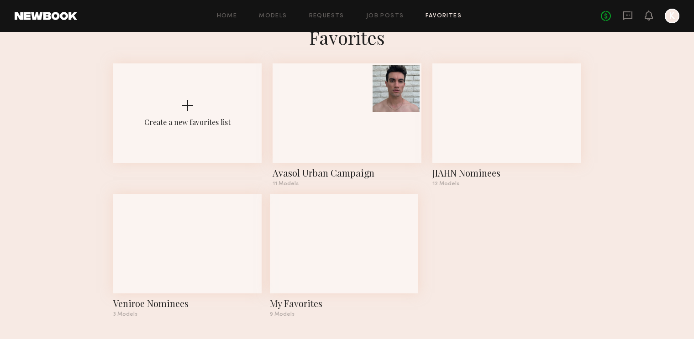
scroll to position [24, 0]
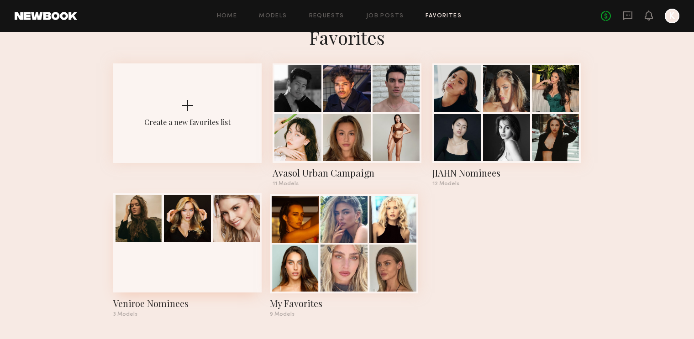
click at [212, 262] on div at bounding box center [187, 243] width 148 height 100
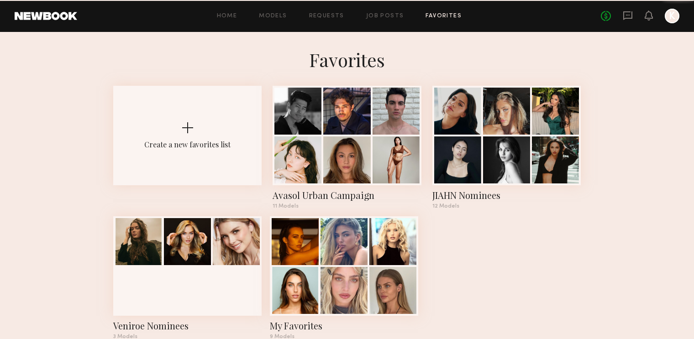
scroll to position [24, 0]
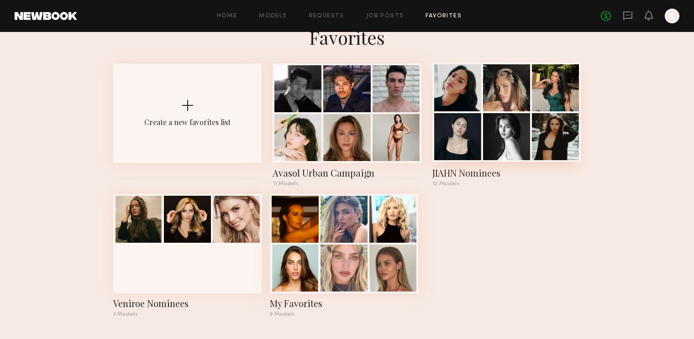
click at [504, 126] on div at bounding box center [506, 136] width 47 height 47
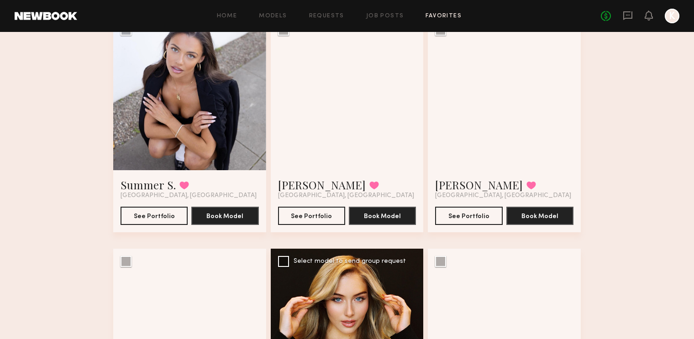
scroll to position [546, 0]
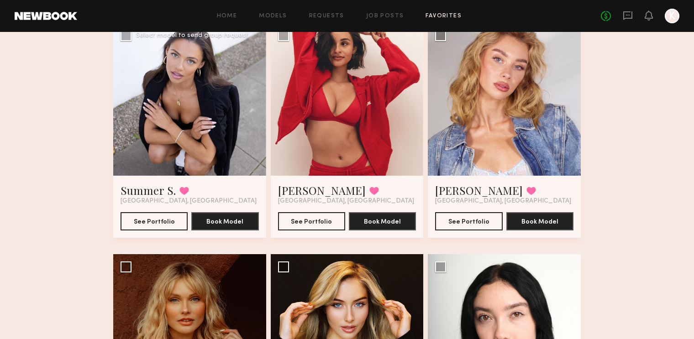
click at [178, 134] on div at bounding box center [189, 99] width 153 height 153
click at [159, 192] on link "Summer S." at bounding box center [148, 190] width 55 height 15
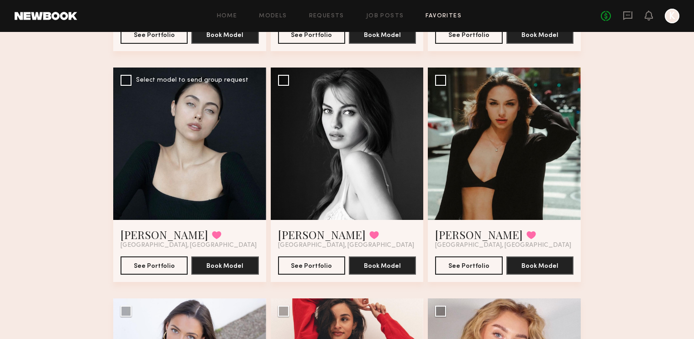
scroll to position [265, 0]
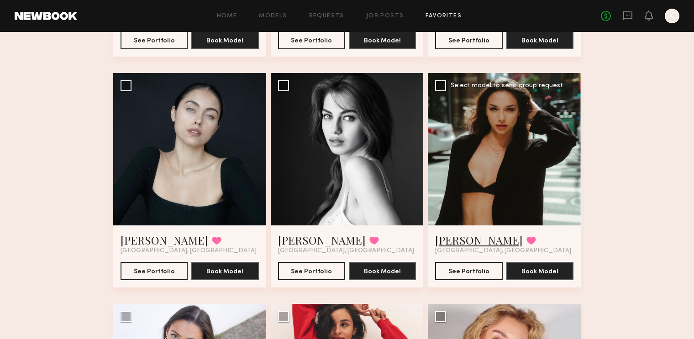
click at [455, 238] on link "[PERSON_NAME]" at bounding box center [479, 240] width 88 height 15
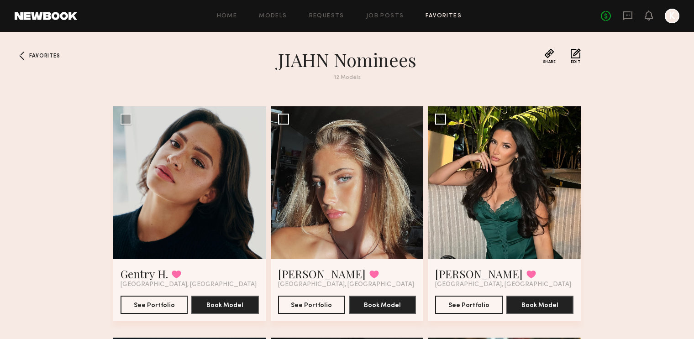
scroll to position [0, 0]
click at [369, 202] on div at bounding box center [347, 182] width 153 height 153
click at [302, 272] on link "[PERSON_NAME]" at bounding box center [322, 274] width 88 height 15
click at [533, 223] on div at bounding box center [504, 182] width 153 height 153
click at [472, 270] on link "[PERSON_NAME]" at bounding box center [479, 274] width 88 height 15
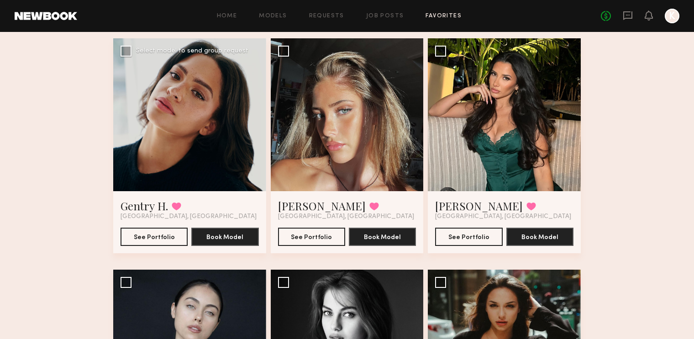
scroll to position [69, 0]
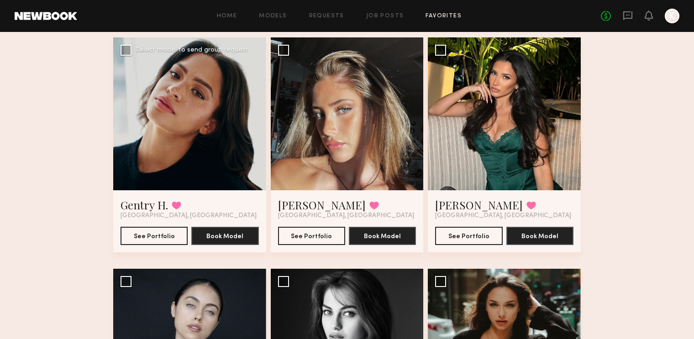
click at [244, 137] on div at bounding box center [189, 113] width 153 height 153
click at [148, 207] on link "Gentry H." at bounding box center [145, 205] width 48 height 15
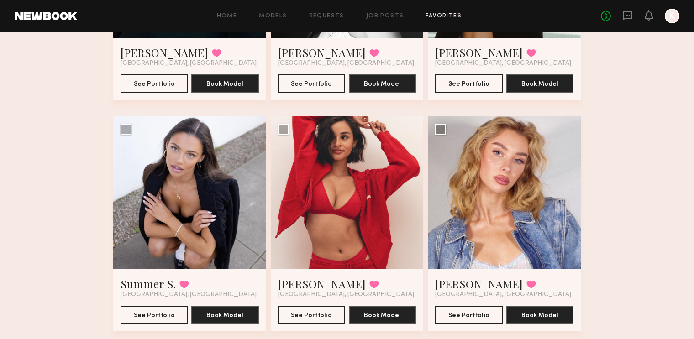
scroll to position [455, 0]
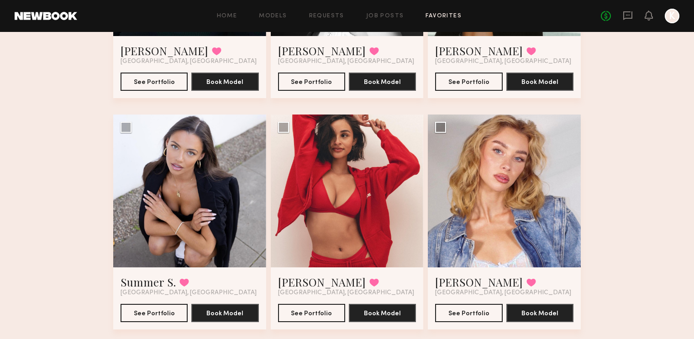
click at [434, 10] on div "Home Models Requests Job Posts Favorites Sign Out No fees up to $5,000 K" at bounding box center [378, 16] width 603 height 15
click at [436, 15] on link "Favorites" at bounding box center [444, 16] width 36 height 6
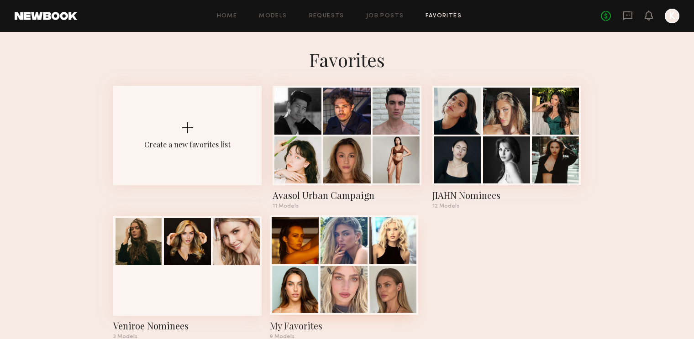
click at [316, 278] on div at bounding box center [295, 289] width 47 height 47
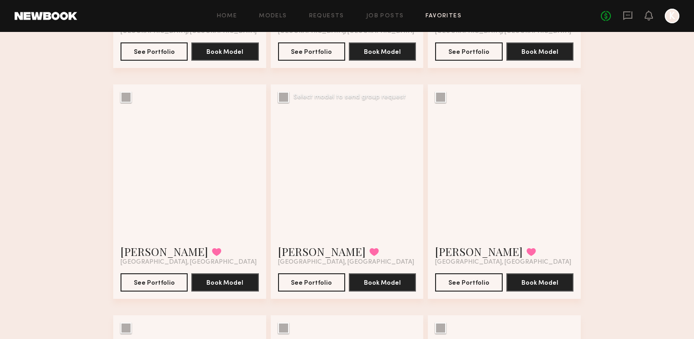
scroll to position [253, 0]
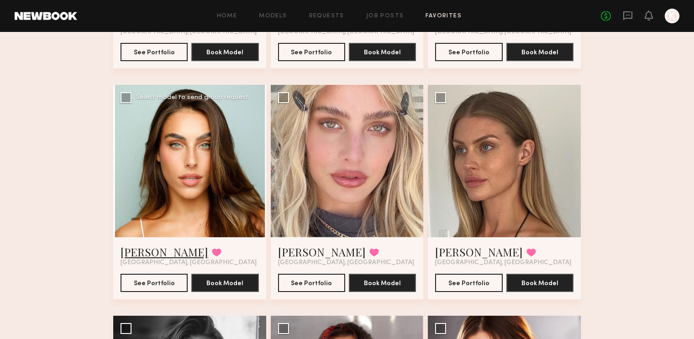
click at [149, 250] on link "Shelby M." at bounding box center [165, 252] width 88 height 15
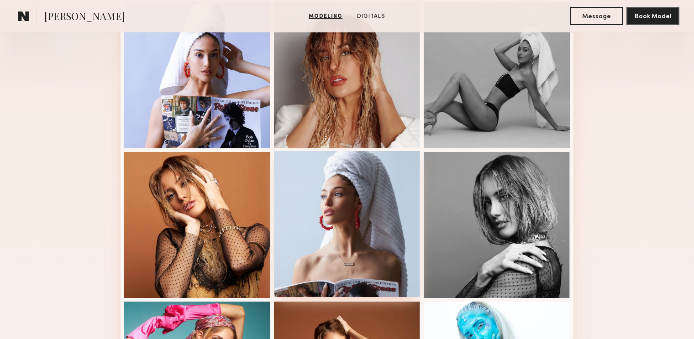
scroll to position [268, 0]
click at [354, 233] on div at bounding box center [347, 224] width 146 height 146
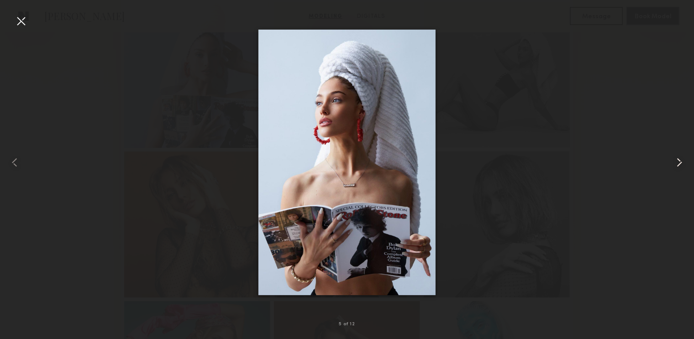
click at [678, 165] on common-icon at bounding box center [679, 162] width 15 height 15
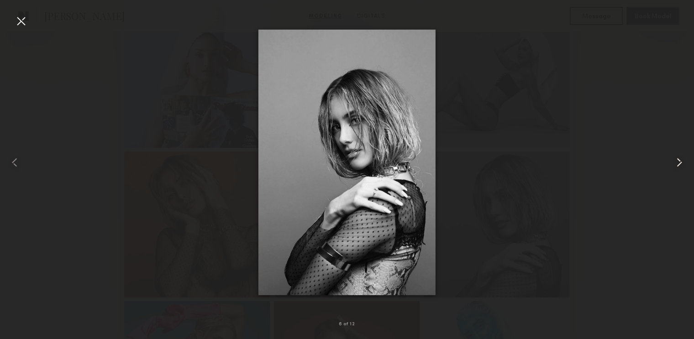
click at [678, 165] on common-icon at bounding box center [679, 162] width 15 height 15
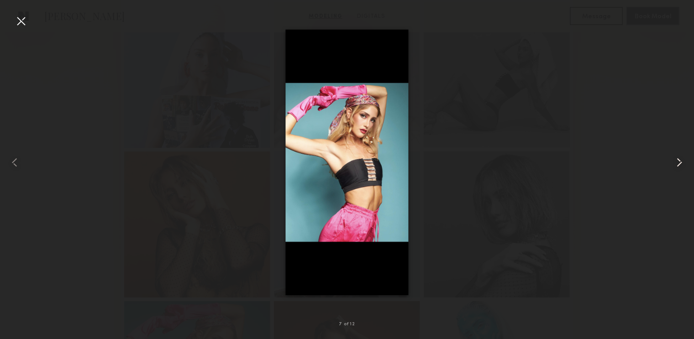
click at [678, 165] on common-icon at bounding box center [679, 162] width 15 height 15
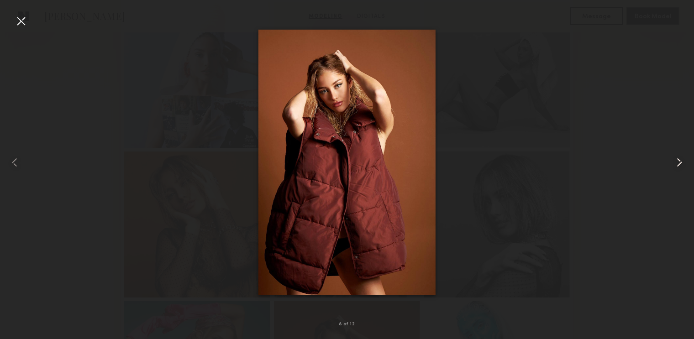
click at [678, 166] on common-icon at bounding box center [679, 162] width 15 height 15
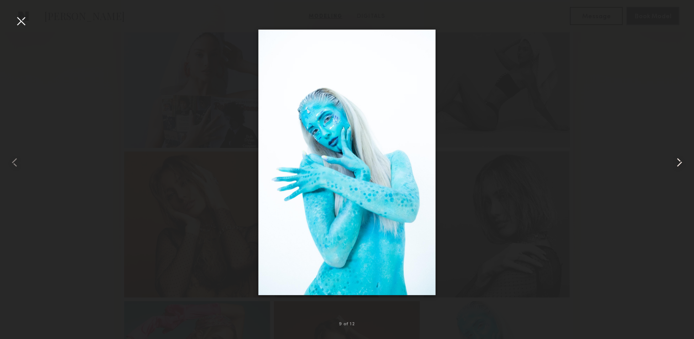
click at [678, 166] on common-icon at bounding box center [679, 162] width 15 height 15
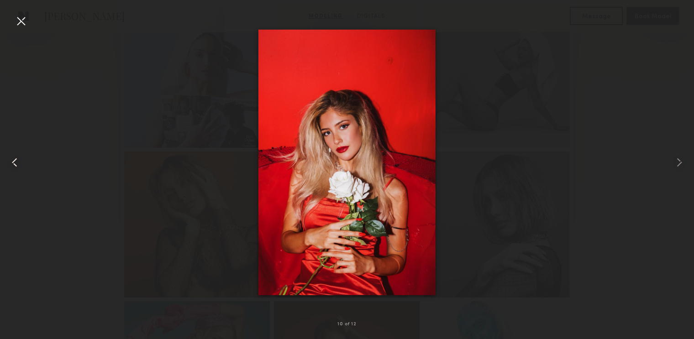
click at [16, 160] on common-icon at bounding box center [14, 162] width 15 height 15
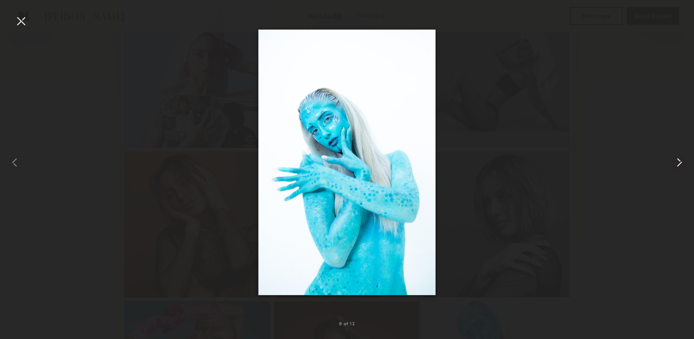
click at [679, 162] on common-icon at bounding box center [679, 162] width 15 height 15
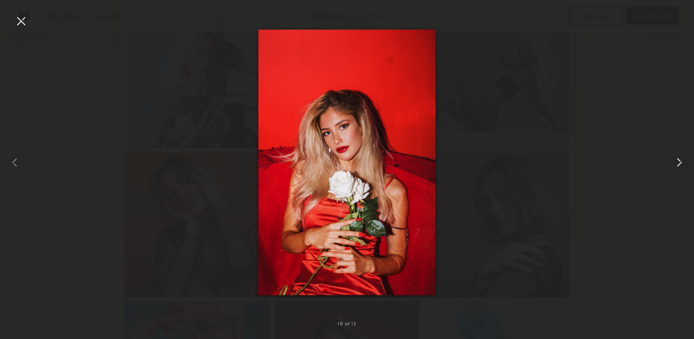
click at [679, 162] on common-icon at bounding box center [679, 162] width 15 height 15
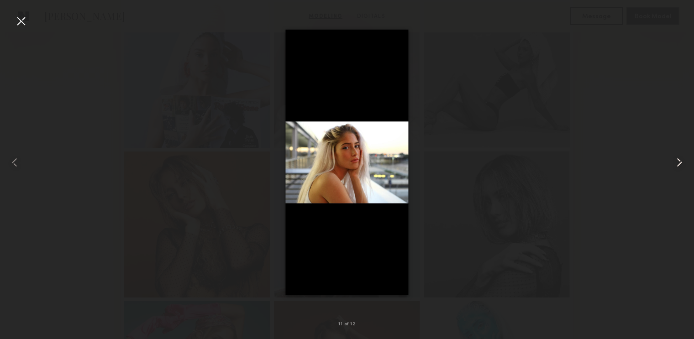
click at [679, 162] on common-icon at bounding box center [679, 162] width 15 height 15
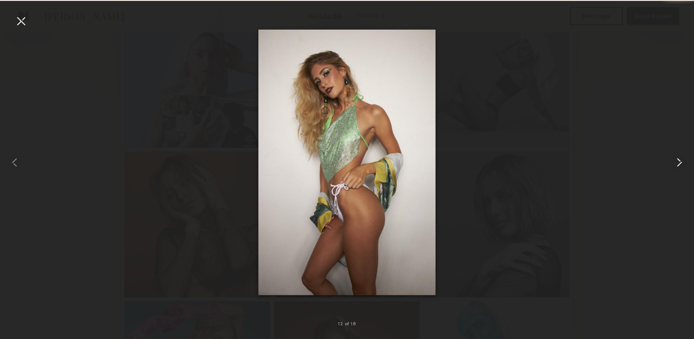
click at [679, 162] on common-icon at bounding box center [679, 162] width 15 height 15
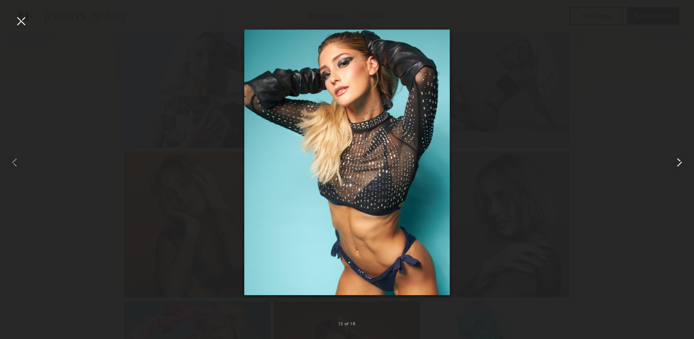
click at [679, 162] on common-icon at bounding box center [679, 162] width 15 height 15
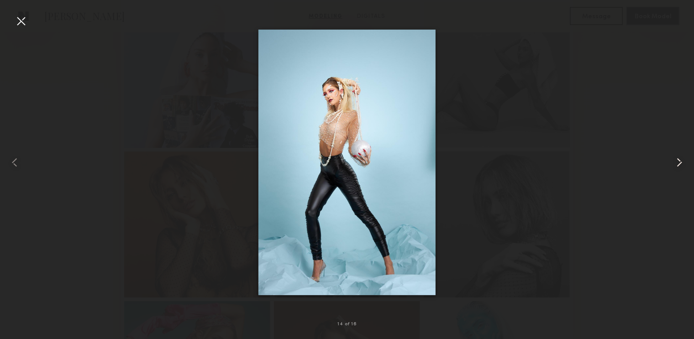
click at [679, 162] on common-icon at bounding box center [679, 162] width 15 height 15
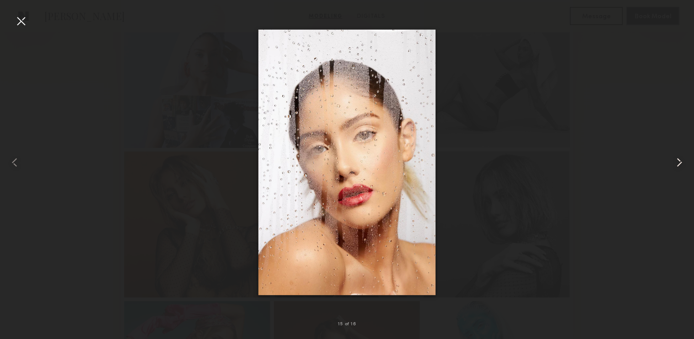
click at [679, 162] on common-icon at bounding box center [679, 162] width 15 height 15
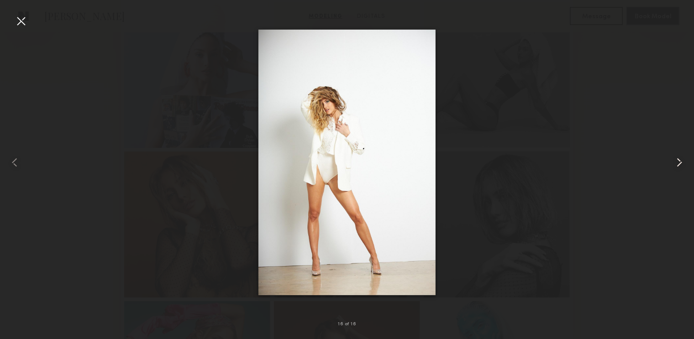
click at [679, 162] on common-icon at bounding box center [679, 162] width 15 height 15
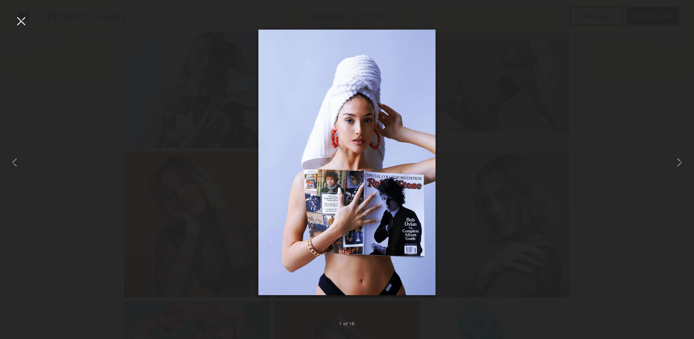
click at [19, 24] on div at bounding box center [21, 21] width 15 height 15
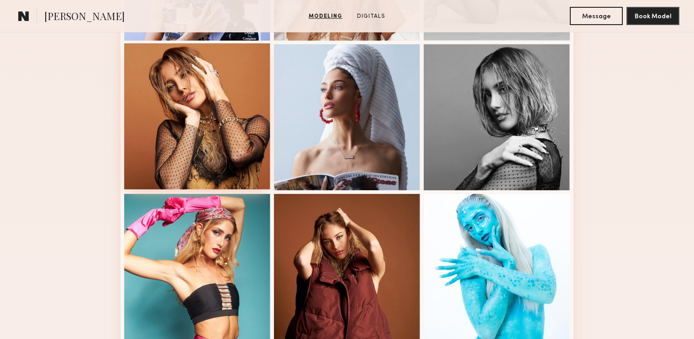
scroll to position [597, 0]
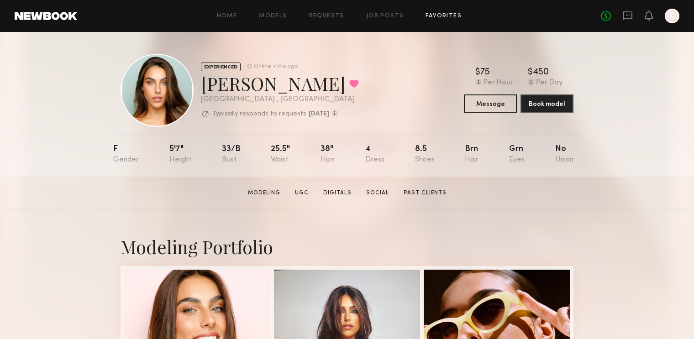
click at [429, 16] on link "Favorites" at bounding box center [444, 16] width 36 height 6
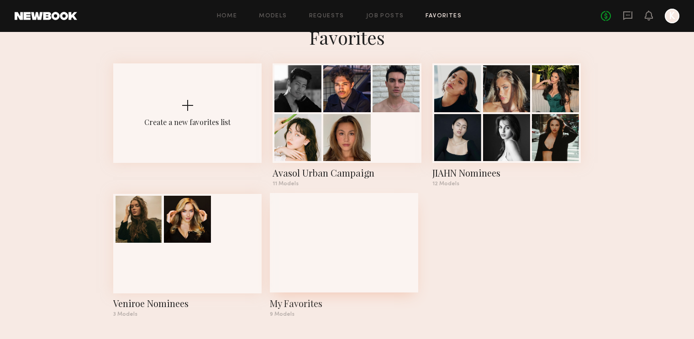
scroll to position [24, 0]
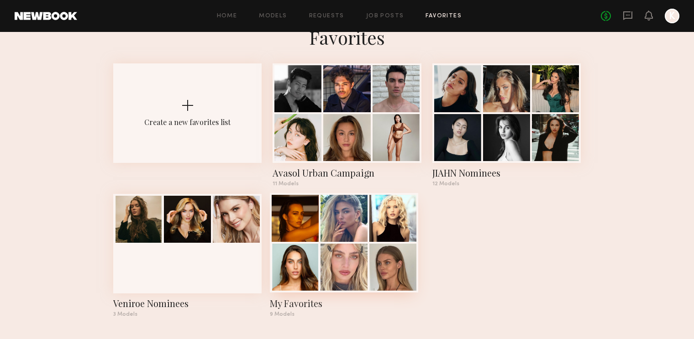
click at [349, 255] on div at bounding box center [344, 267] width 47 height 47
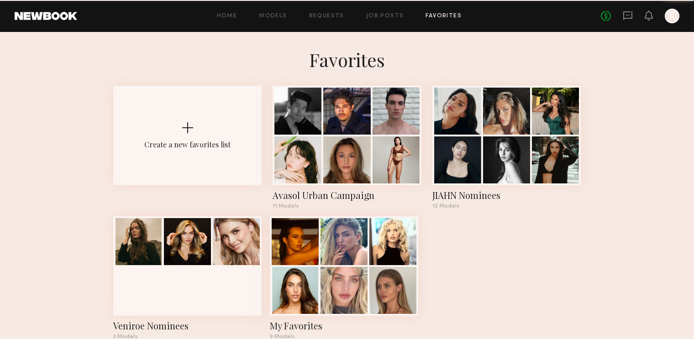
scroll to position [24, 0]
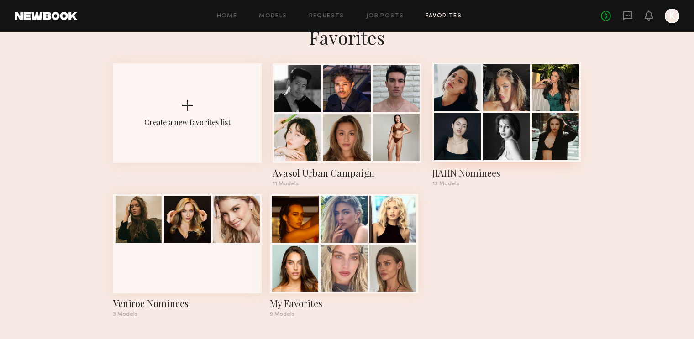
click at [464, 136] on div at bounding box center [457, 136] width 47 height 47
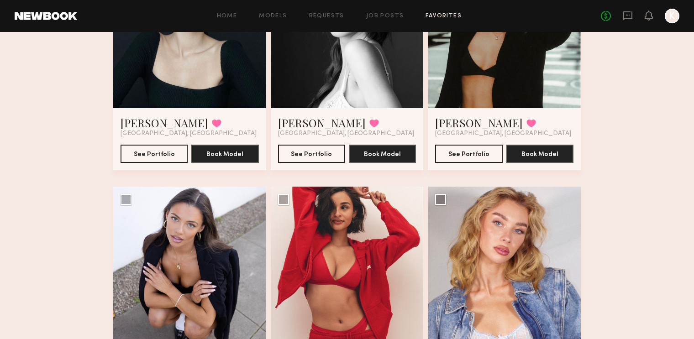
scroll to position [425, 0]
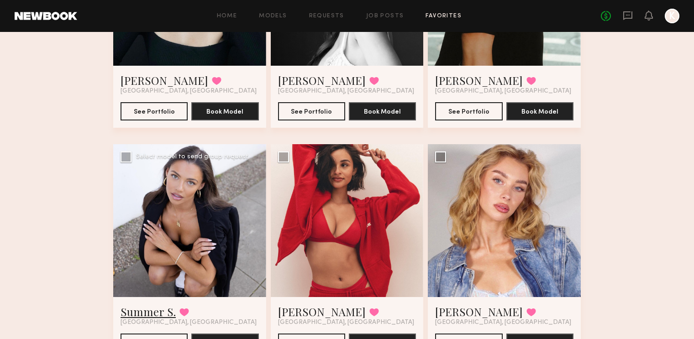
click at [151, 312] on link "Summer S." at bounding box center [148, 312] width 55 height 15
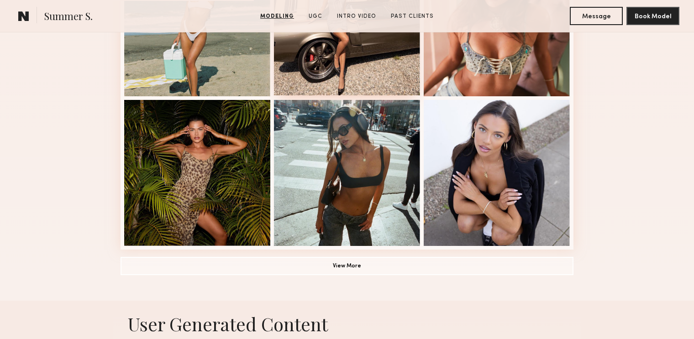
scroll to position [650, 0]
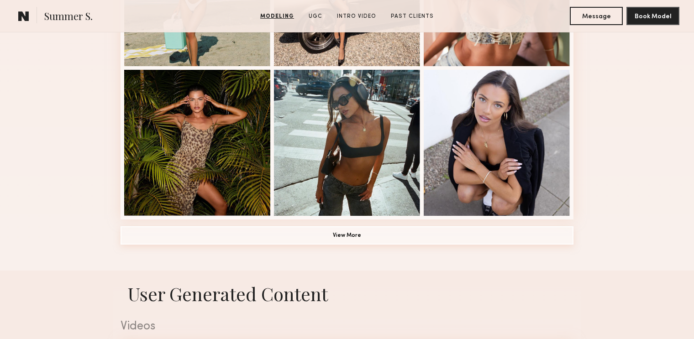
click at [356, 227] on button "View More" at bounding box center [347, 236] width 453 height 18
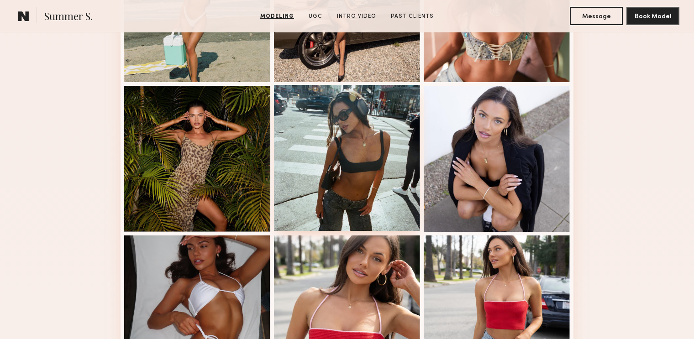
scroll to position [627, 0]
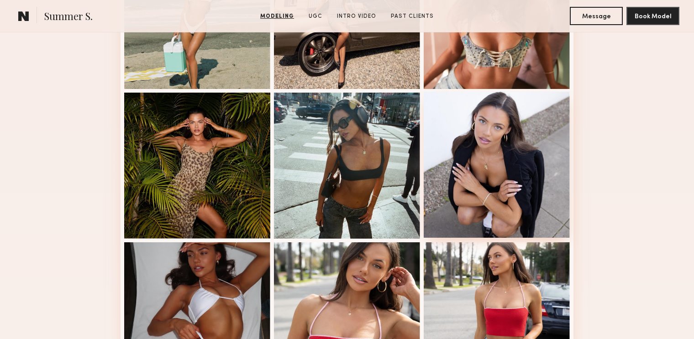
click at [500, 185] on div at bounding box center [497, 165] width 146 height 146
